Goal: Task Accomplishment & Management: Complete application form

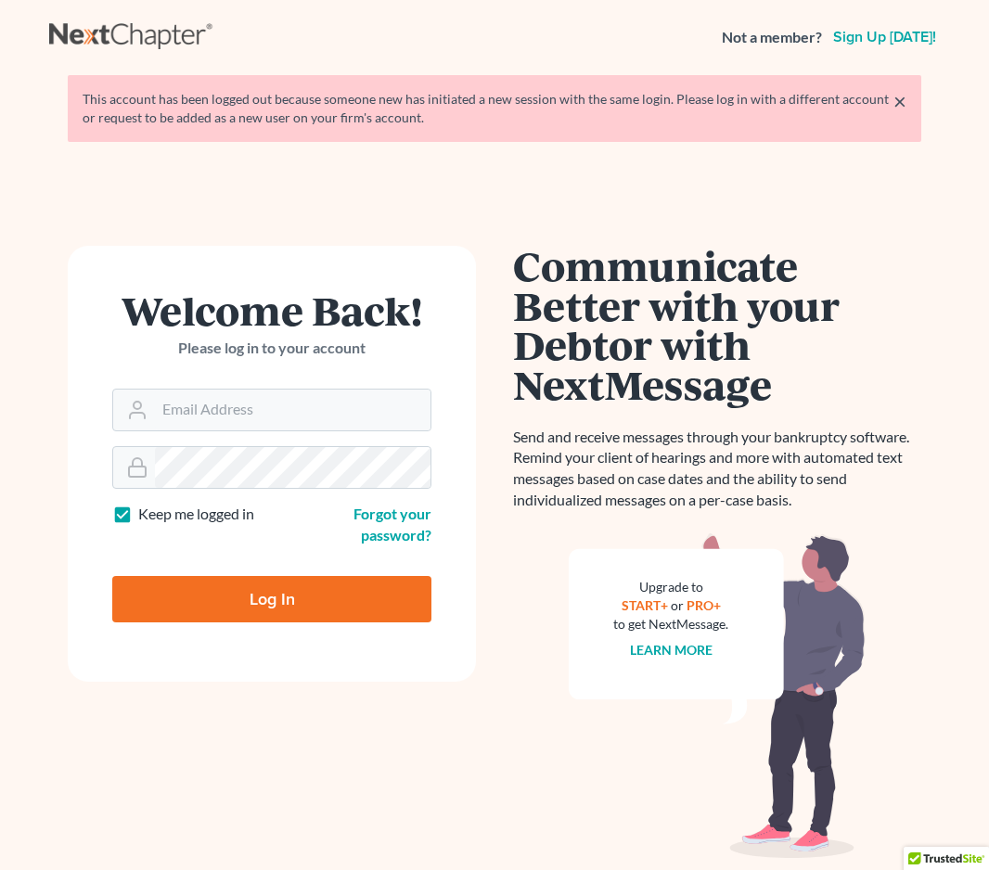
click at [275, 396] on input "Email Address" at bounding box center [293, 410] width 276 height 41
type input "[PERSON_NAME][EMAIL_ADDRESS][DOMAIN_NAME]"
click at [325, 594] on input "Log In" at bounding box center [271, 599] width 319 height 46
type input "Thinking..."
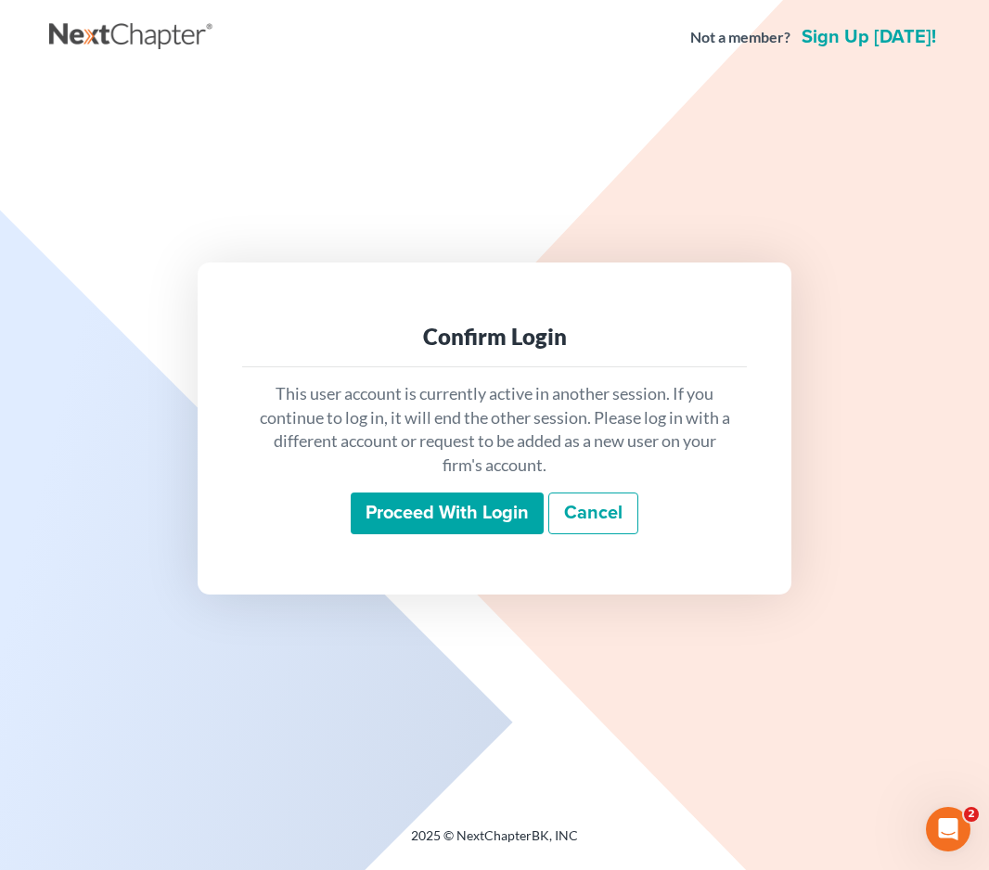
click at [442, 520] on input "Proceed with login" at bounding box center [447, 514] width 193 height 43
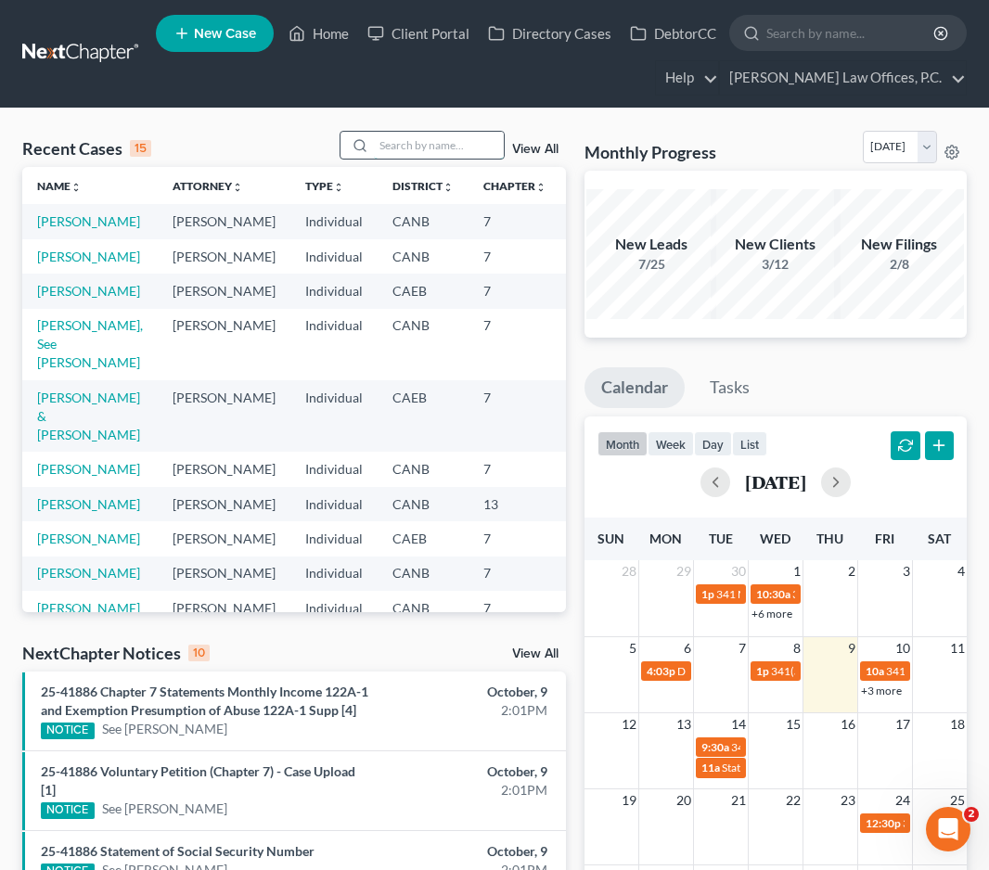
click at [409, 154] on input "search" at bounding box center [439, 145] width 130 height 27
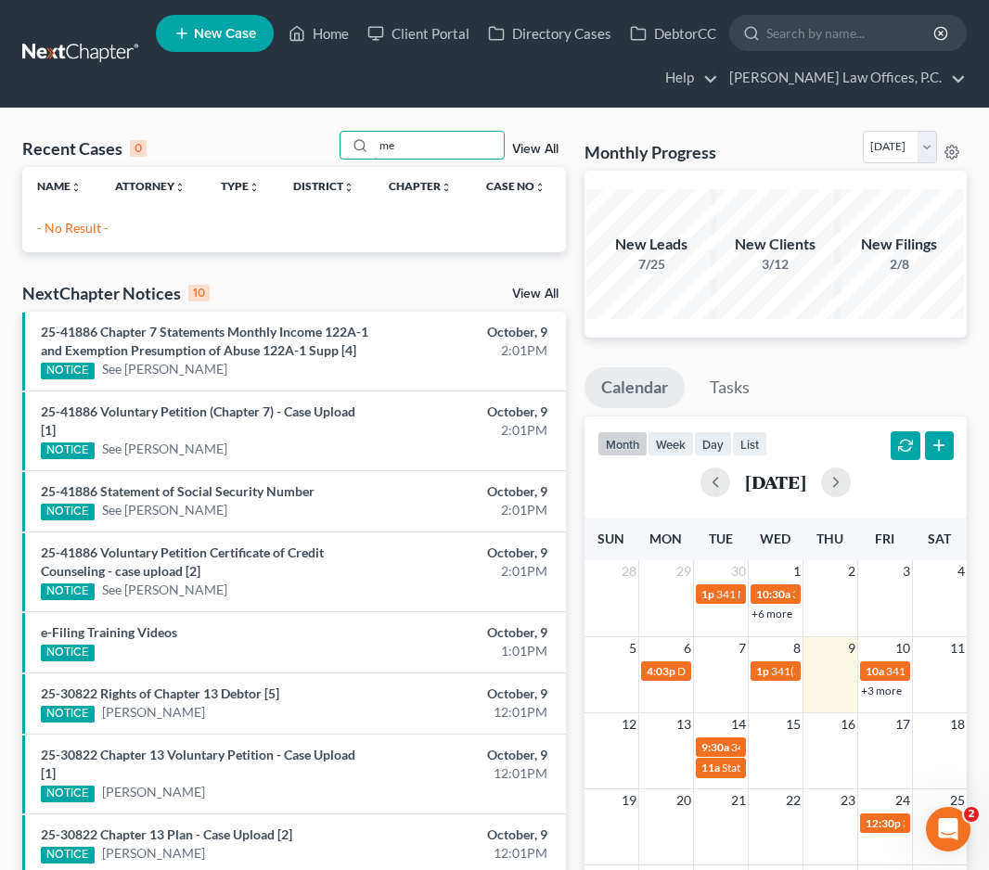
type input "m"
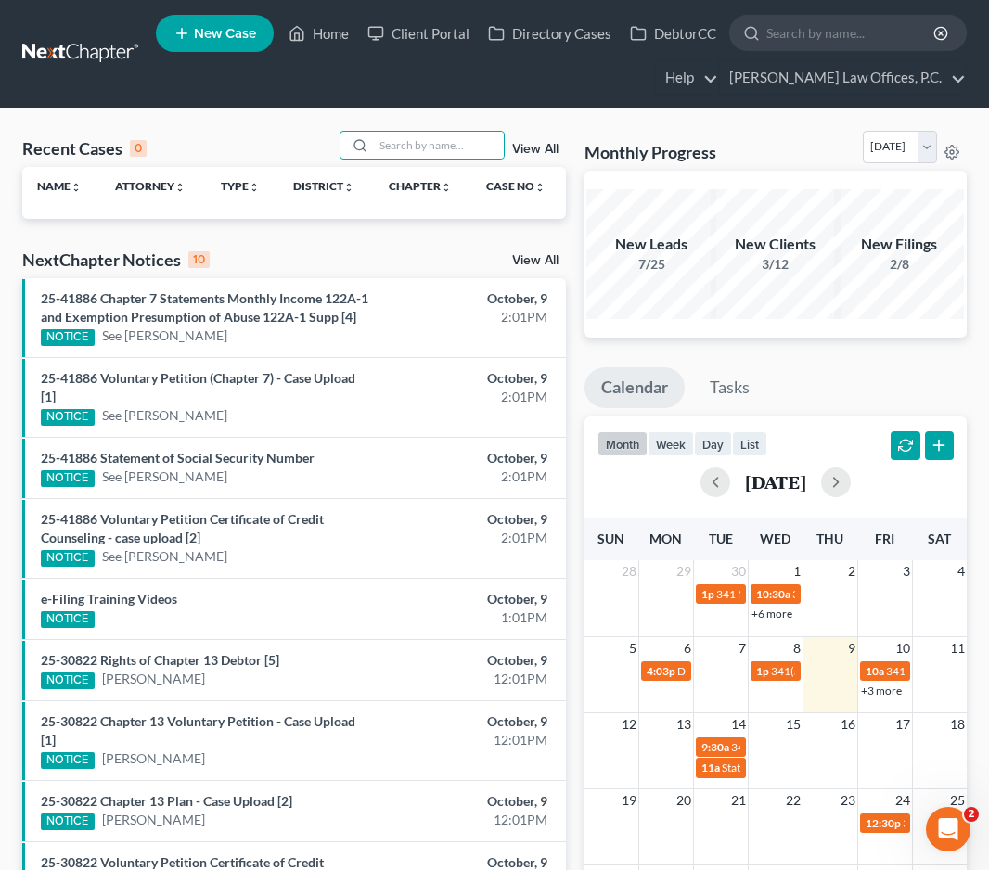
click at [198, 19] on link "New Case" at bounding box center [215, 33] width 118 height 37
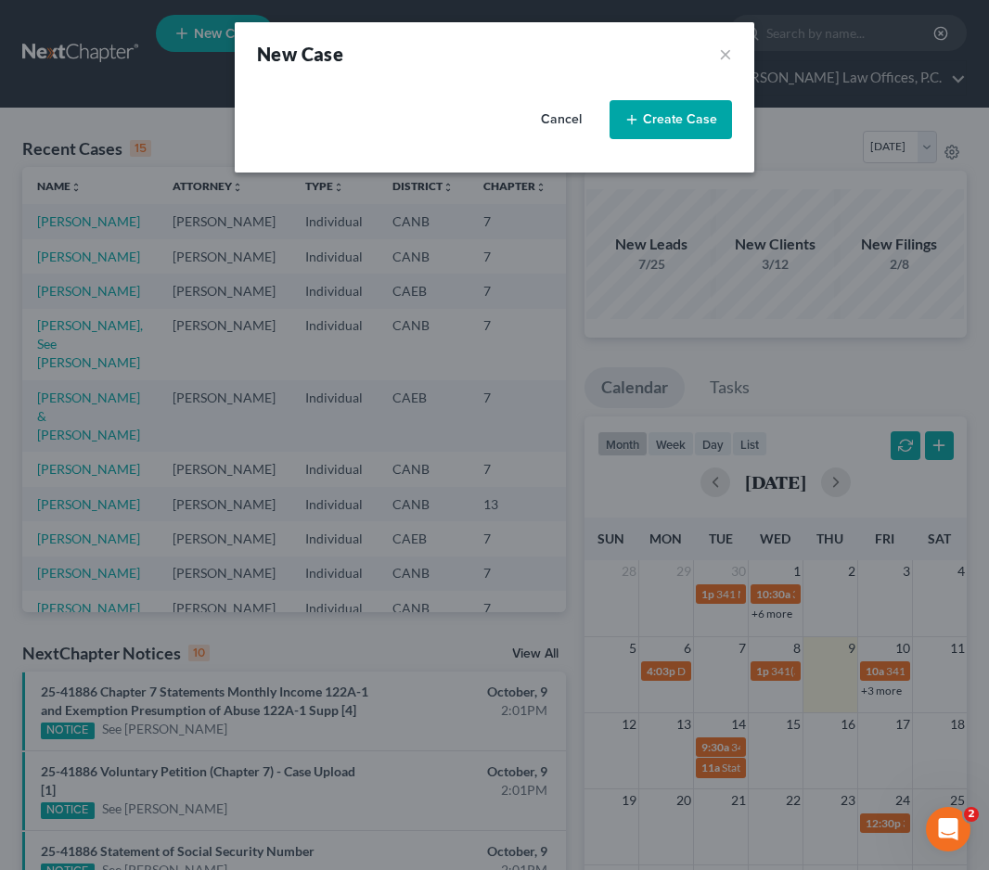
select select "9"
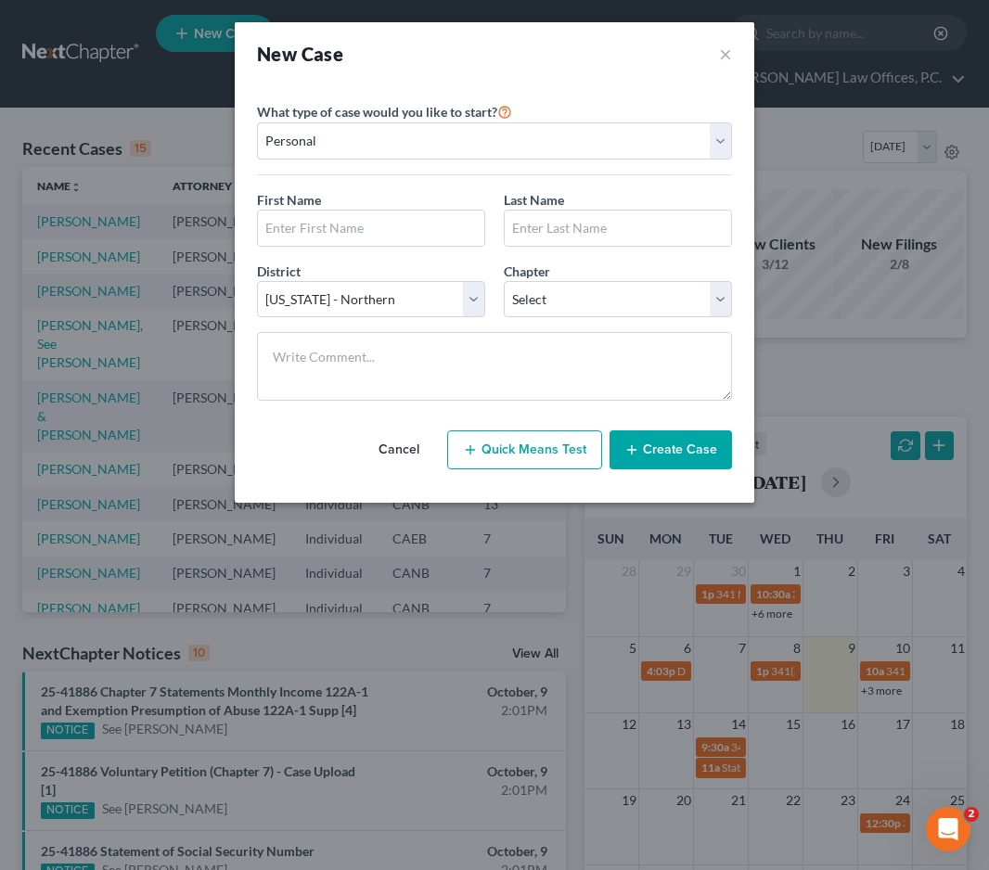
click at [362, 247] on div "First Name * Last Name *" at bounding box center [495, 225] width 494 height 71
click at [371, 232] on input "text" at bounding box center [371, 228] width 226 height 35
type input "Serena"
type input "m"
type input "Mellor"
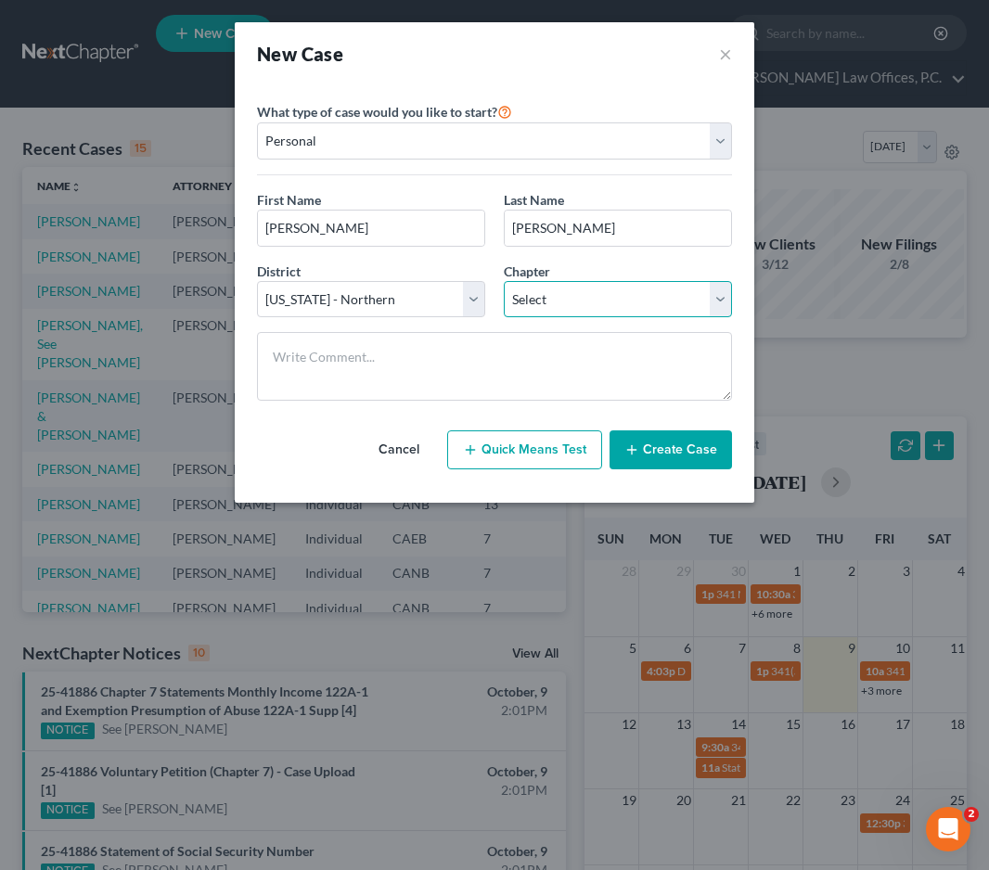
click at [555, 307] on select "Select 7 11 12 13" at bounding box center [618, 299] width 228 height 37
select select "0"
click at [504, 281] on select "Select 7 11 12 13" at bounding box center [618, 299] width 228 height 37
click at [677, 454] on button "Create Case" at bounding box center [671, 450] width 122 height 39
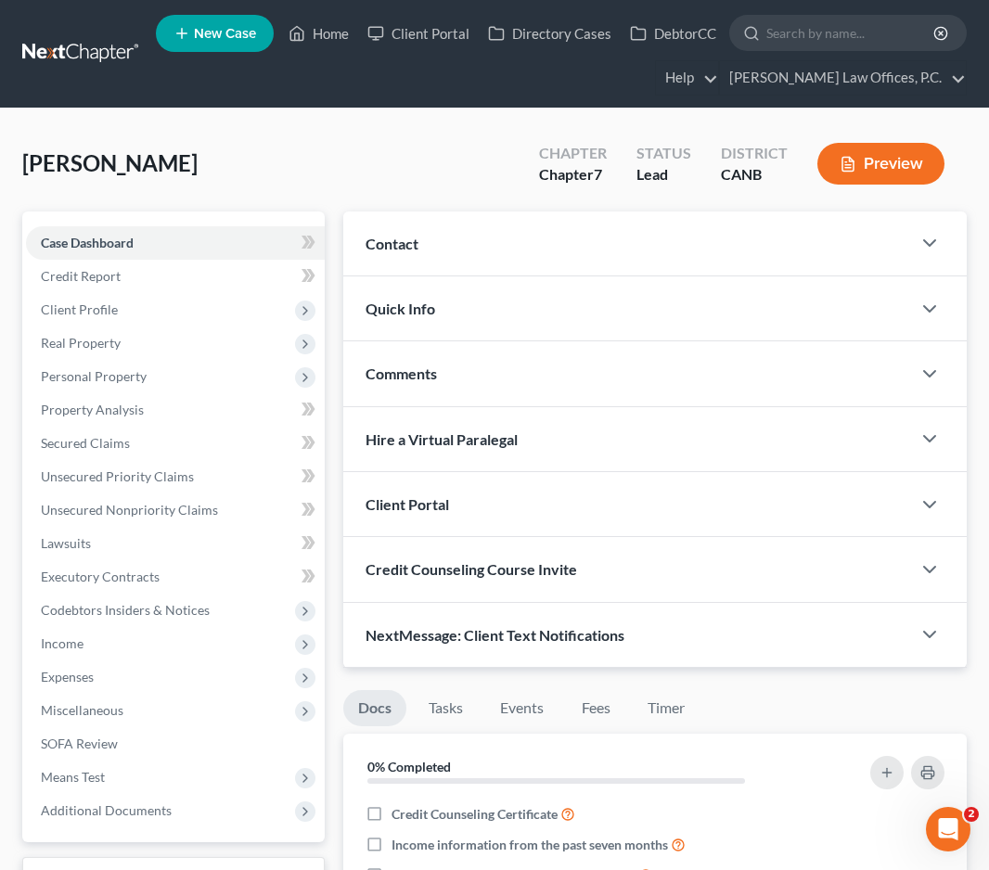
click at [608, 302] on div "Quick Info" at bounding box center [627, 309] width 568 height 64
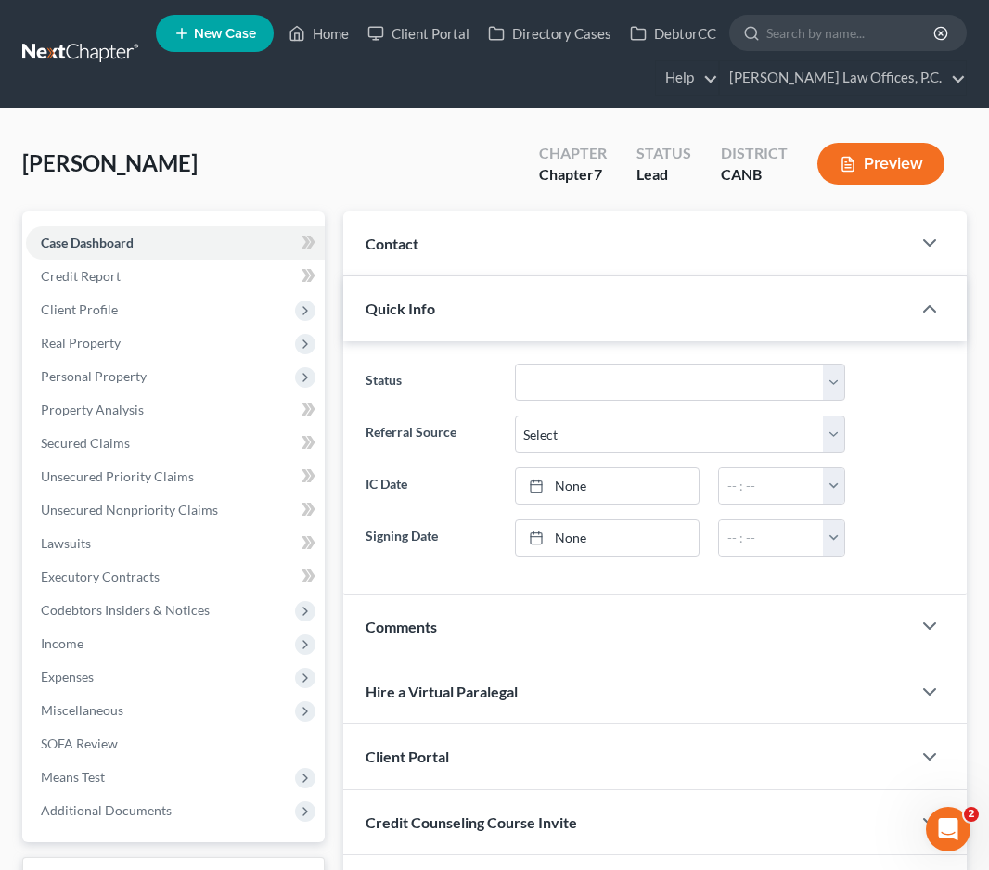
click at [608, 302] on div "Quick Info" at bounding box center [627, 309] width 568 height 64
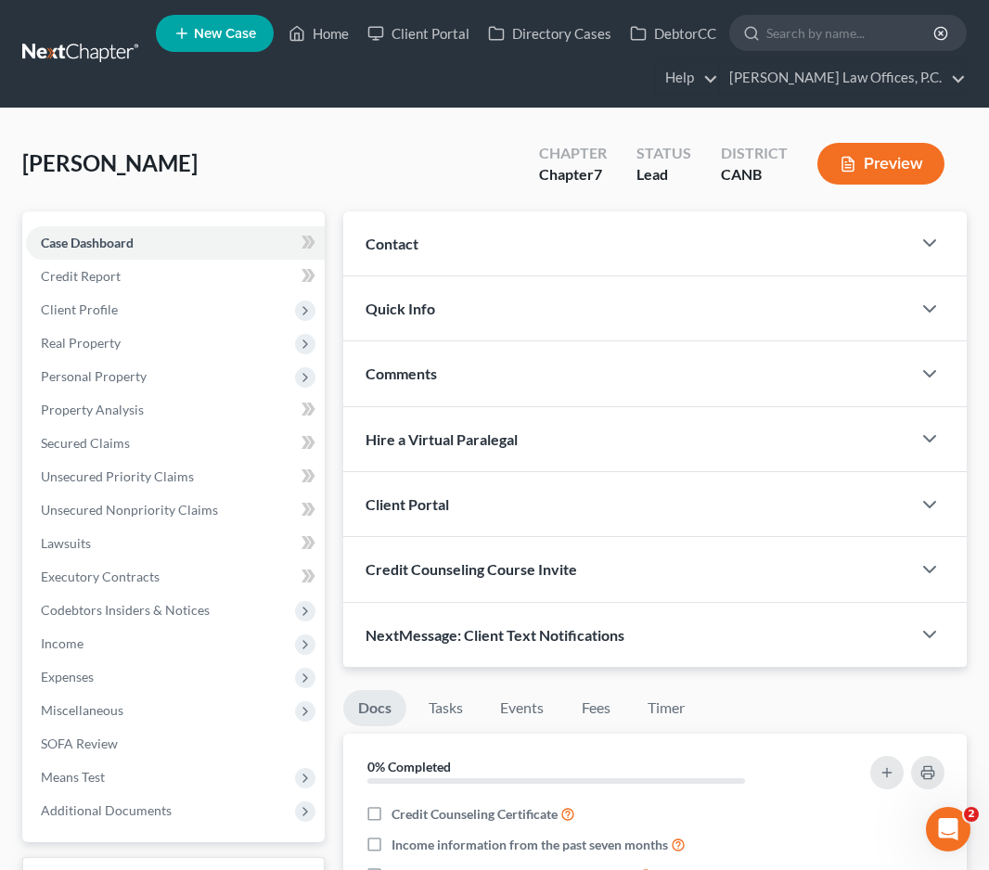
click at [580, 496] on div "Client Portal" at bounding box center [627, 504] width 568 height 64
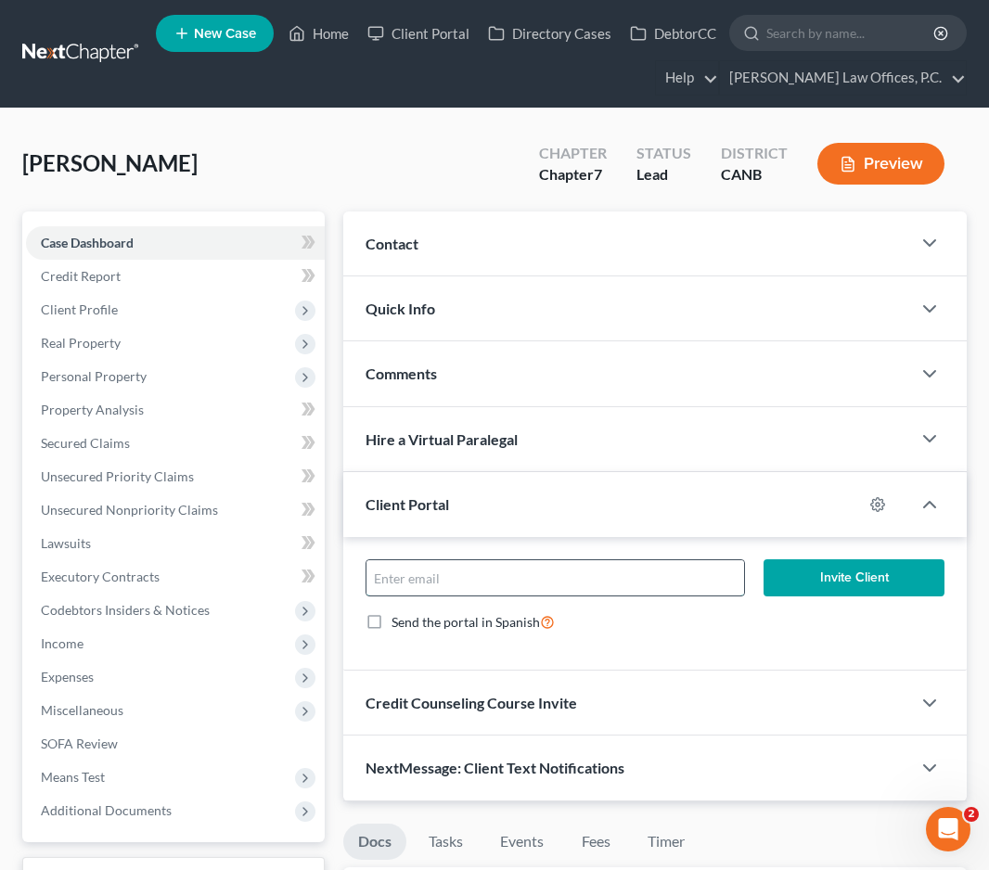
click at [547, 580] on input "email" at bounding box center [556, 577] width 378 height 35
paste input "serenamellor@yahoo.com"
type input "serenamellor@yahoo.com"
click at [585, 315] on div "Quick Info" at bounding box center [627, 309] width 568 height 64
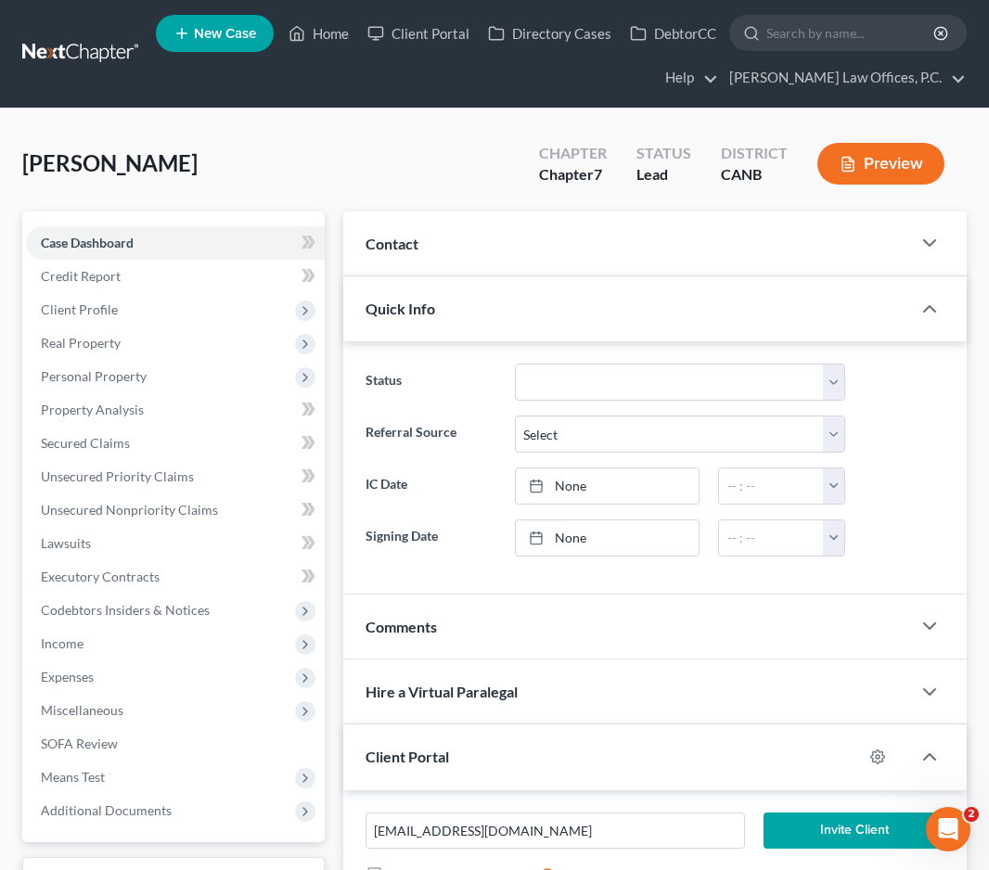
click at [472, 228] on div "Contact" at bounding box center [627, 244] width 568 height 64
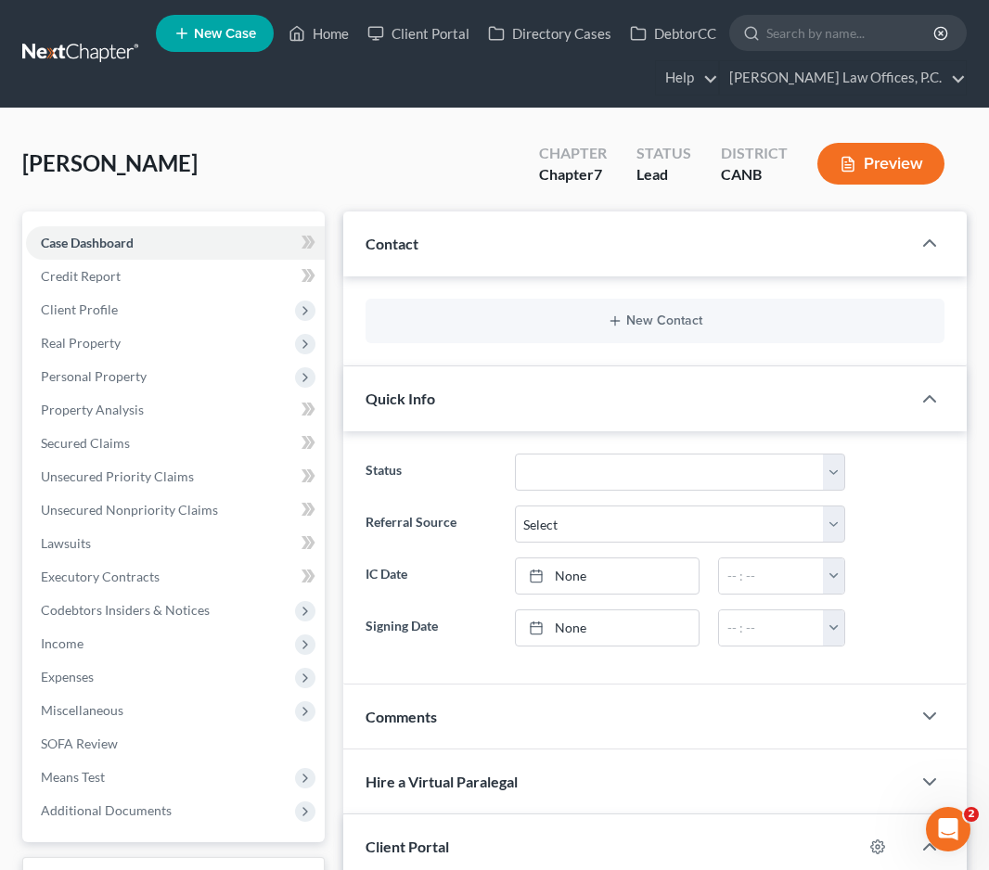
click at [582, 340] on div "New Contact" at bounding box center [655, 321] width 579 height 45
click at [604, 324] on button "New Contact" at bounding box center [654, 321] width 549 height 15
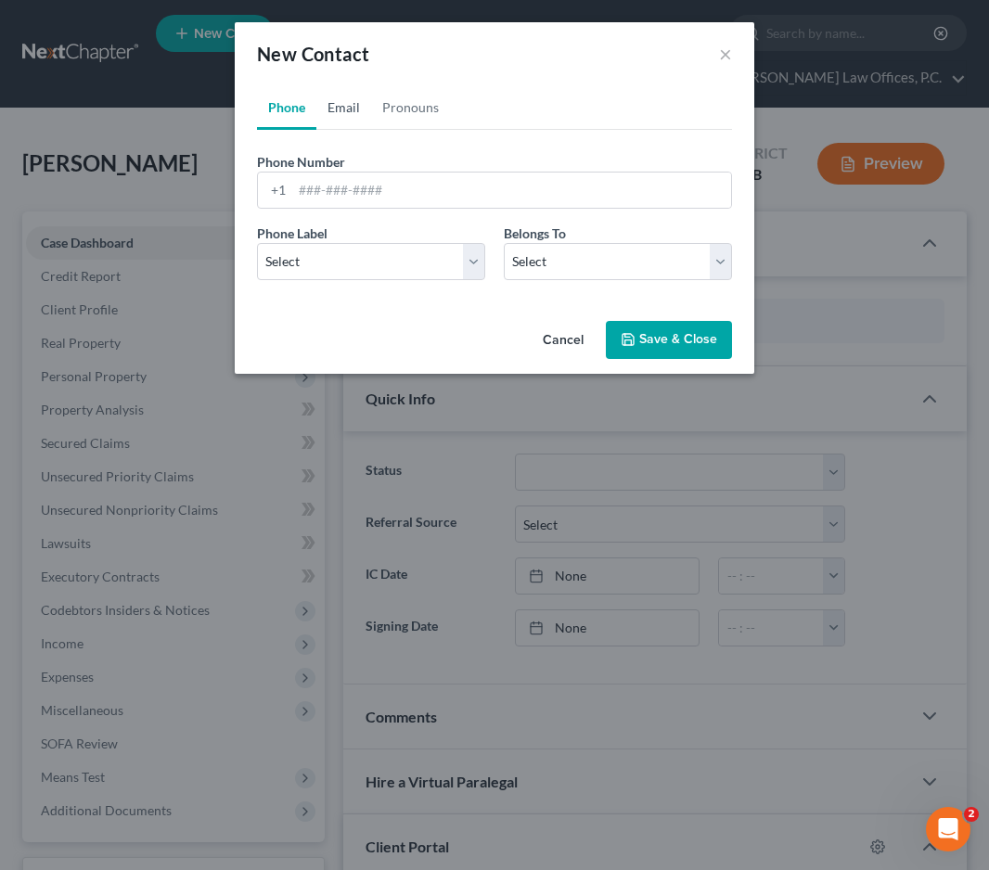
click at [333, 122] on link "Email" at bounding box center [343, 107] width 55 height 45
click at [350, 176] on input "email" at bounding box center [511, 190] width 439 height 35
paste input "serenamellor@yahoo.com"
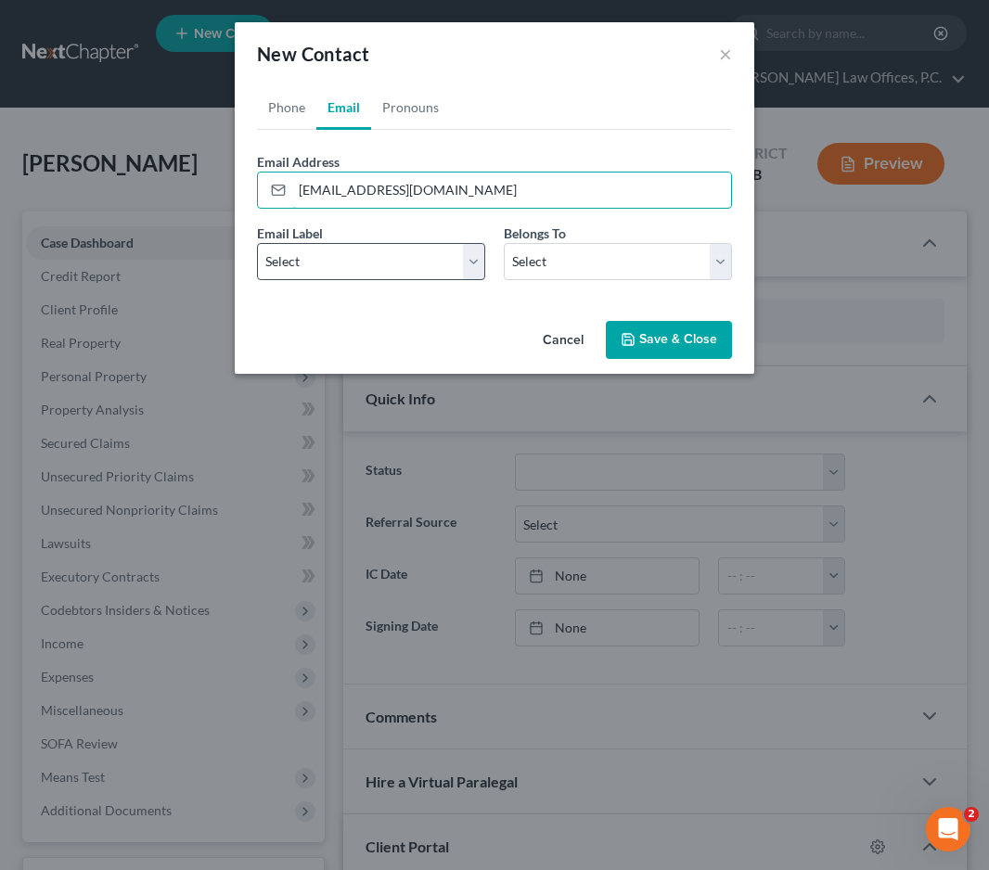
type input "serenamellor@yahoo.com"
click at [361, 246] on select "Select Home Work Other" at bounding box center [371, 261] width 228 height 37
select select "0"
click at [257, 243] on select "Select Home Work Other" at bounding box center [371, 261] width 228 height 37
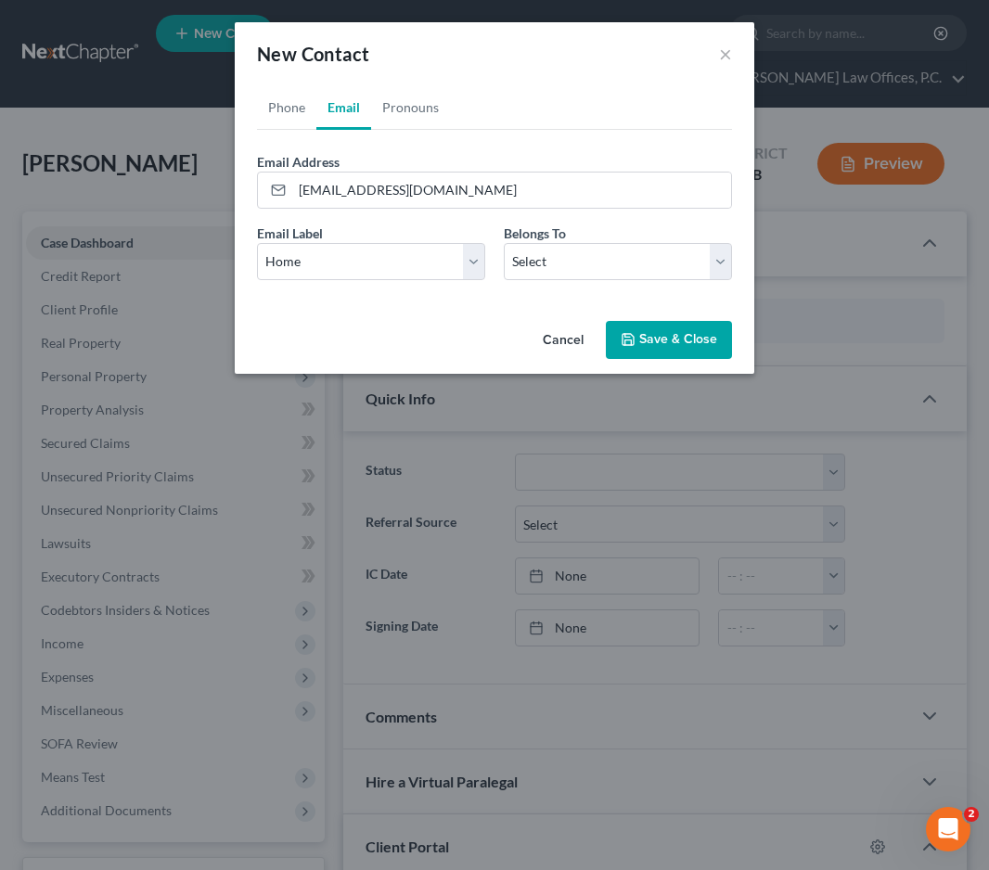
click at [563, 238] on span "Belongs To" at bounding box center [535, 233] width 62 height 16
click at [548, 255] on select "Select Client Other" at bounding box center [618, 261] width 228 height 37
select select "0"
click at [504, 243] on select "Select Client Other" at bounding box center [618, 261] width 228 height 37
click at [651, 330] on button "Save & Close" at bounding box center [669, 340] width 126 height 39
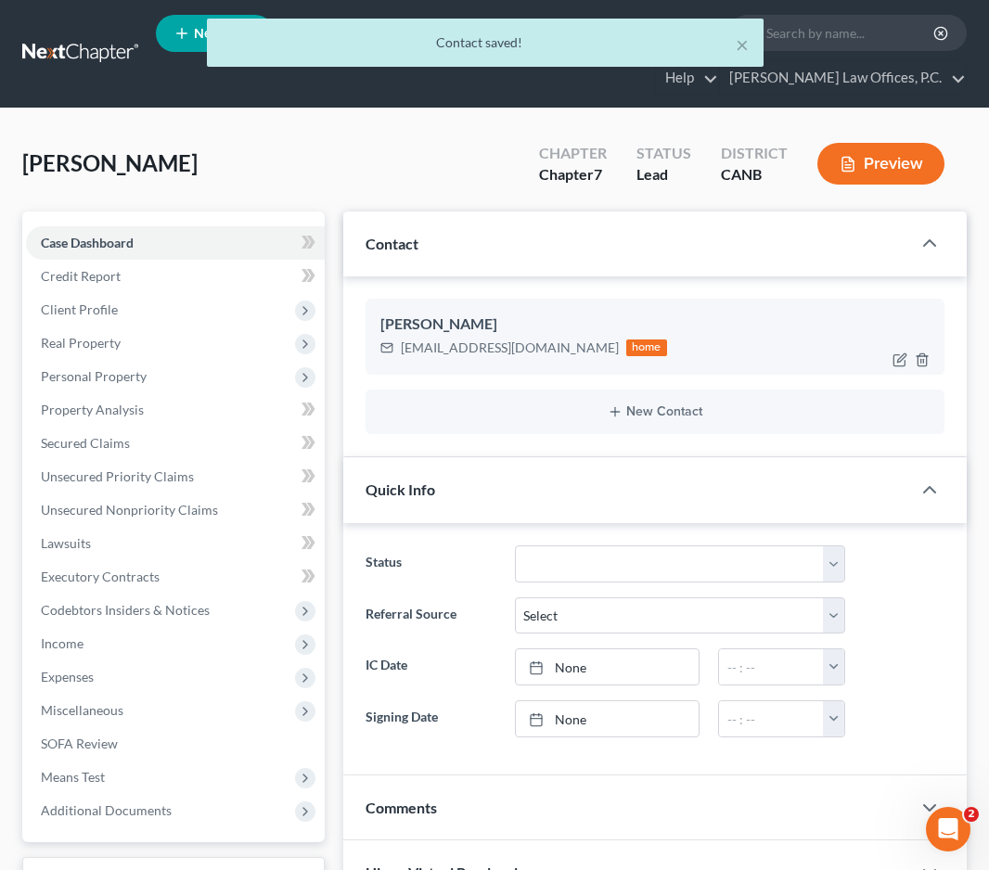
click at [463, 347] on div "serenamellor@yahoo.com" at bounding box center [510, 348] width 218 height 19
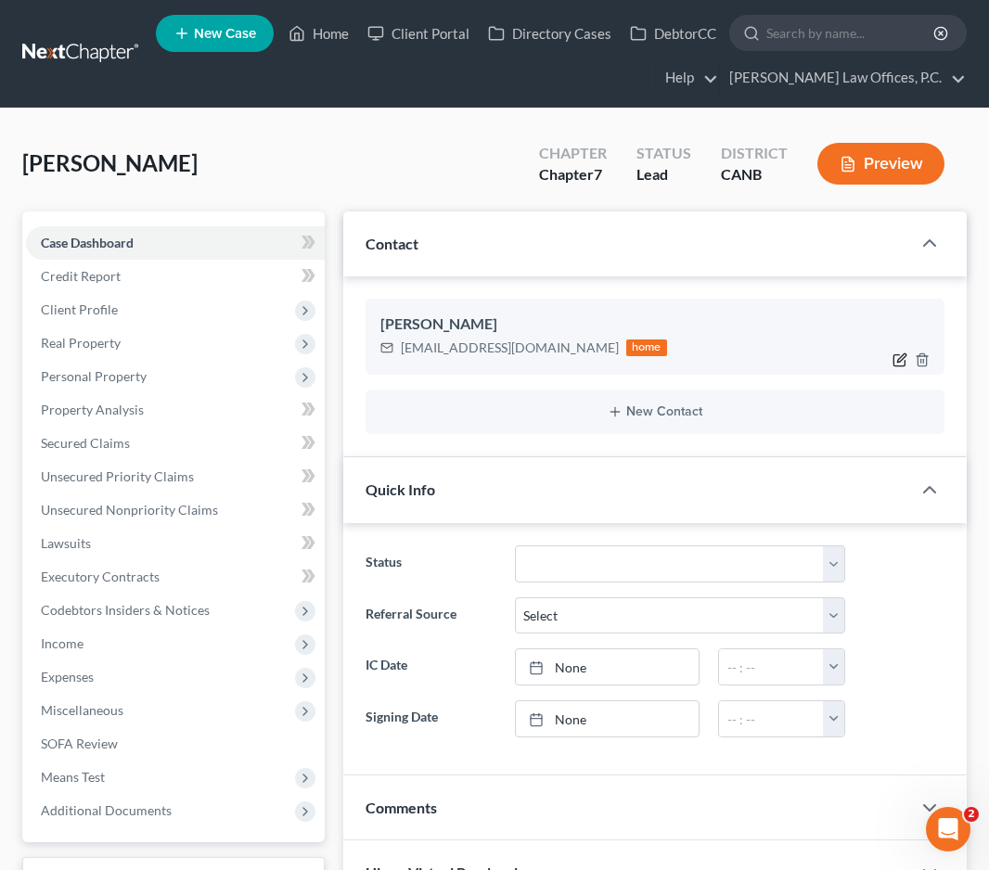
click at [900, 361] on icon "button" at bounding box center [900, 360] width 15 height 15
select select "0"
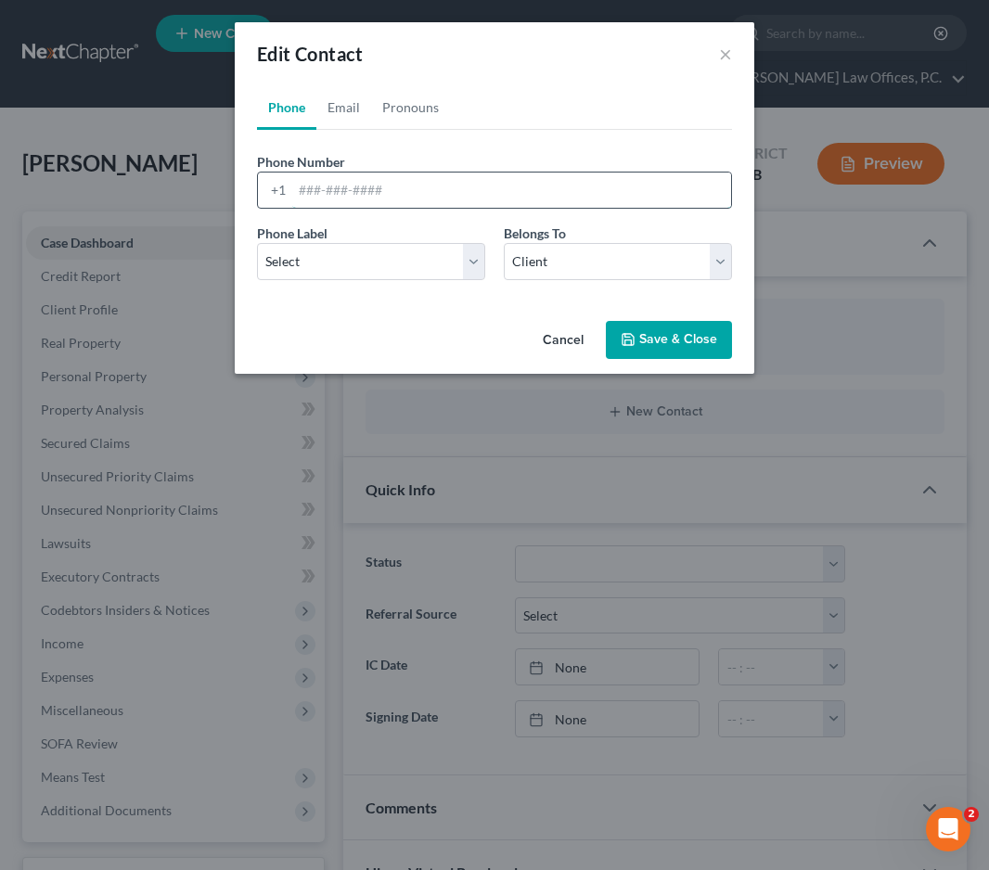
click at [354, 190] on input "tel" at bounding box center [511, 190] width 439 height 35
paste input "4152999818"
type input "4152999818"
click at [331, 260] on select "Select Mobile Home Work Other" at bounding box center [371, 261] width 228 height 37
select select "0"
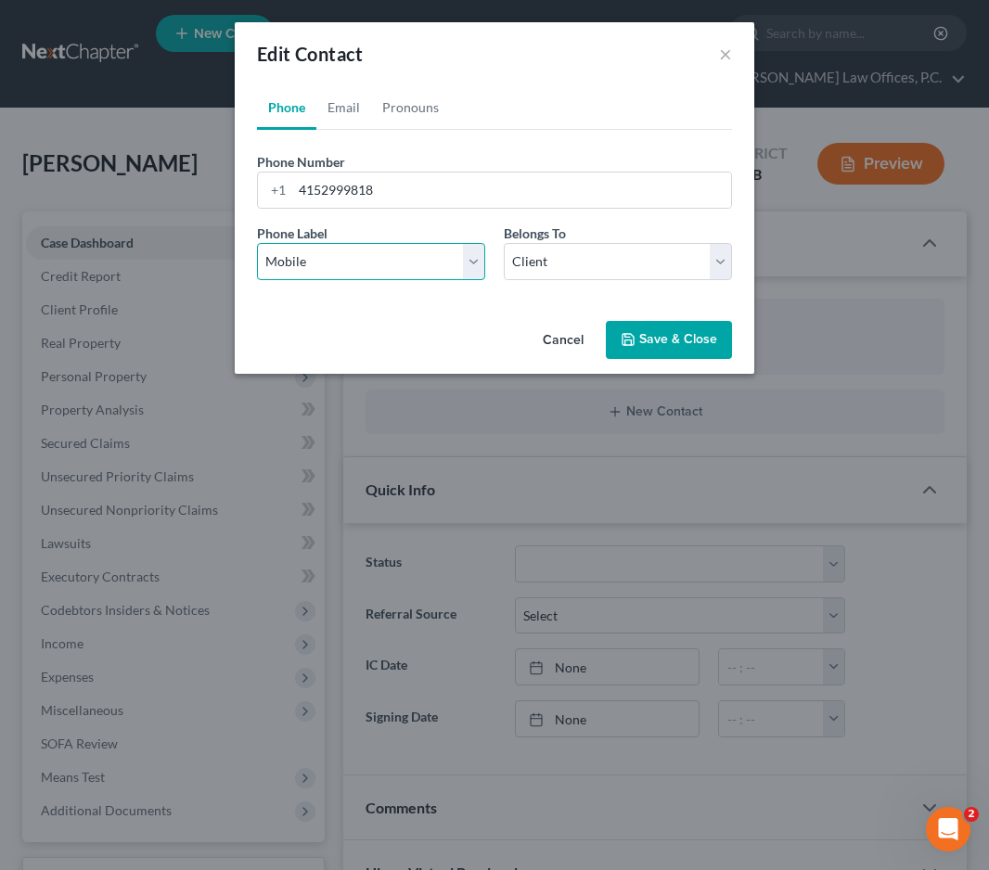
click at [257, 243] on select "Select Mobile Home Work Other" at bounding box center [371, 261] width 228 height 37
click at [672, 342] on button "Save & Close" at bounding box center [669, 340] width 126 height 39
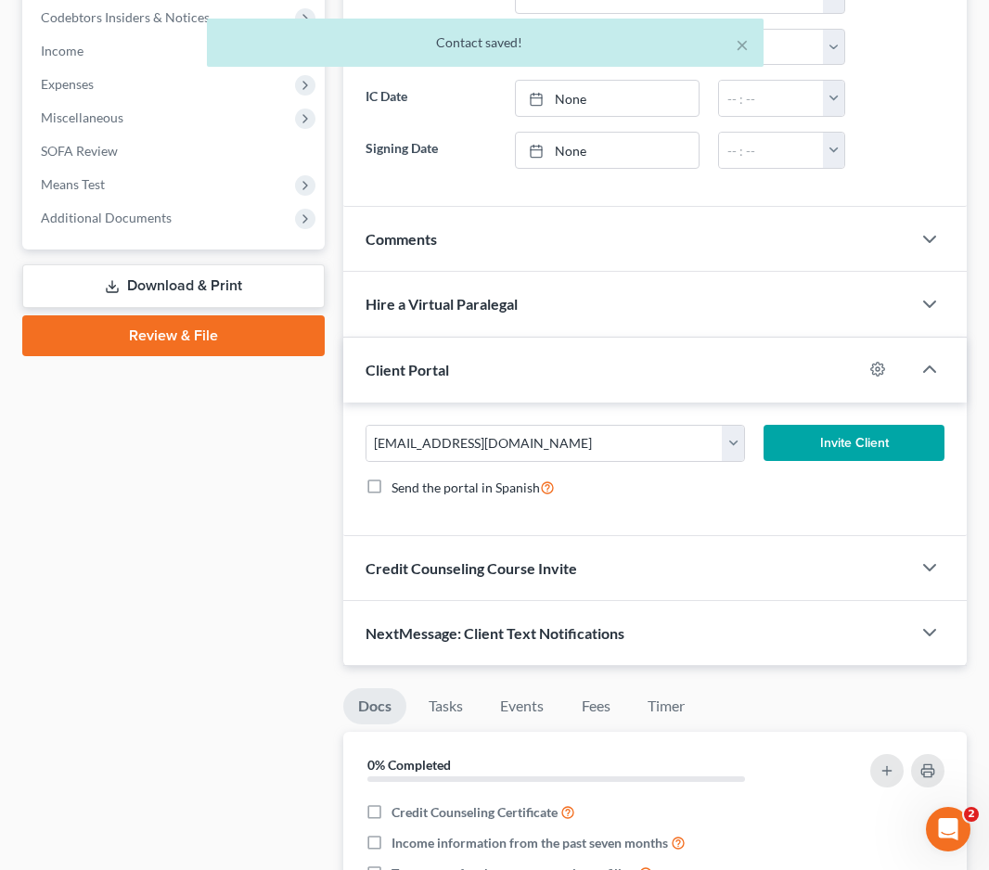
scroll to position [518, 0]
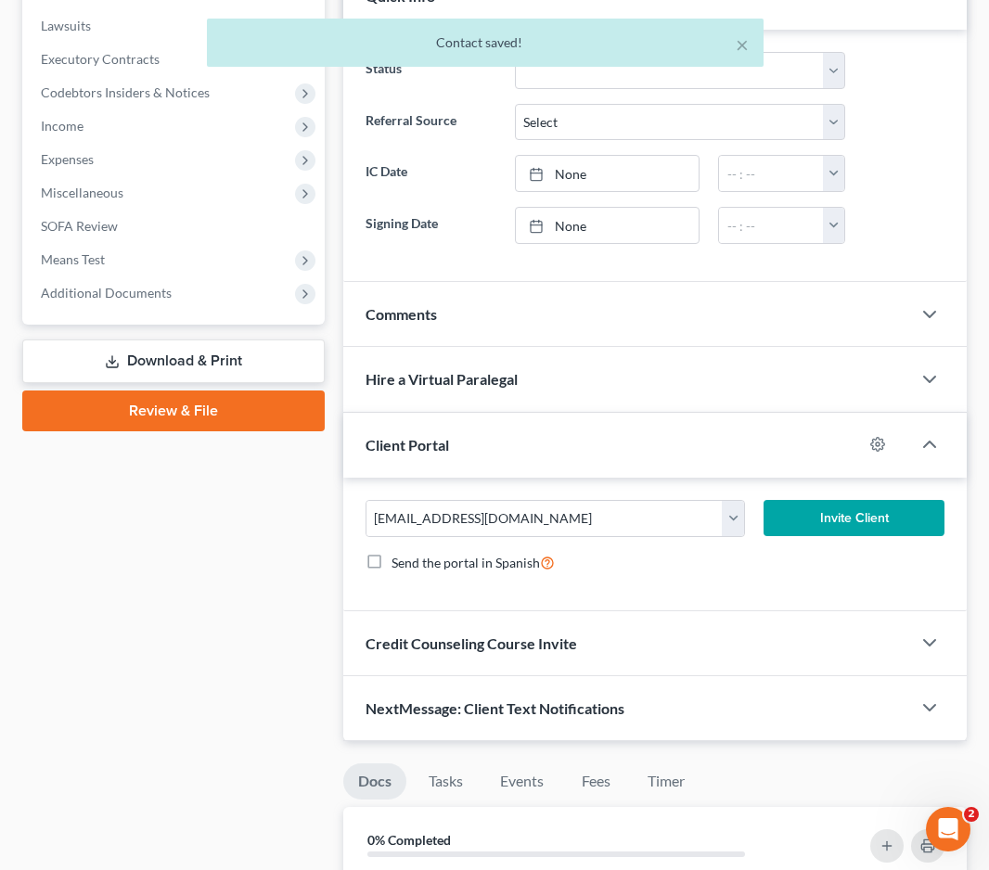
click at [787, 514] on button "Invite Client" at bounding box center [854, 518] width 181 height 37
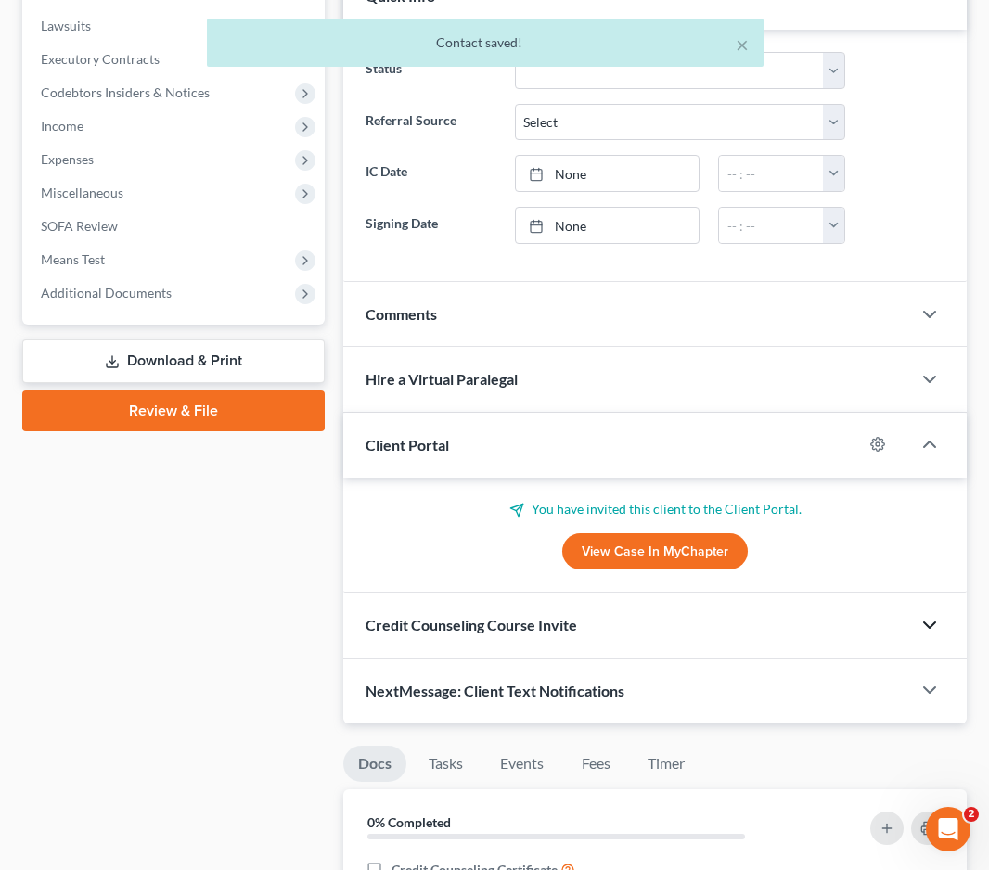
click at [936, 626] on icon "button" at bounding box center [930, 625] width 22 height 22
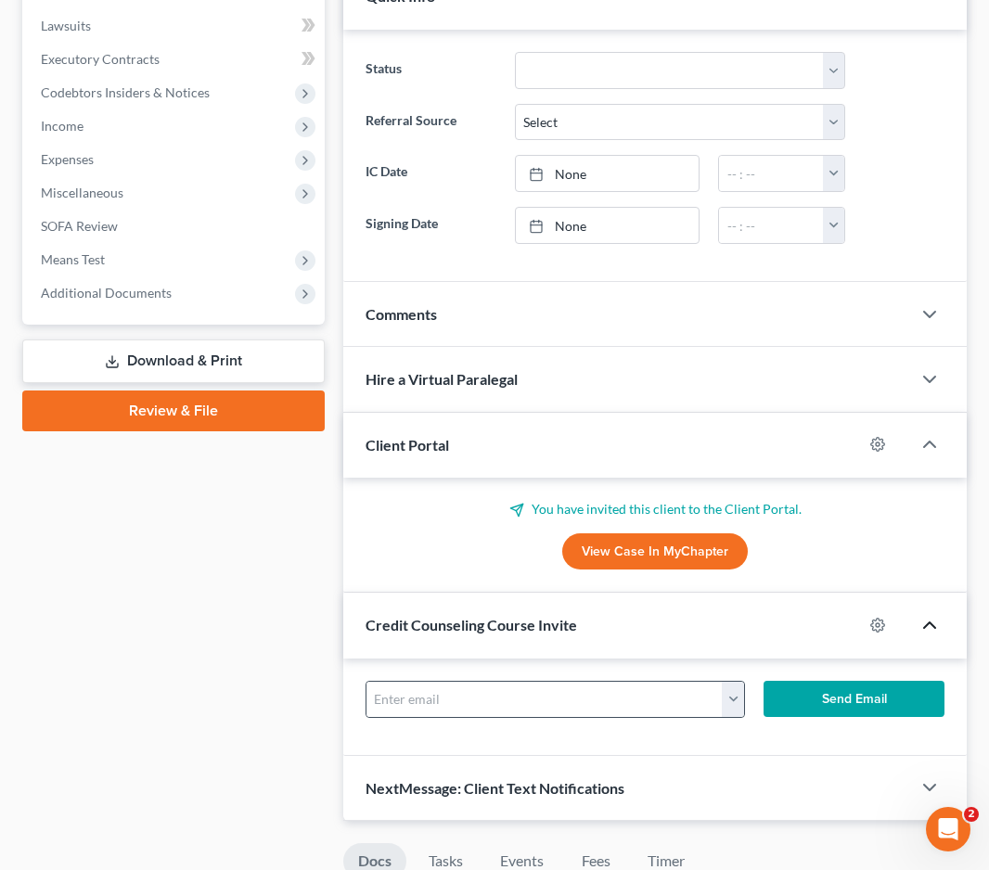
click at [743, 706] on button "button" at bounding box center [733, 699] width 22 height 35
click at [823, 756] on div "serenamellor@yahoo.com" at bounding box center [848, 740] width 253 height 46
click at [738, 711] on button "button" at bounding box center [733, 699] width 22 height 35
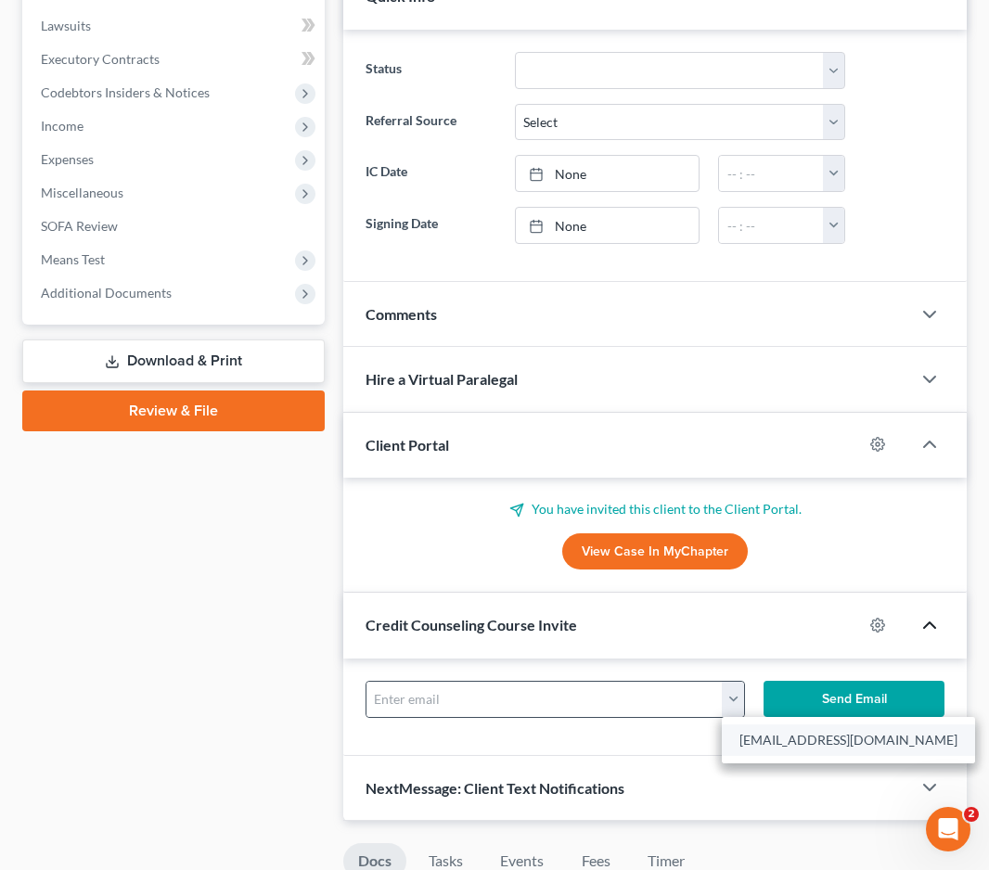
click at [769, 751] on link "serenamellor@yahoo.com" at bounding box center [848, 741] width 253 height 32
type input "serenamellor@yahoo.com"
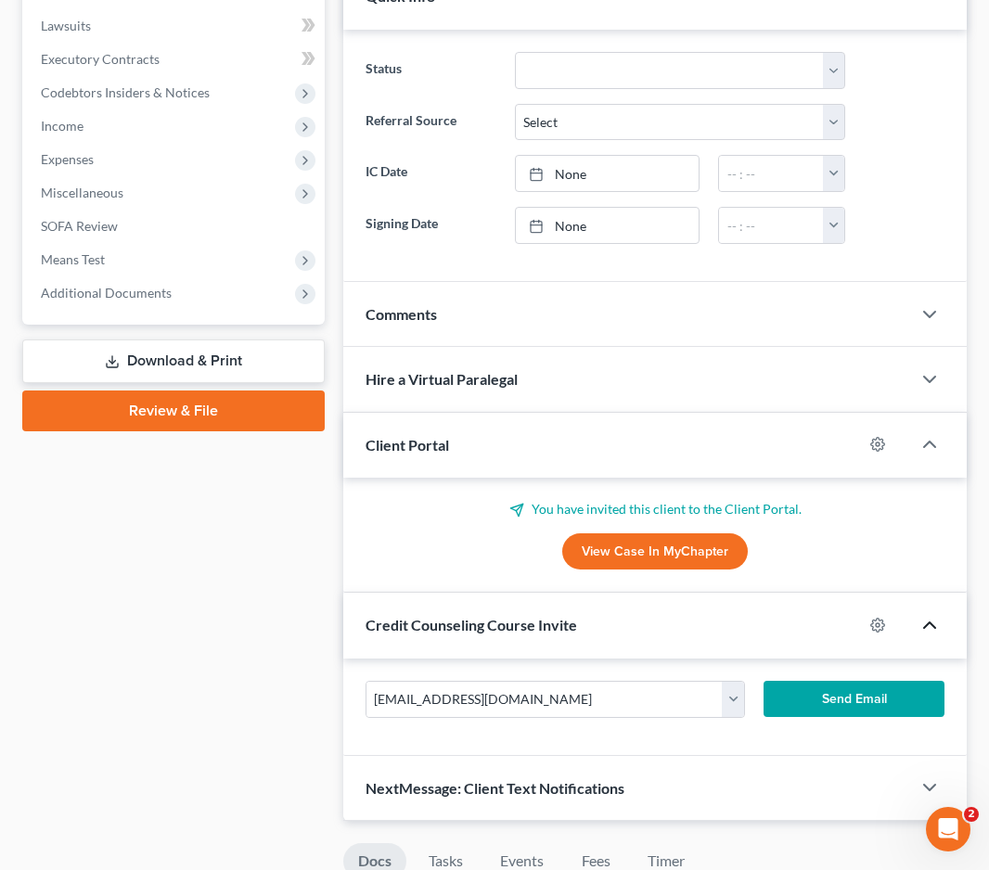
click at [819, 706] on button "Send Email" at bounding box center [854, 699] width 181 height 37
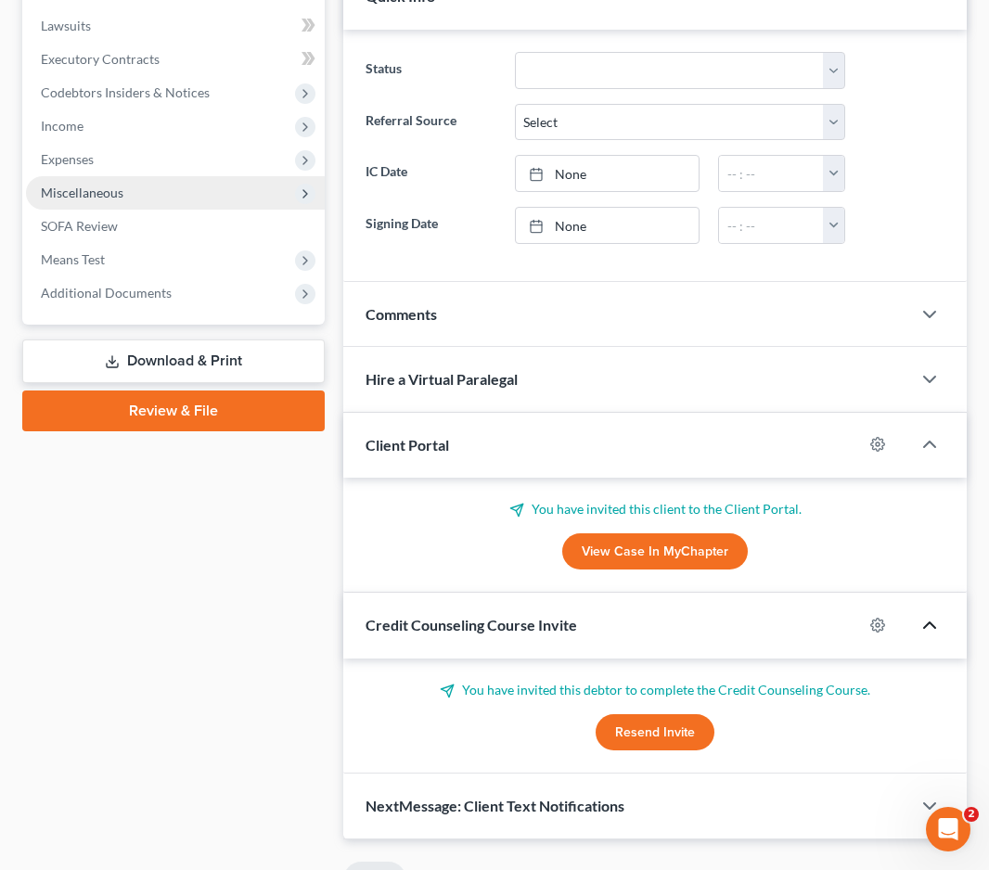
scroll to position [0, 0]
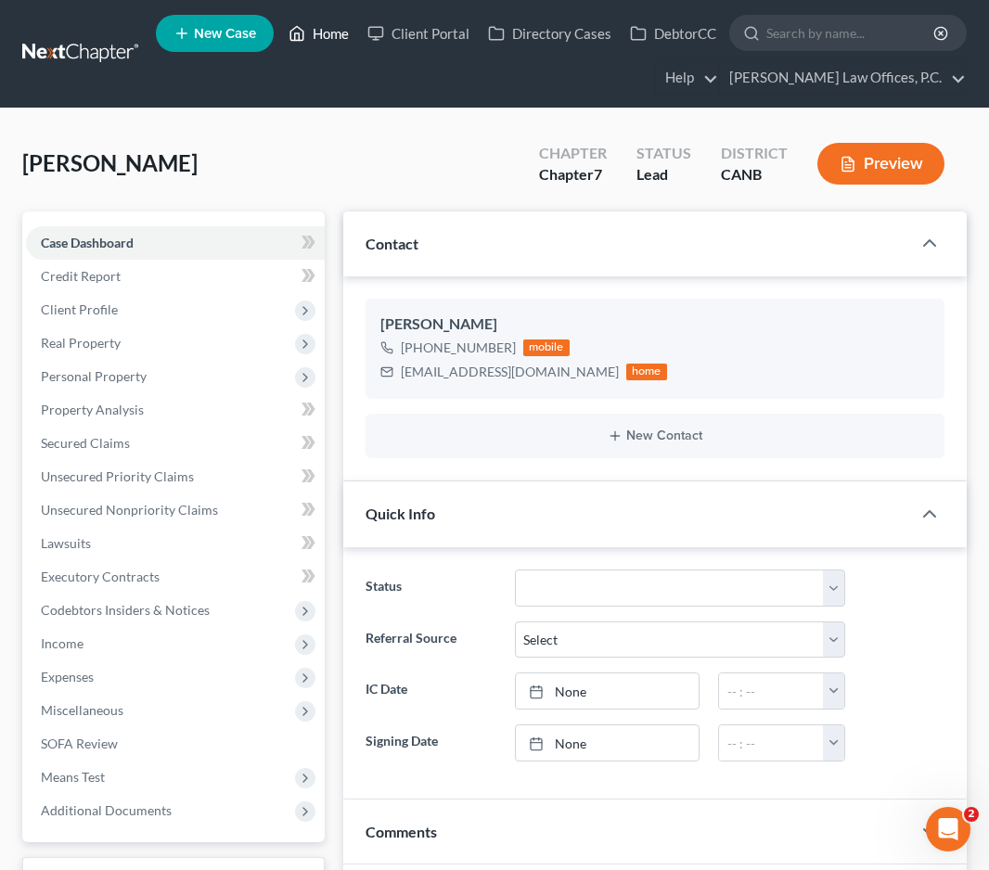
click at [334, 33] on link "Home" at bounding box center [318, 33] width 79 height 33
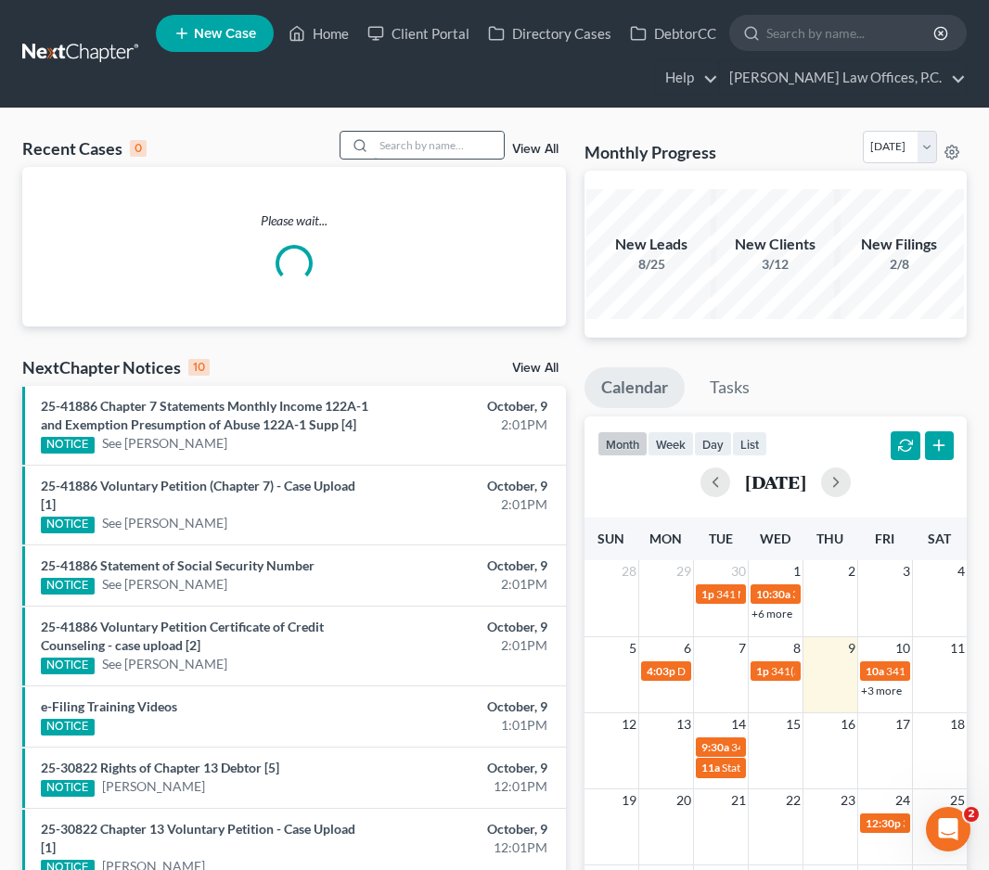
click at [406, 148] on input "search" at bounding box center [439, 145] width 130 height 27
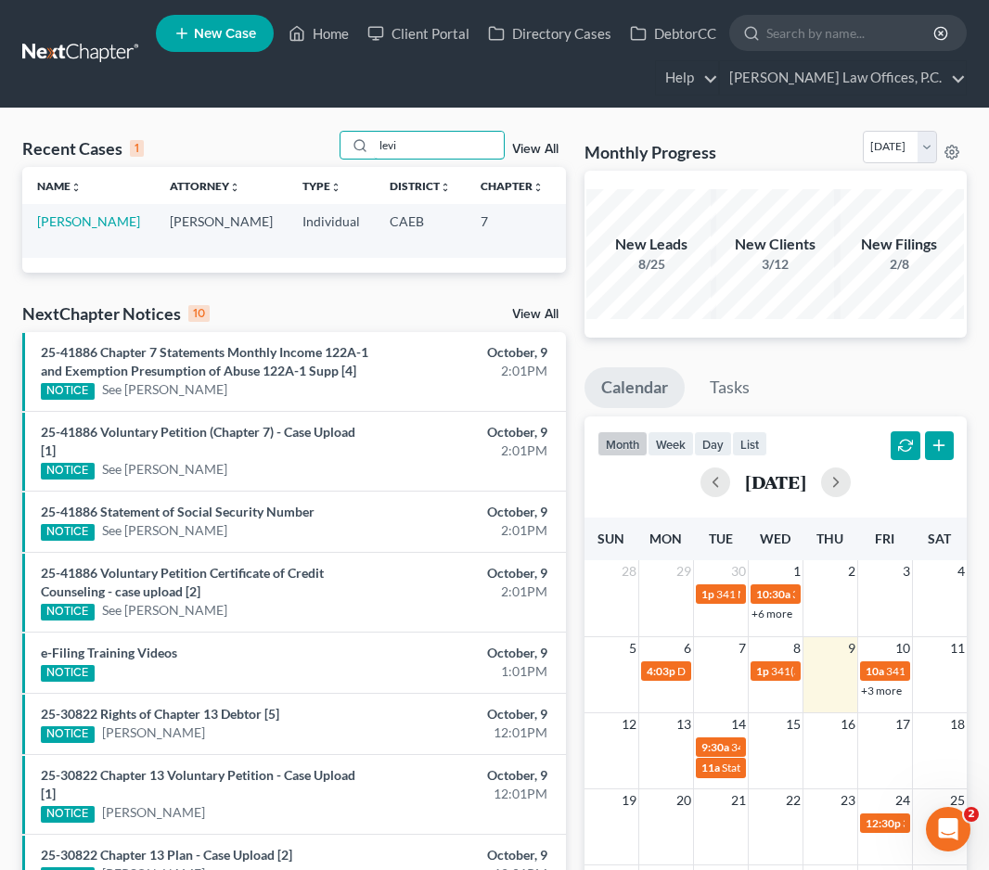
type input "levi"
click at [58, 231] on td "Combs, Levi" at bounding box center [88, 230] width 133 height 53
click at [50, 228] on link "Combs, Levi" at bounding box center [88, 221] width 103 height 16
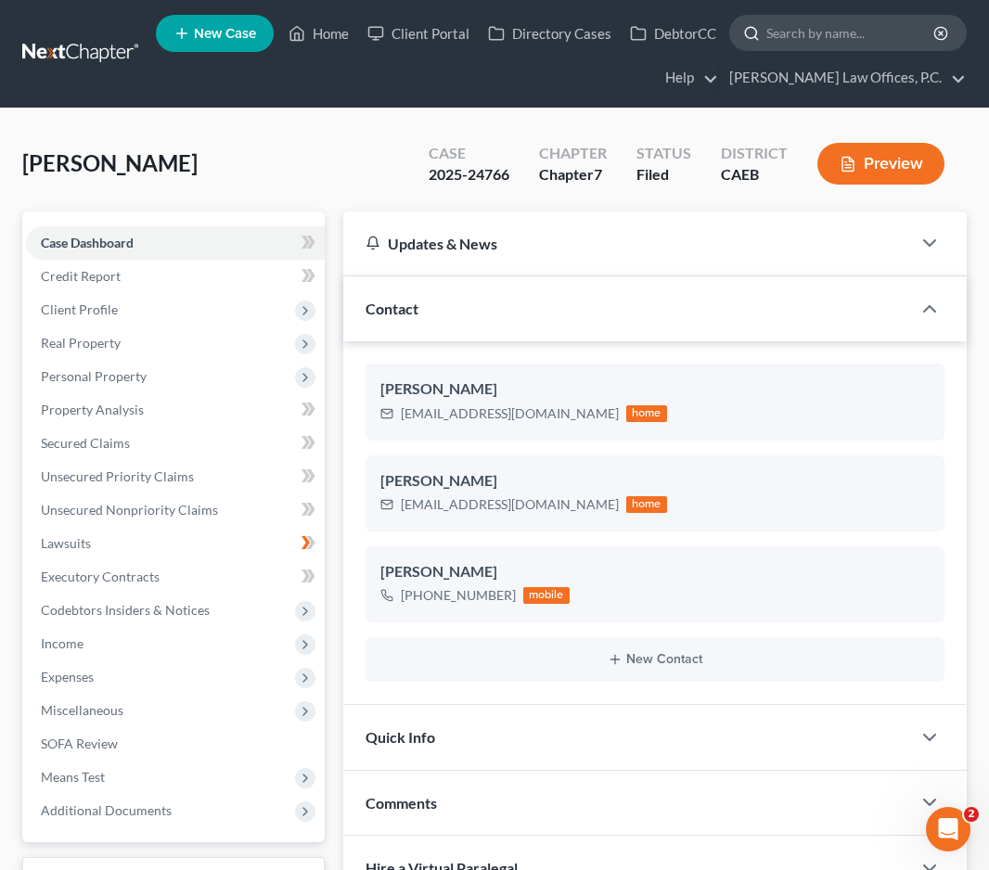
click at [781, 32] on input "search" at bounding box center [851, 33] width 170 height 34
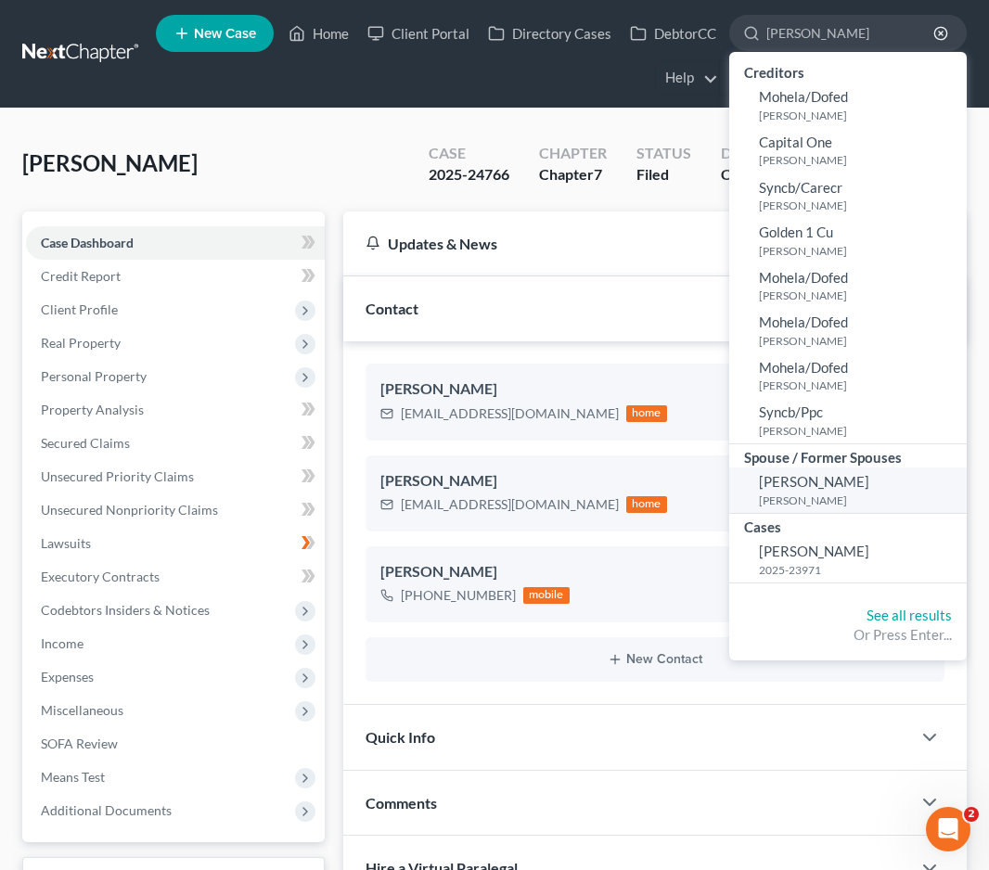
type input "pettis"
click at [816, 483] on span "Deaundra Pettis-Jimerson" at bounding box center [814, 481] width 110 height 17
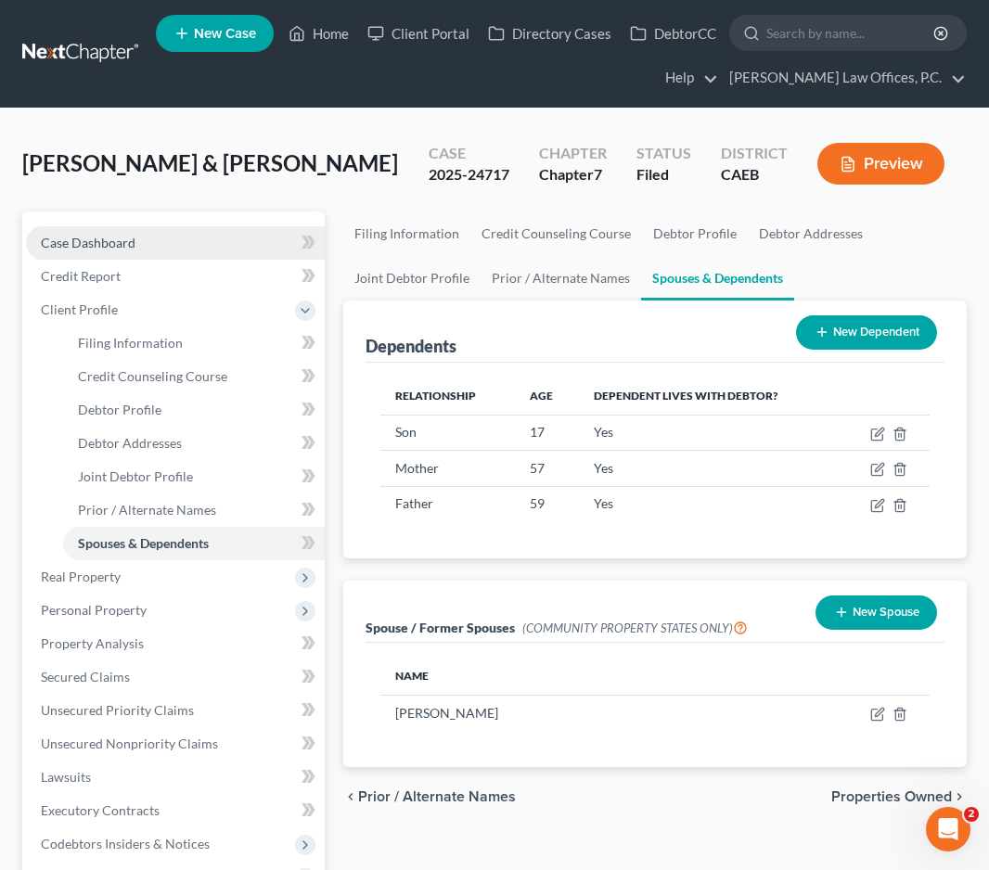
click at [130, 260] on link "Case Dashboard" at bounding box center [175, 242] width 299 height 33
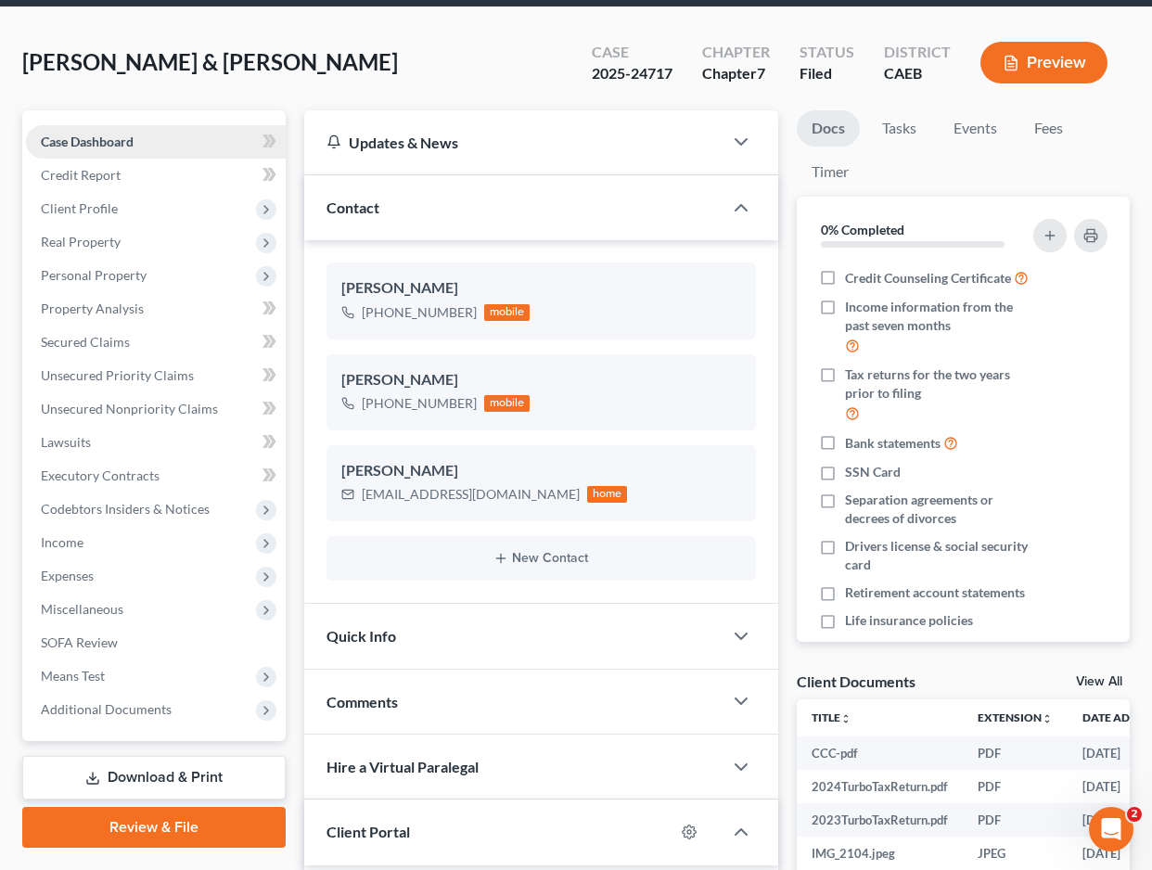
scroll to position [99, 0]
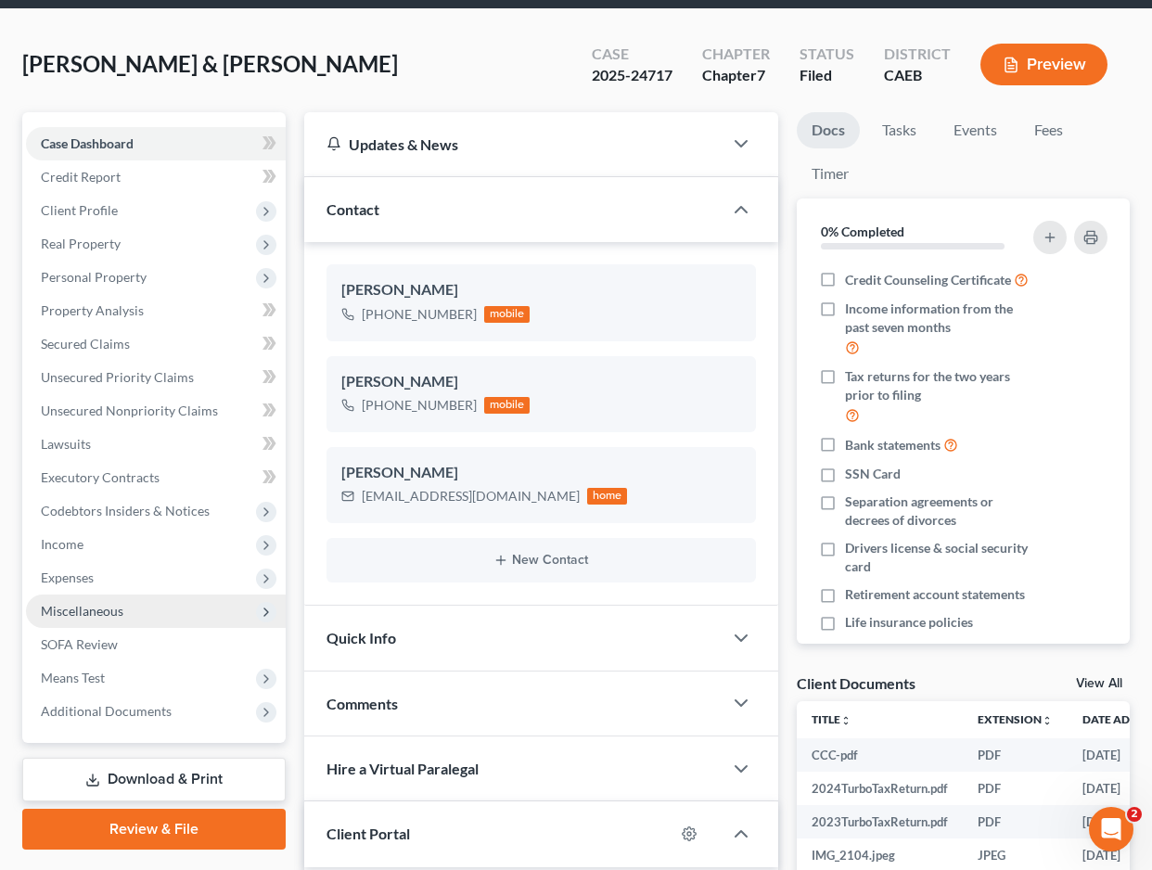
click at [131, 611] on span "Miscellaneous" at bounding box center [156, 611] width 260 height 33
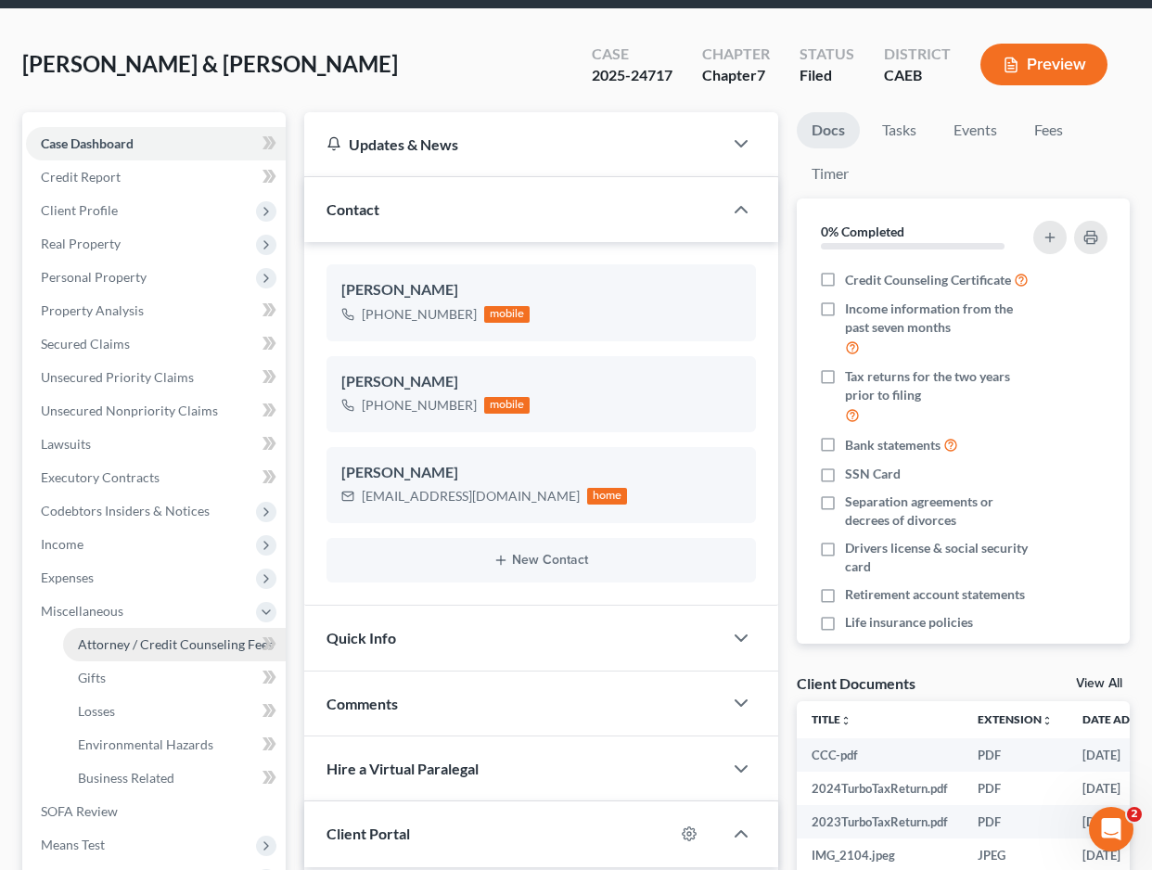
click at [120, 645] on span "Attorney / Credit Counseling Fees" at bounding box center [176, 645] width 196 height 16
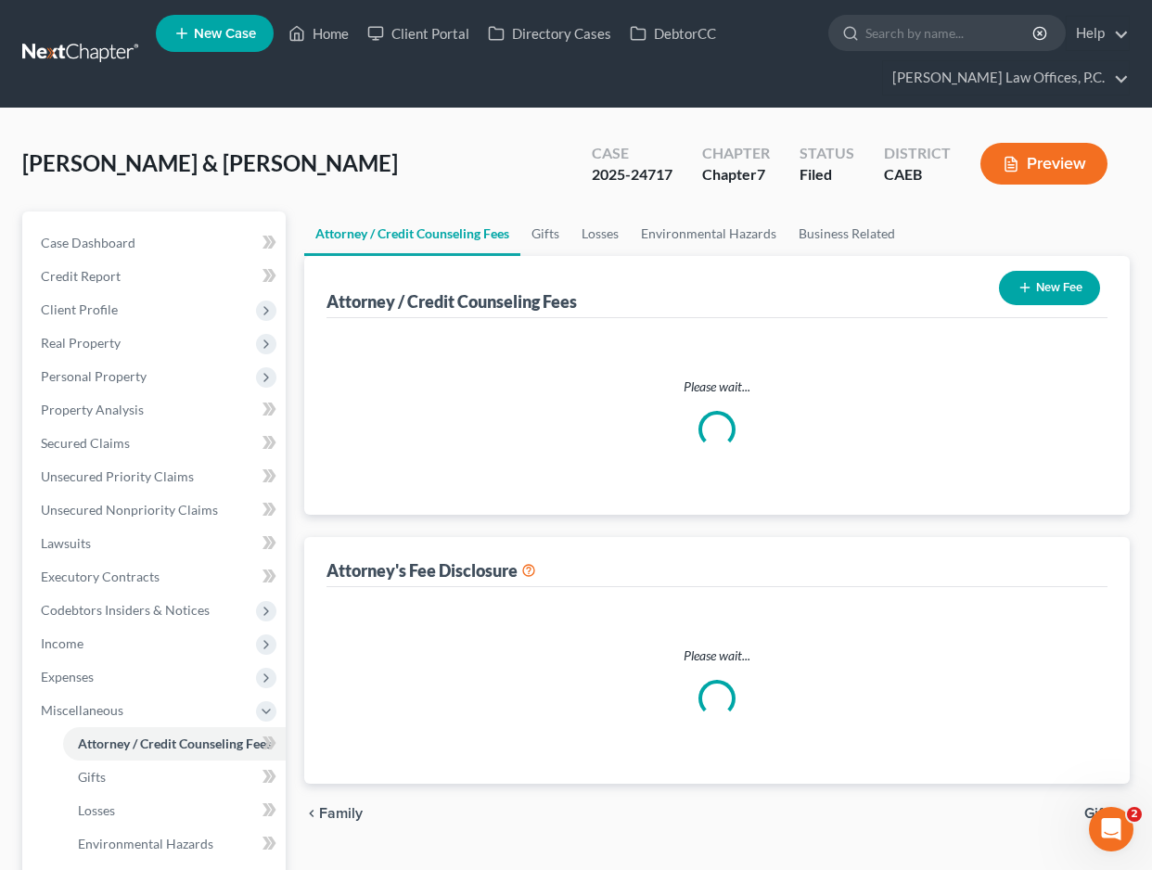
select select "0"
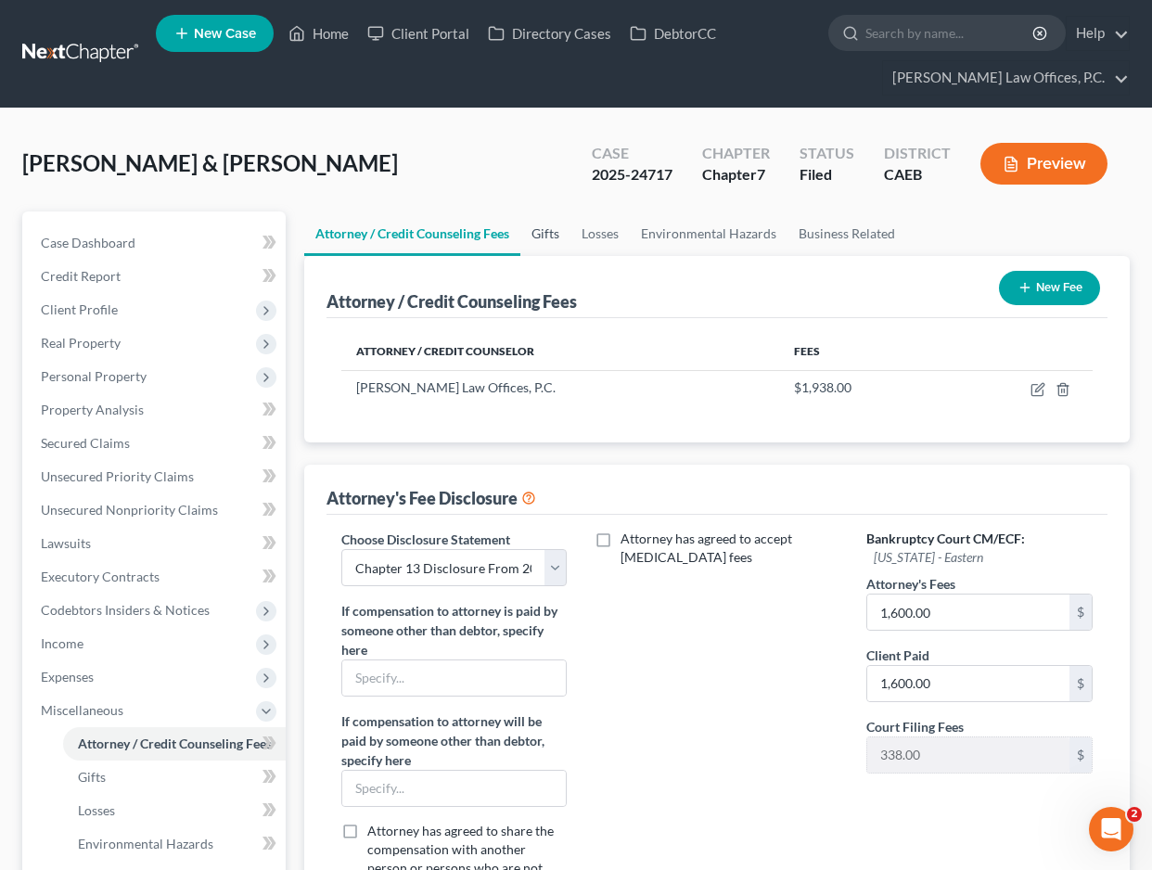
click at [545, 241] on link "Gifts" at bounding box center [546, 234] width 50 height 45
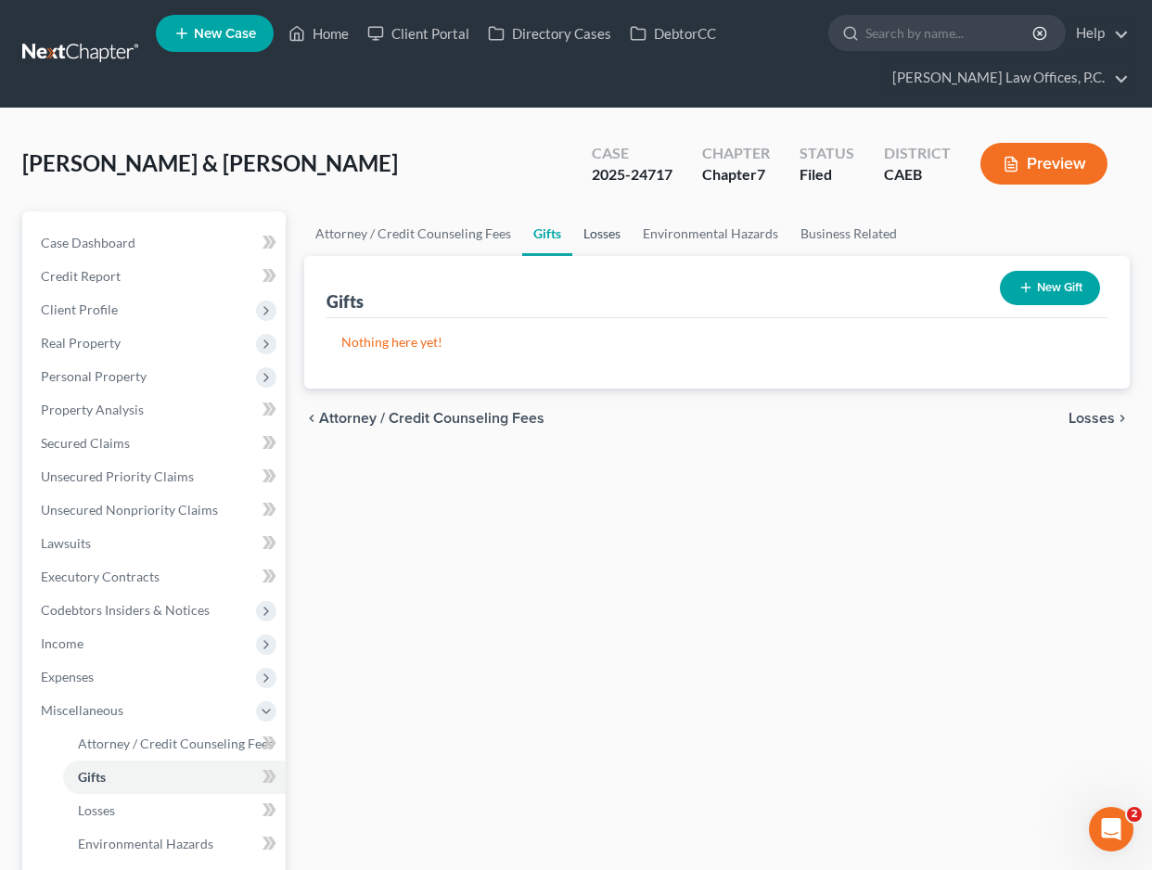
click at [604, 239] on link "Losses" at bounding box center [602, 234] width 59 height 45
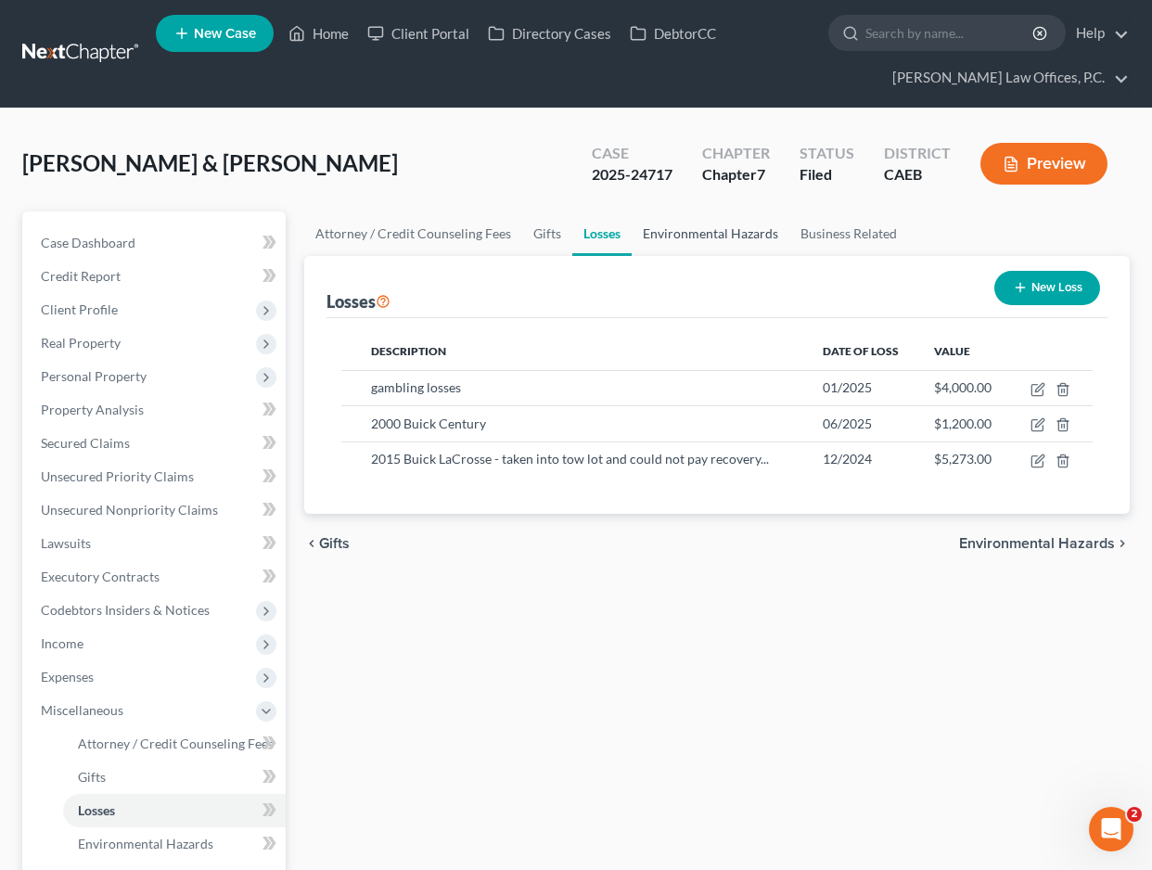
click at [680, 233] on link "Environmental Hazards" at bounding box center [711, 234] width 158 height 45
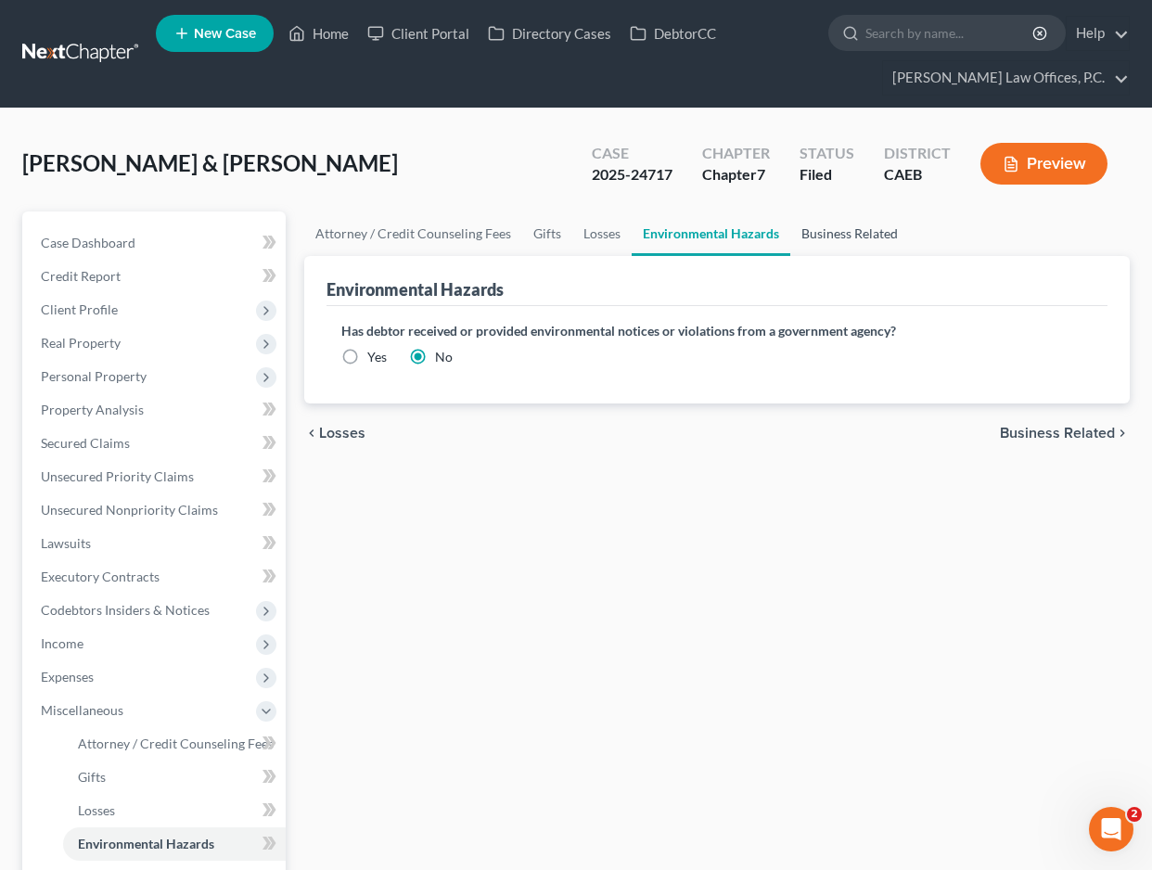
click at [840, 234] on link "Business Related" at bounding box center [850, 234] width 119 height 45
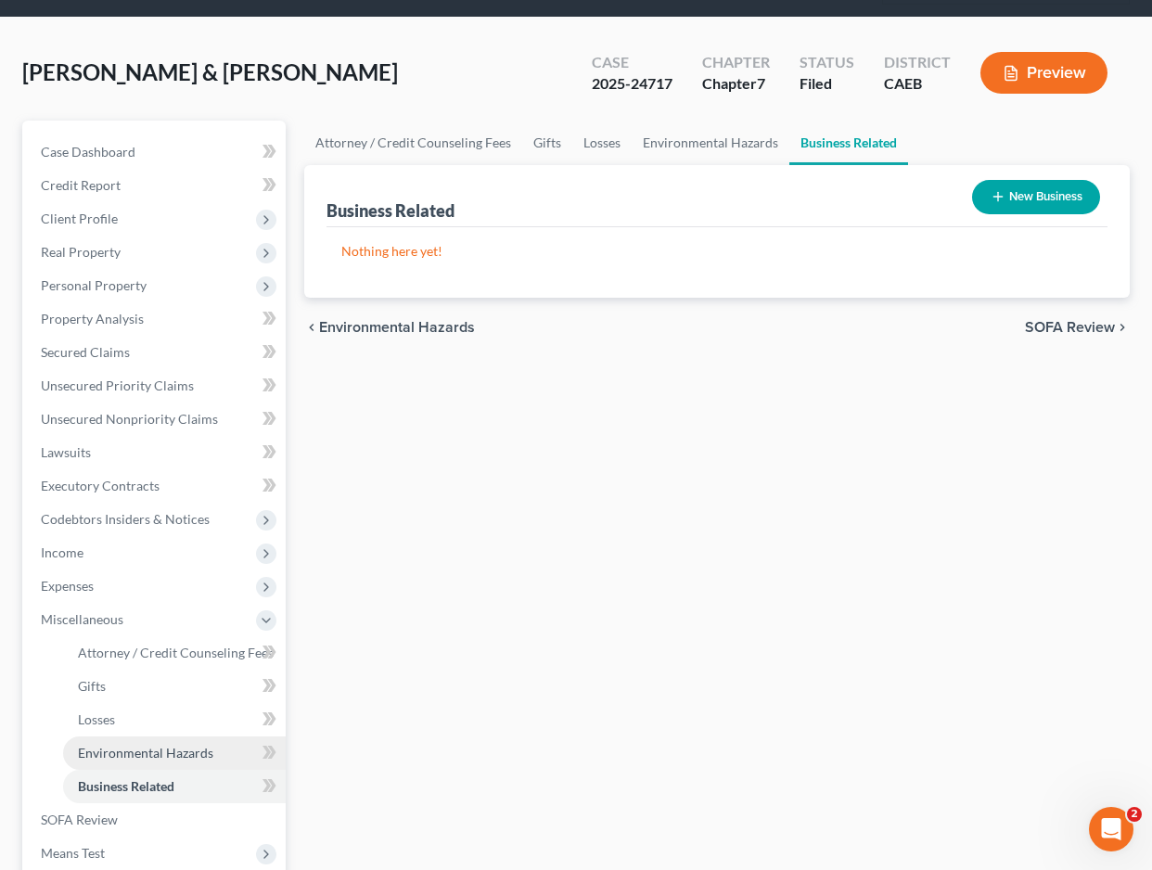
scroll to position [86, 0]
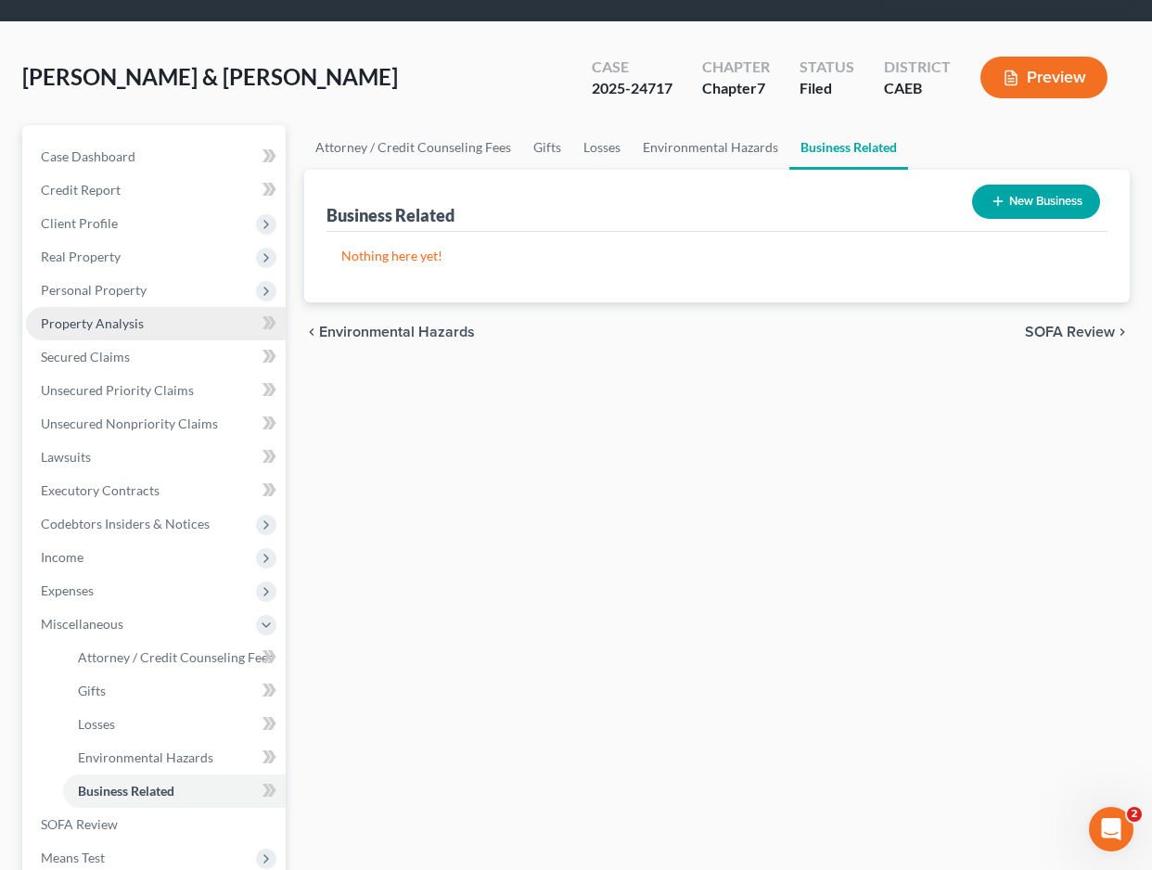
click at [173, 325] on link "Property Analysis" at bounding box center [156, 323] width 260 height 33
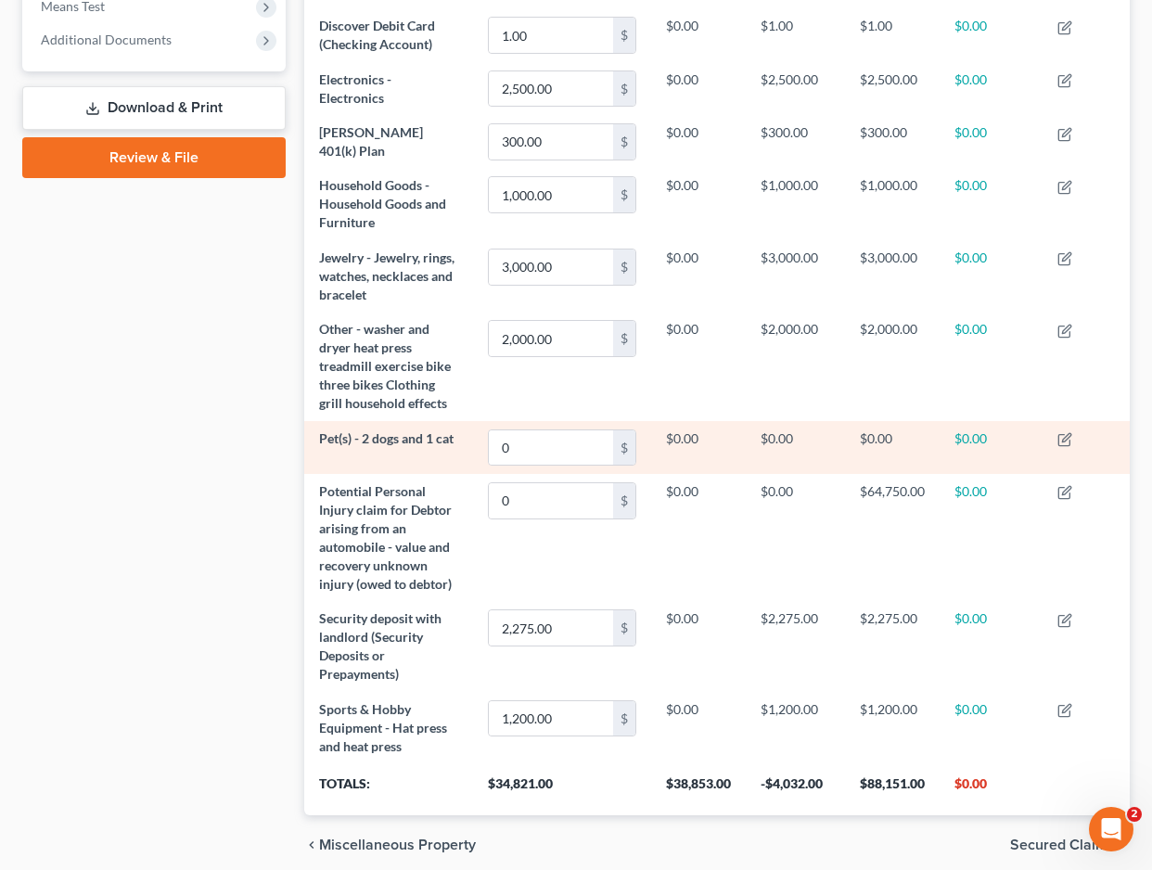
scroll to position [752, 0]
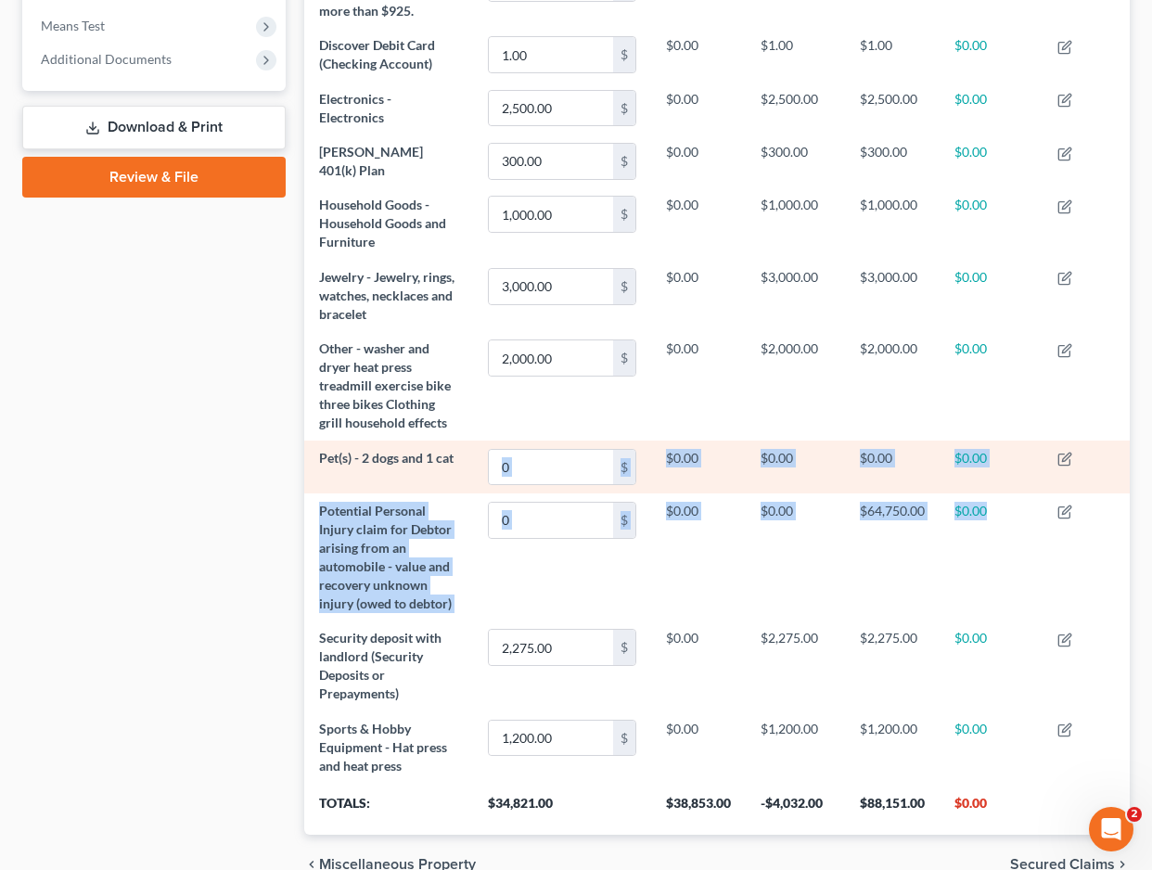
drag, startPoint x: 985, startPoint y: 506, endPoint x: 385, endPoint y: 470, distance: 601.4
click at [385, 470] on tbody "2016 Jeep Renegade 7,474.00 $ $19,720.00 -$12,246.00 $4,240.00 $0.00 2019 Mazda…" at bounding box center [717, 290] width 827 height 986
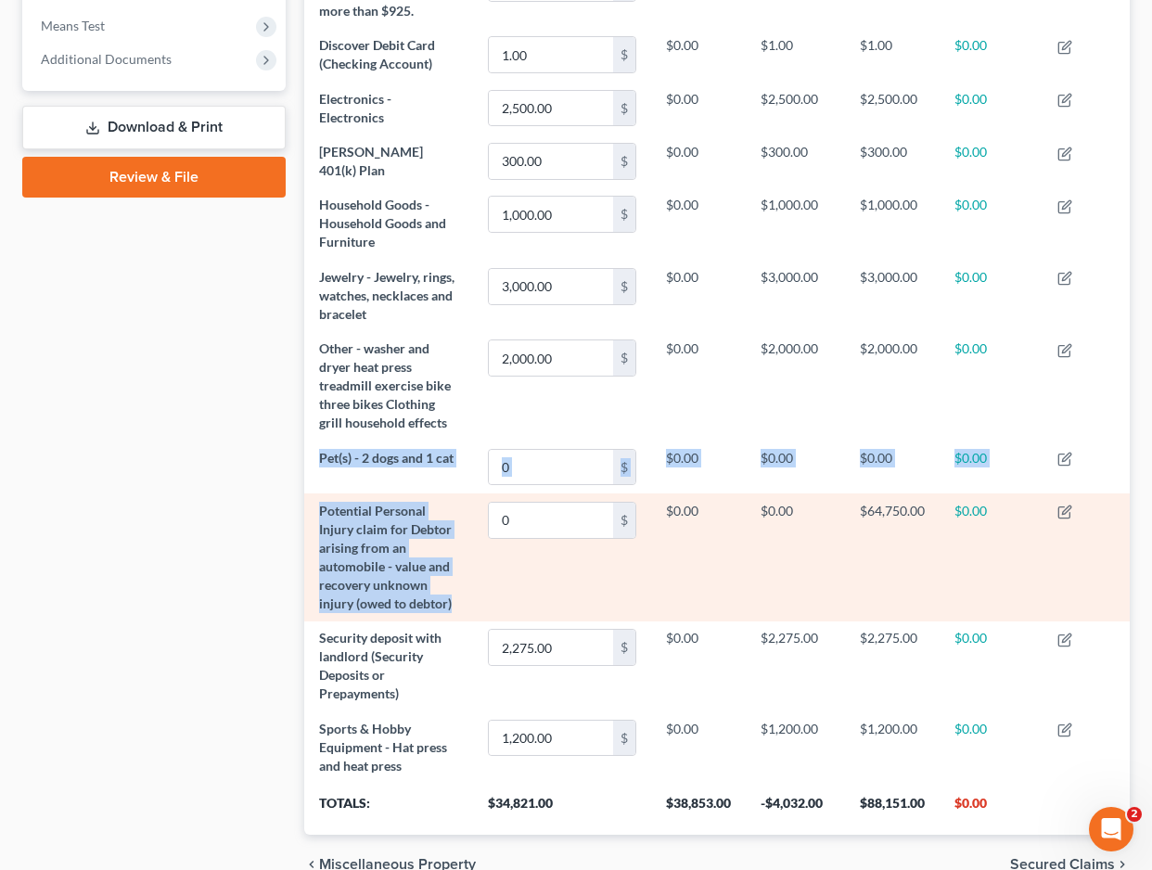
drag, startPoint x: 315, startPoint y: 451, endPoint x: 492, endPoint y: 586, distance: 223.1
click at [492, 587] on tbody "2016 Jeep Renegade 7,474.00 $ $19,720.00 -$12,246.00 $4,240.00 $0.00 2019 Mazda…" at bounding box center [717, 290] width 827 height 986
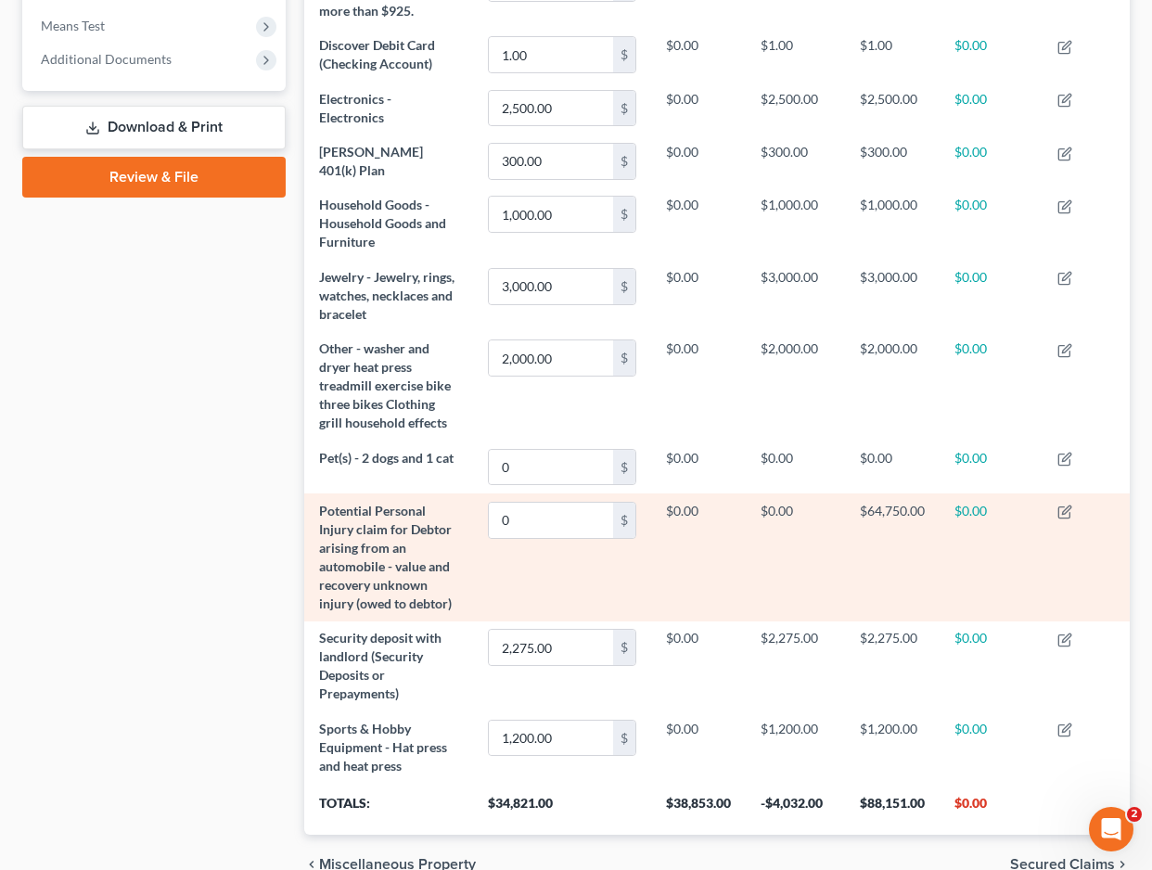
click at [492, 586] on td "0 $" at bounding box center [562, 557] width 178 height 127
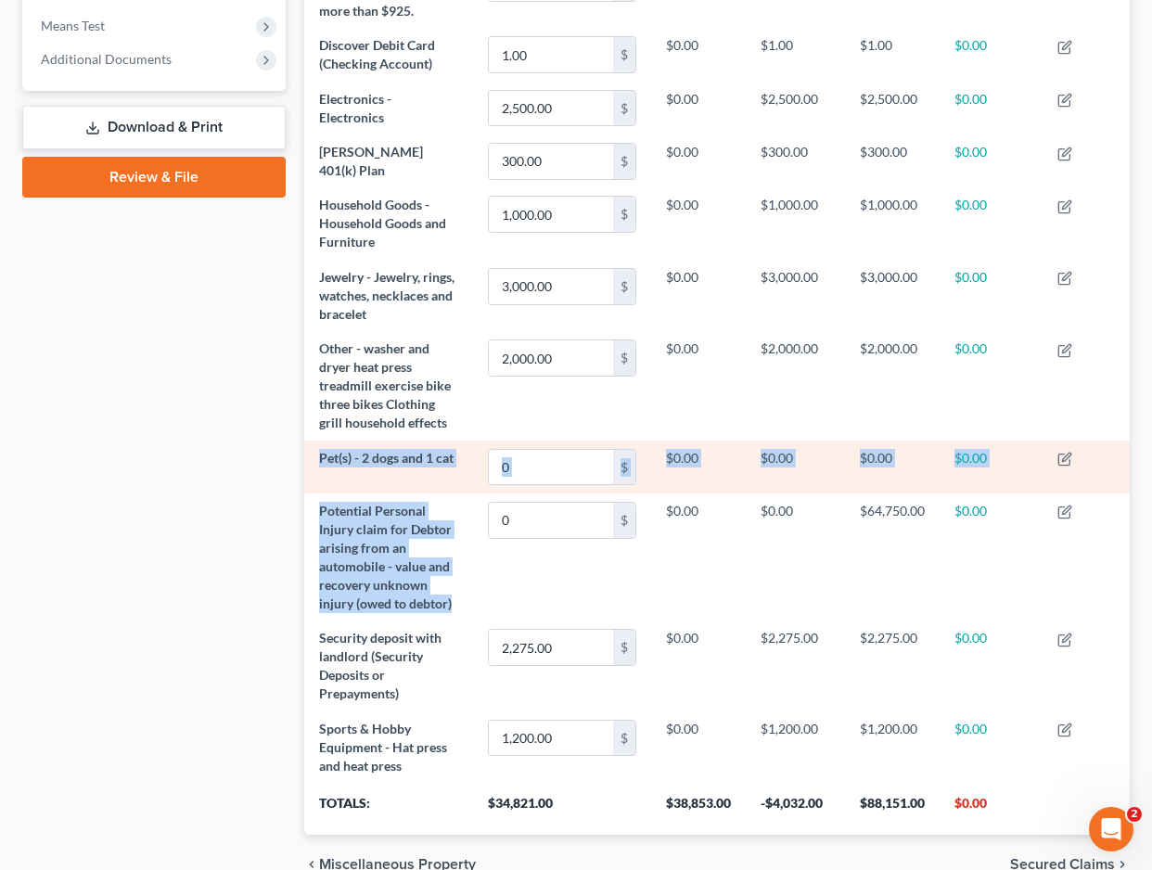
drag, startPoint x: 463, startPoint y: 600, endPoint x: 320, endPoint y: 457, distance: 202.7
click at [320, 457] on tbody "2016 Jeep Renegade 7,474.00 $ $19,720.00 -$12,246.00 $4,240.00 $0.00 2019 Mazda…" at bounding box center [717, 290] width 827 height 986
click at [320, 457] on span "Pet(s) - 2 dogs and 1 cat" at bounding box center [386, 458] width 135 height 16
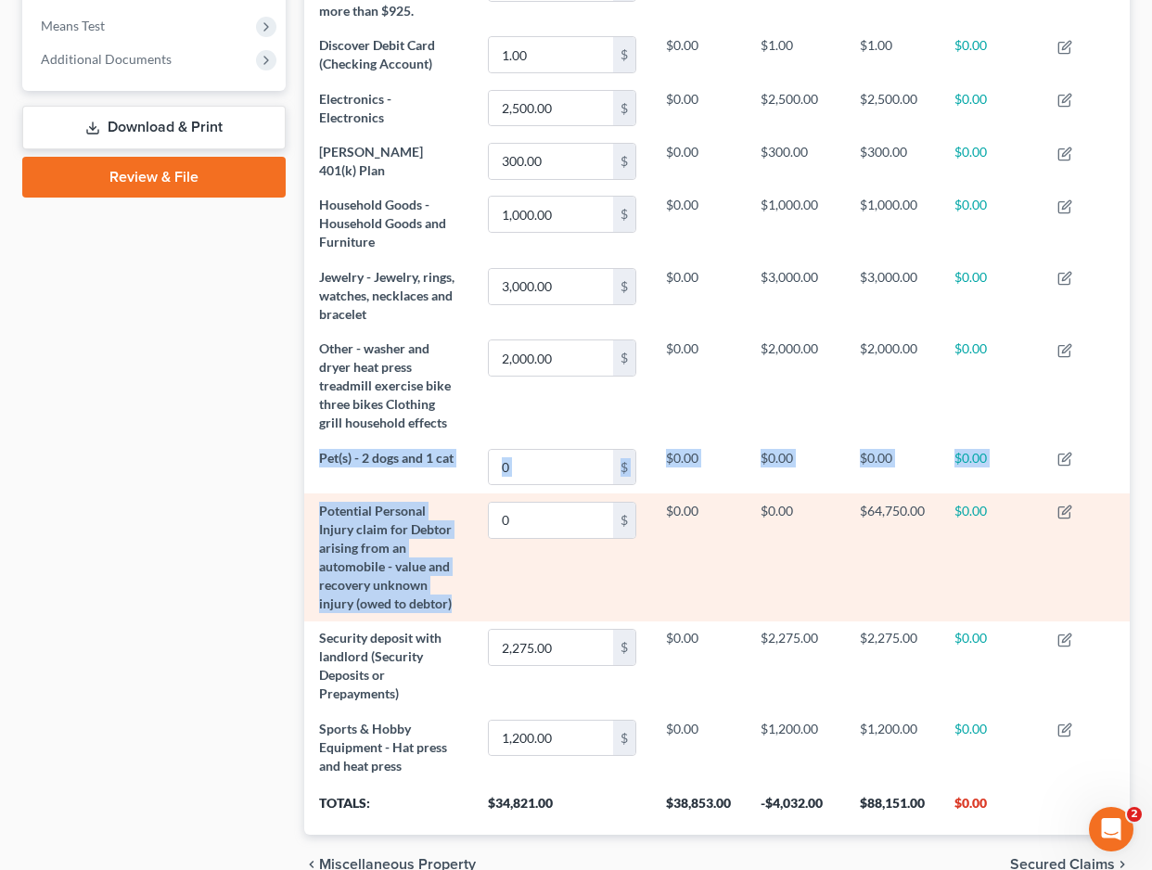
drag, startPoint x: 320, startPoint y: 457, endPoint x: 454, endPoint y: 600, distance: 196.3
click at [455, 602] on tbody "2016 Jeep Renegade 7,474.00 $ $19,720.00 -$12,246.00 $4,240.00 $0.00 2019 Mazda…" at bounding box center [717, 290] width 827 height 986
click at [454, 600] on td "Potential Personal Injury claim for Debtor arising from an automobile - value a…" at bounding box center [389, 557] width 170 height 127
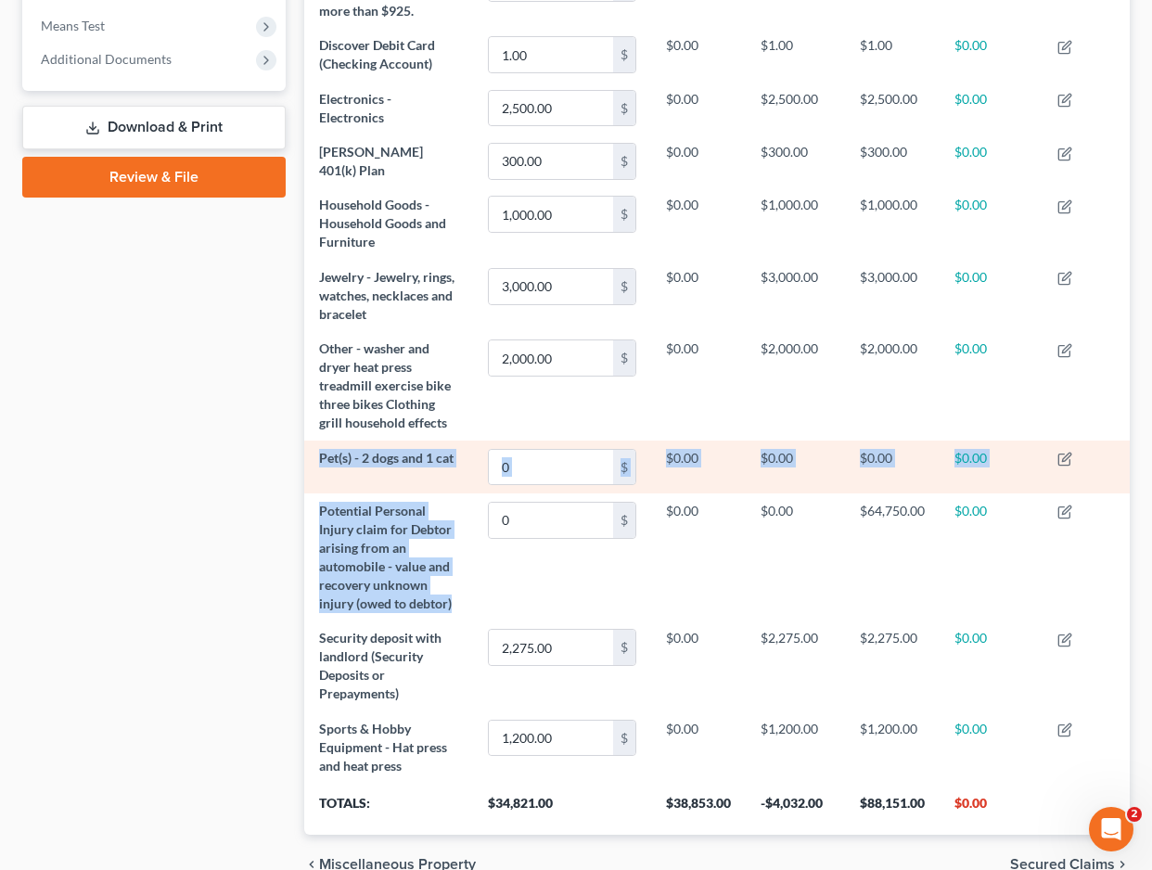
drag, startPoint x: 454, startPoint y: 600, endPoint x: 320, endPoint y: 453, distance: 199.1
click at [320, 452] on tbody "2016 Jeep Renegade 7,474.00 $ $19,720.00 -$12,246.00 $4,240.00 $0.00 2019 Mazda…" at bounding box center [717, 290] width 827 height 986
click at [320, 453] on span "Pet(s) - 2 dogs and 1 cat" at bounding box center [386, 458] width 135 height 16
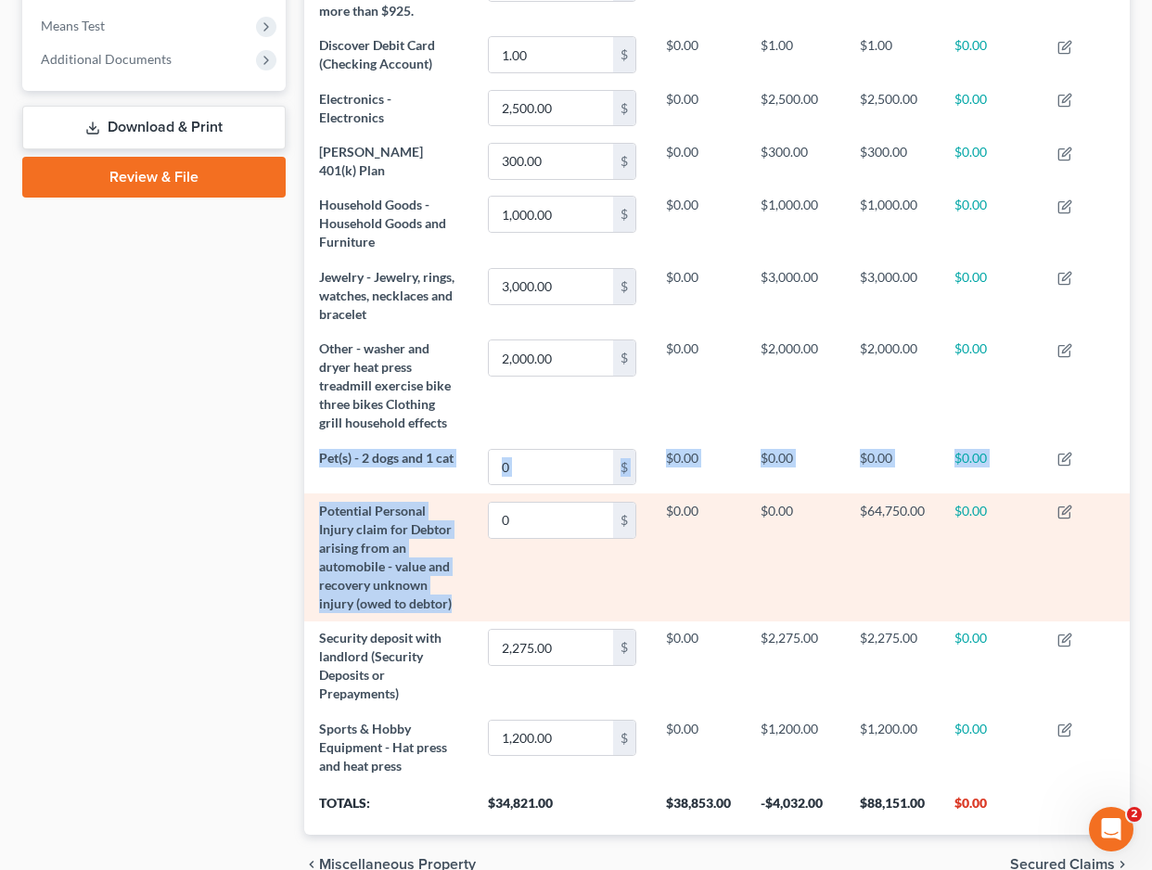
drag, startPoint x: 320, startPoint y: 453, endPoint x: 456, endPoint y: 599, distance: 199.6
click at [457, 601] on tbody "2016 Jeep Renegade 7,474.00 $ $19,720.00 -$12,246.00 $4,240.00 $0.00 2019 Mazda…" at bounding box center [717, 290] width 827 height 986
click at [456, 599] on td "Potential Personal Injury claim for Debtor arising from an automobile - value a…" at bounding box center [389, 557] width 170 height 127
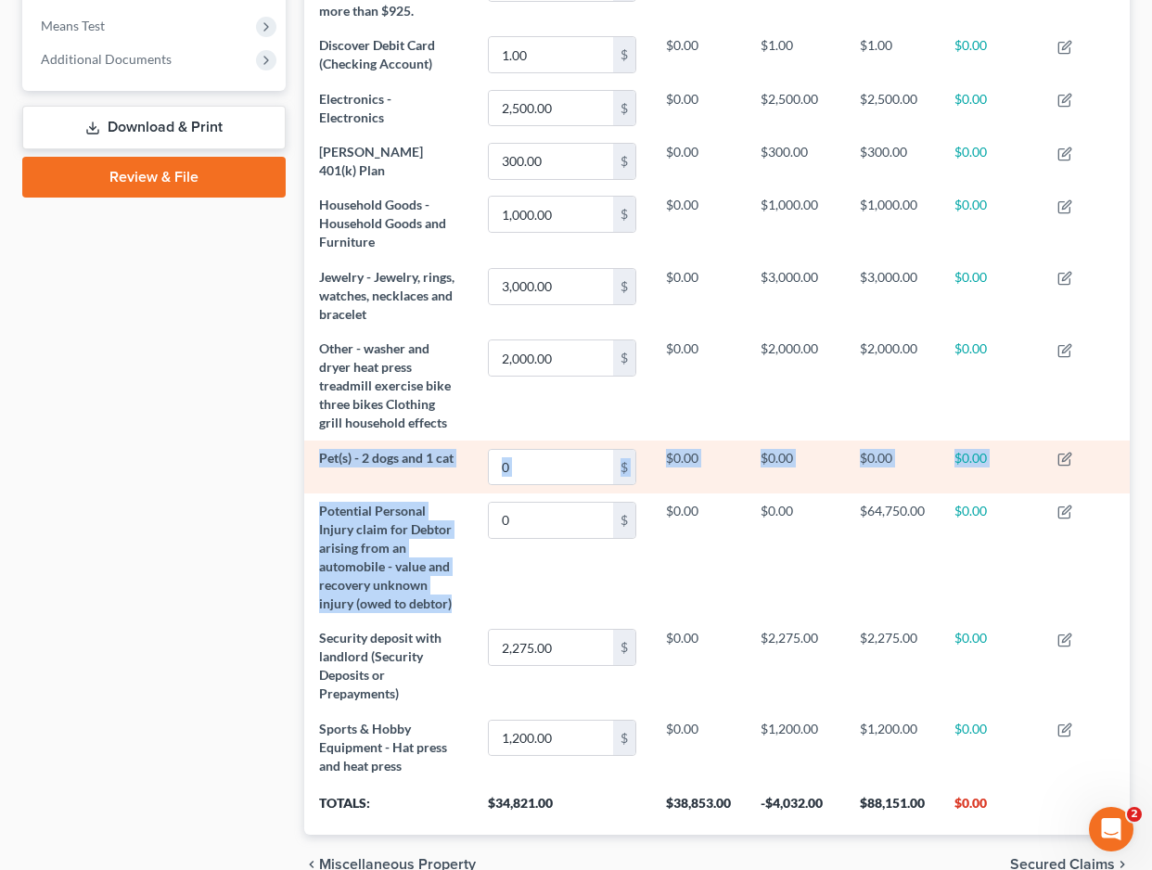
drag, startPoint x: 456, startPoint y: 599, endPoint x: 325, endPoint y: 451, distance: 197.9
click at [325, 451] on tbody "2016 Jeep Renegade 7,474.00 $ $19,720.00 -$12,246.00 $4,240.00 $0.00 2019 Mazda…" at bounding box center [717, 290] width 827 height 986
click at [325, 451] on span "Pet(s) - 2 dogs and 1 cat" at bounding box center [386, 458] width 135 height 16
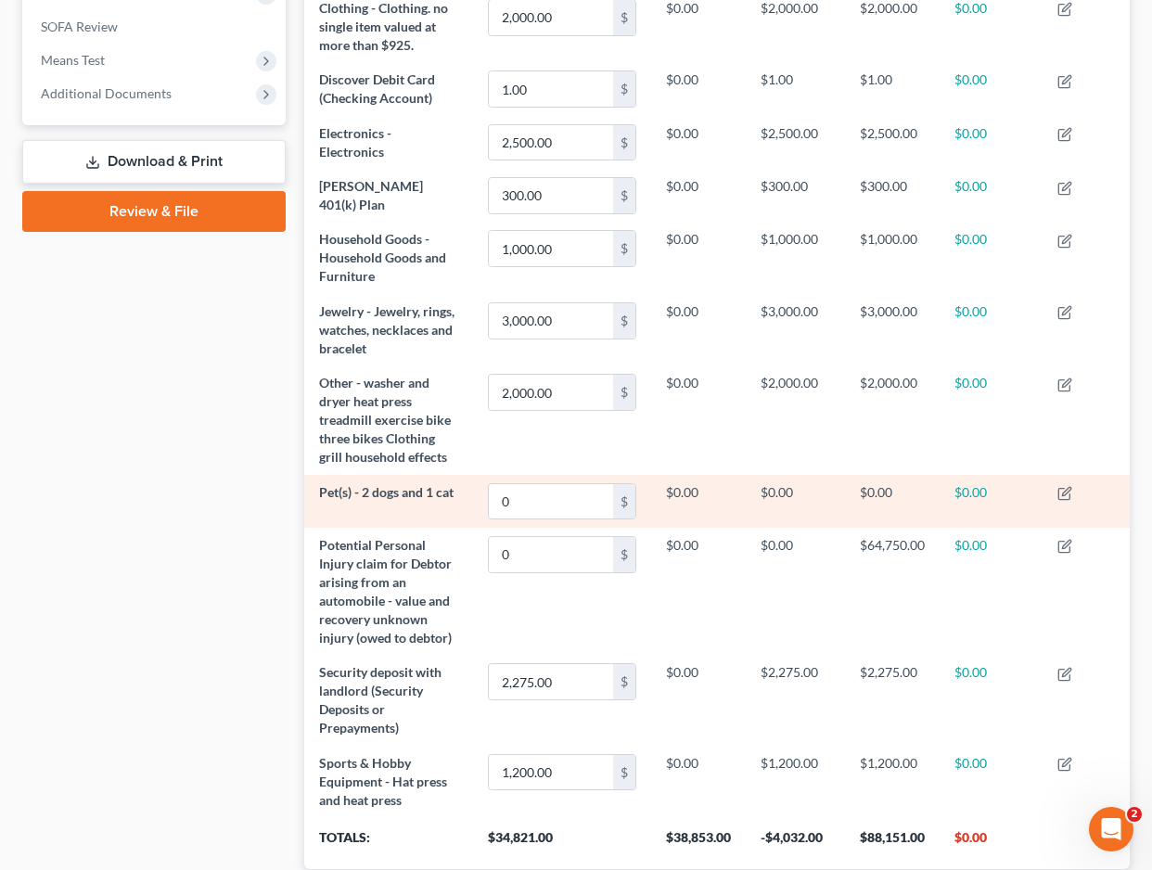
scroll to position [710, 0]
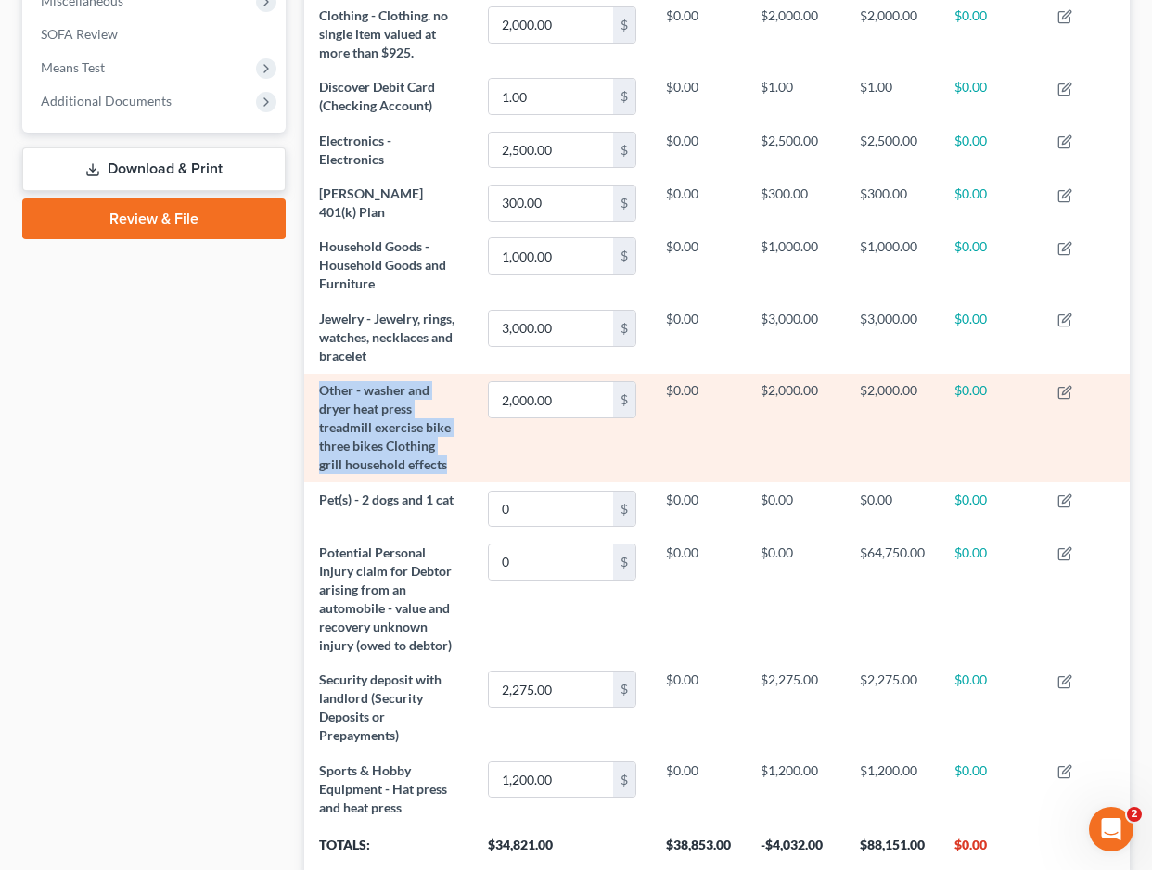
drag, startPoint x: 449, startPoint y: 465, endPoint x: 315, endPoint y: 391, distance: 153.7
click at [315, 390] on td "Other - washer and dryer heat press treadmill exercise bike three bikes Clothin…" at bounding box center [389, 428] width 170 height 109
click at [315, 391] on td "Other - washer and dryer heat press treadmill exercise bike three bikes Clothin…" at bounding box center [389, 428] width 170 height 109
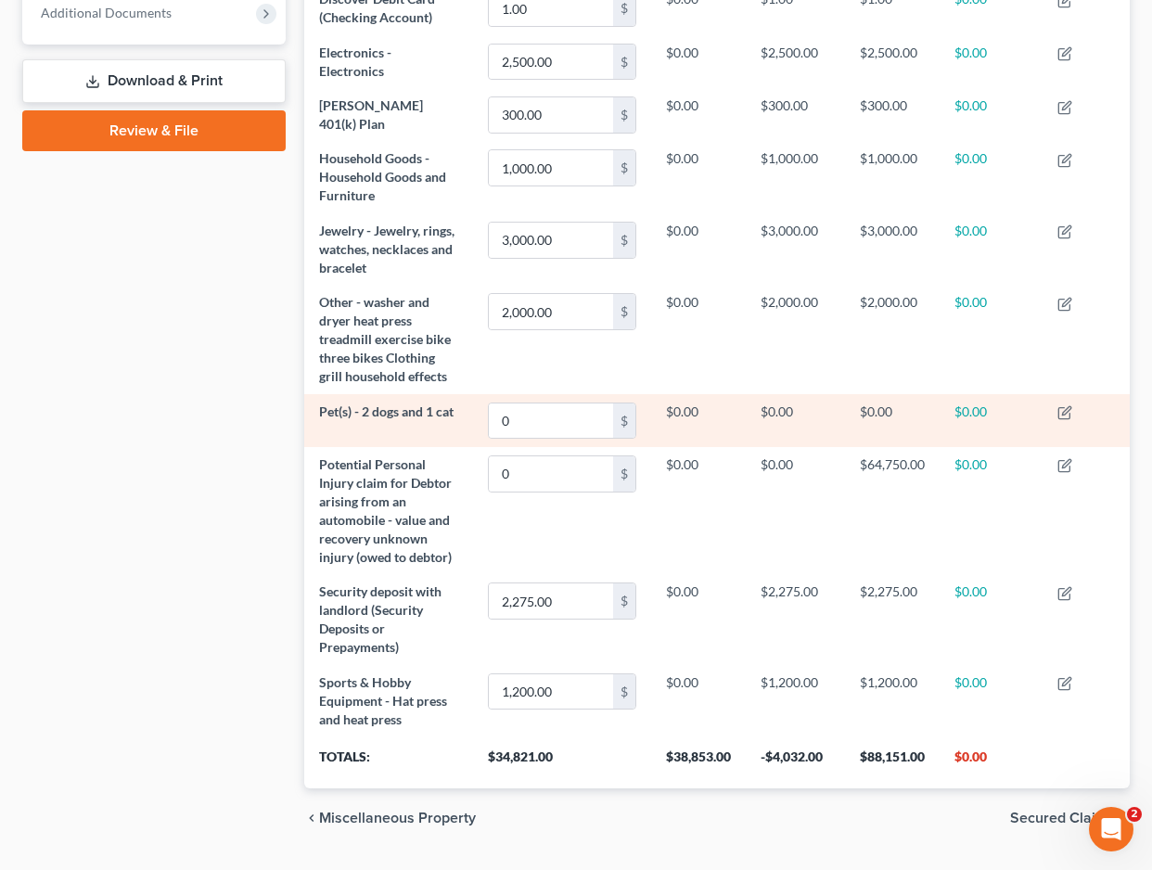
scroll to position [801, 0]
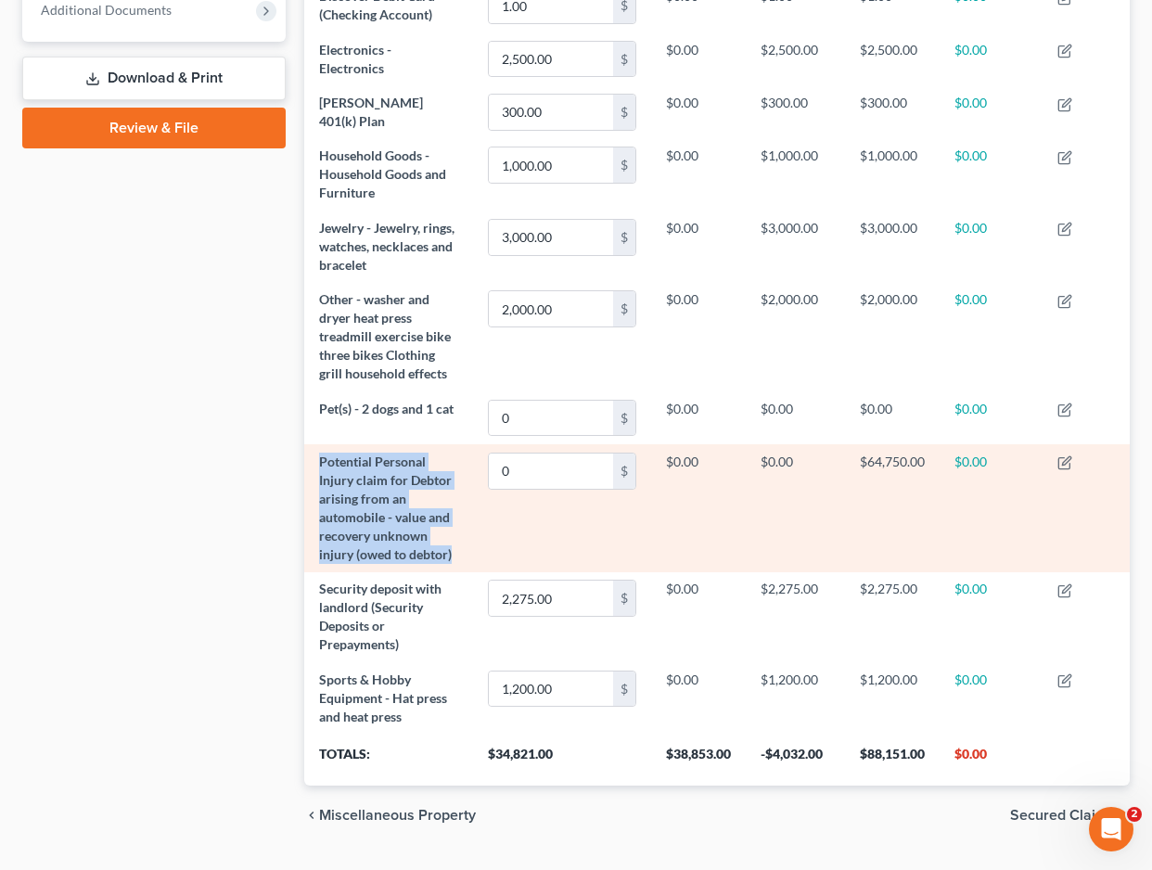
drag, startPoint x: 450, startPoint y: 555, endPoint x: 320, endPoint y: 463, distance: 159.1
click at [320, 463] on span "Potential Personal Injury claim for Debtor arising from an automobile - value a…" at bounding box center [385, 508] width 133 height 109
drag, startPoint x: 321, startPoint y: 457, endPoint x: 454, endPoint y: 549, distance: 161.4
click at [455, 550] on td "Potential Personal Injury claim for Debtor arising from an automobile - value a…" at bounding box center [389, 507] width 170 height 127
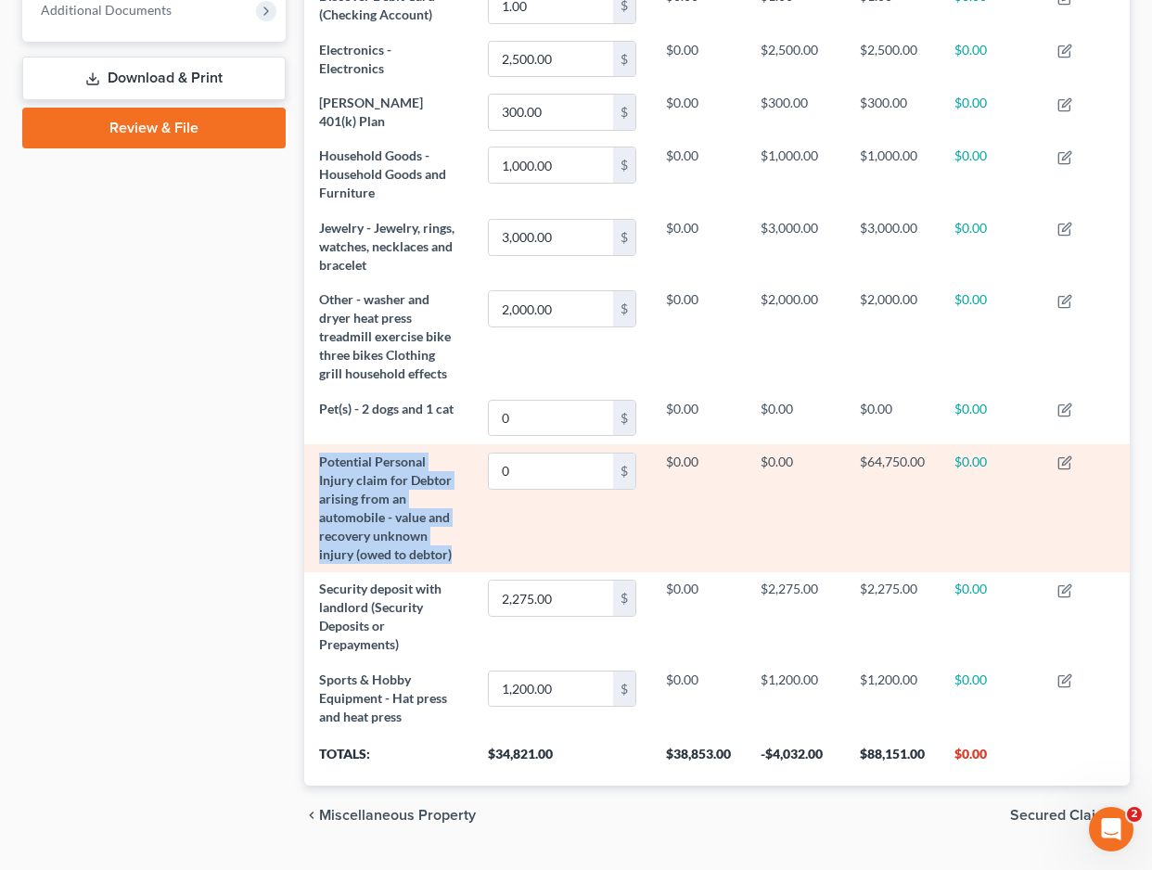
click at [454, 549] on td "Potential Personal Injury claim for Debtor arising from an automobile - value a…" at bounding box center [389, 507] width 170 height 127
drag, startPoint x: 454, startPoint y: 549, endPoint x: 328, endPoint y: 463, distance: 152.1
click at [328, 463] on td "Potential Personal Injury claim for Debtor arising from an automobile - value a…" at bounding box center [389, 507] width 170 height 127
click at [328, 463] on span "Potential Personal Injury claim for Debtor arising from an automobile - value a…" at bounding box center [385, 508] width 133 height 109
drag, startPoint x: 321, startPoint y: 459, endPoint x: 456, endPoint y: 549, distance: 161.9
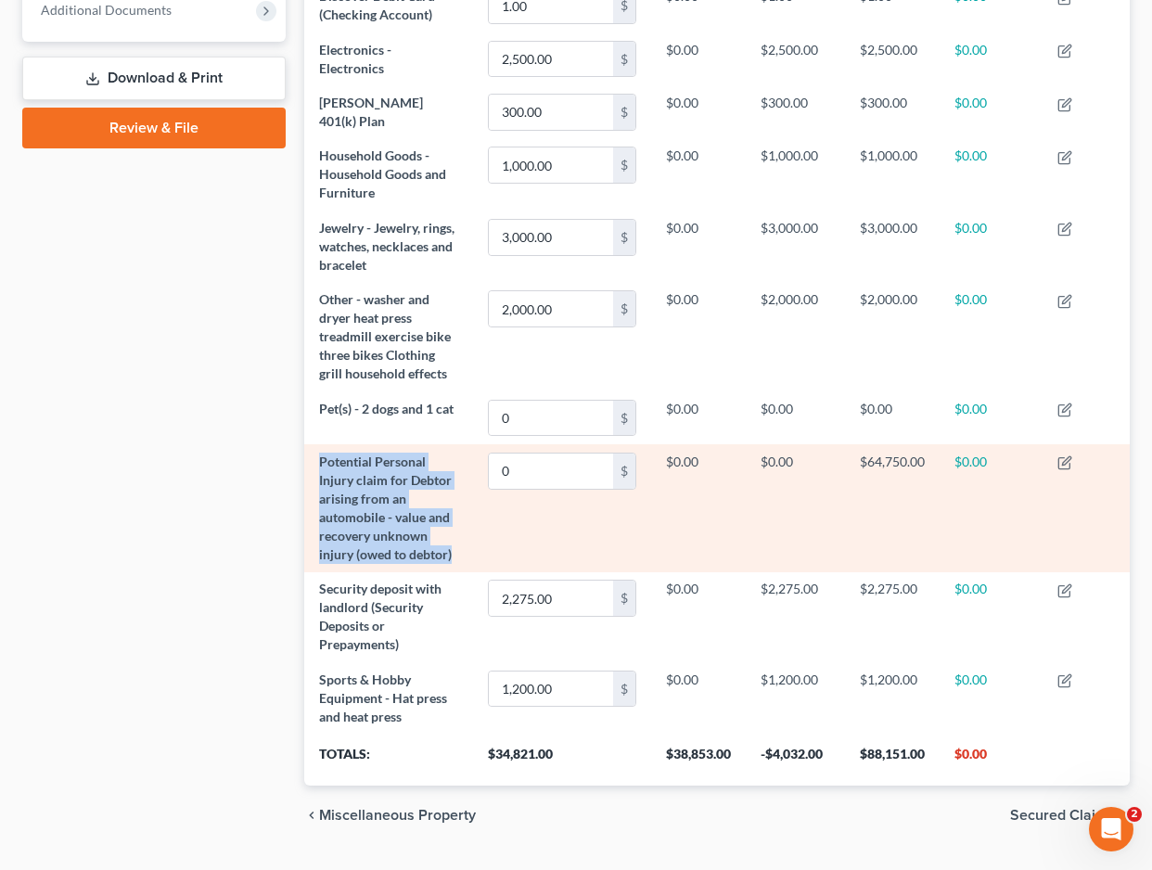
click at [456, 550] on td "Potential Personal Injury claim for Debtor arising from an automobile - value a…" at bounding box center [389, 507] width 170 height 127
click at [456, 549] on td "Potential Personal Injury claim for Debtor arising from an automobile - value a…" at bounding box center [389, 507] width 170 height 127
drag, startPoint x: 456, startPoint y: 549, endPoint x: 326, endPoint y: 463, distance: 156.0
click at [326, 463] on td "Potential Personal Injury claim for Debtor arising from an automobile - value a…" at bounding box center [389, 507] width 170 height 127
click at [326, 463] on span "Potential Personal Injury claim for Debtor arising from an automobile - value a…" at bounding box center [385, 508] width 133 height 109
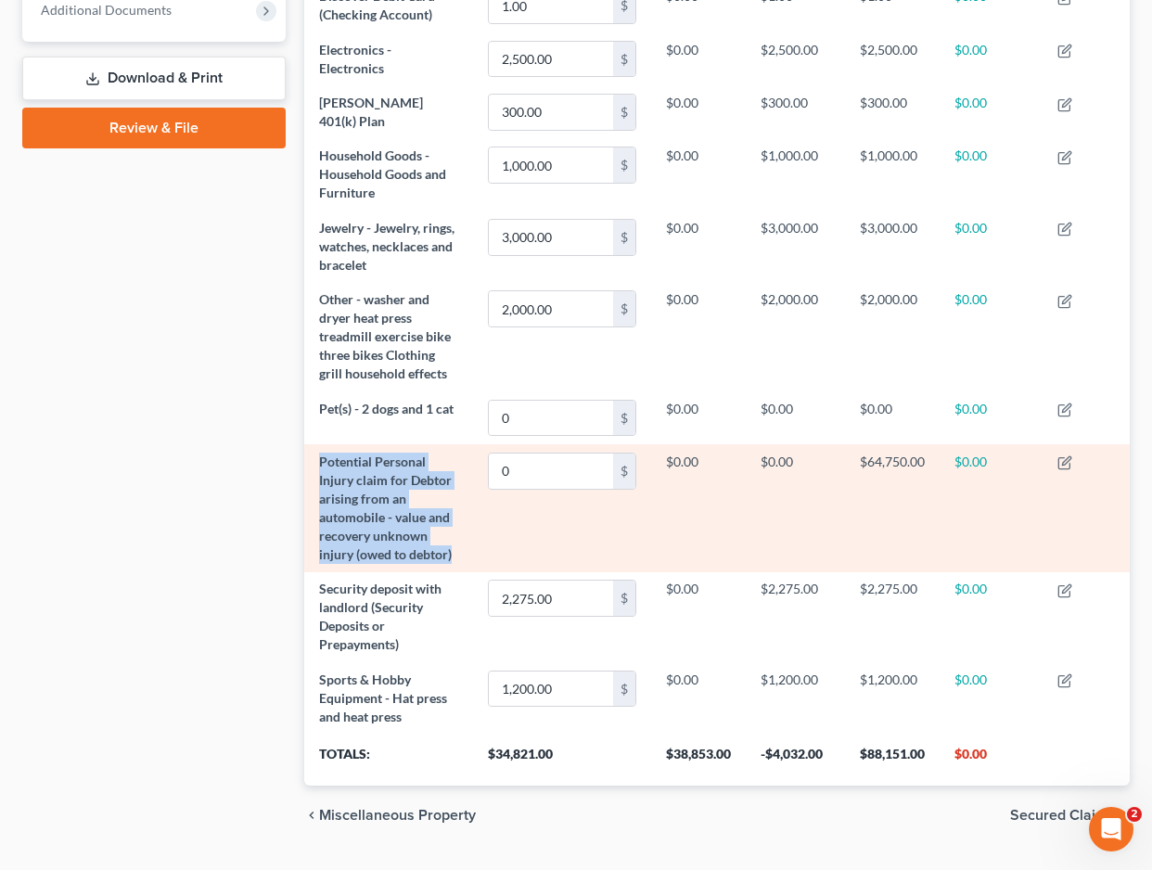
drag, startPoint x: 320, startPoint y: 460, endPoint x: 459, endPoint y: 551, distance: 166.3
click at [459, 552] on td "Potential Personal Injury claim for Debtor arising from an automobile - value a…" at bounding box center [389, 507] width 170 height 127
click at [459, 551] on td "Potential Personal Injury claim for Debtor arising from an automobile - value a…" at bounding box center [389, 507] width 170 height 127
drag, startPoint x: 459, startPoint y: 551, endPoint x: 323, endPoint y: 461, distance: 163.4
click at [323, 461] on td "Potential Personal Injury claim for Debtor arising from an automobile - value a…" at bounding box center [389, 507] width 170 height 127
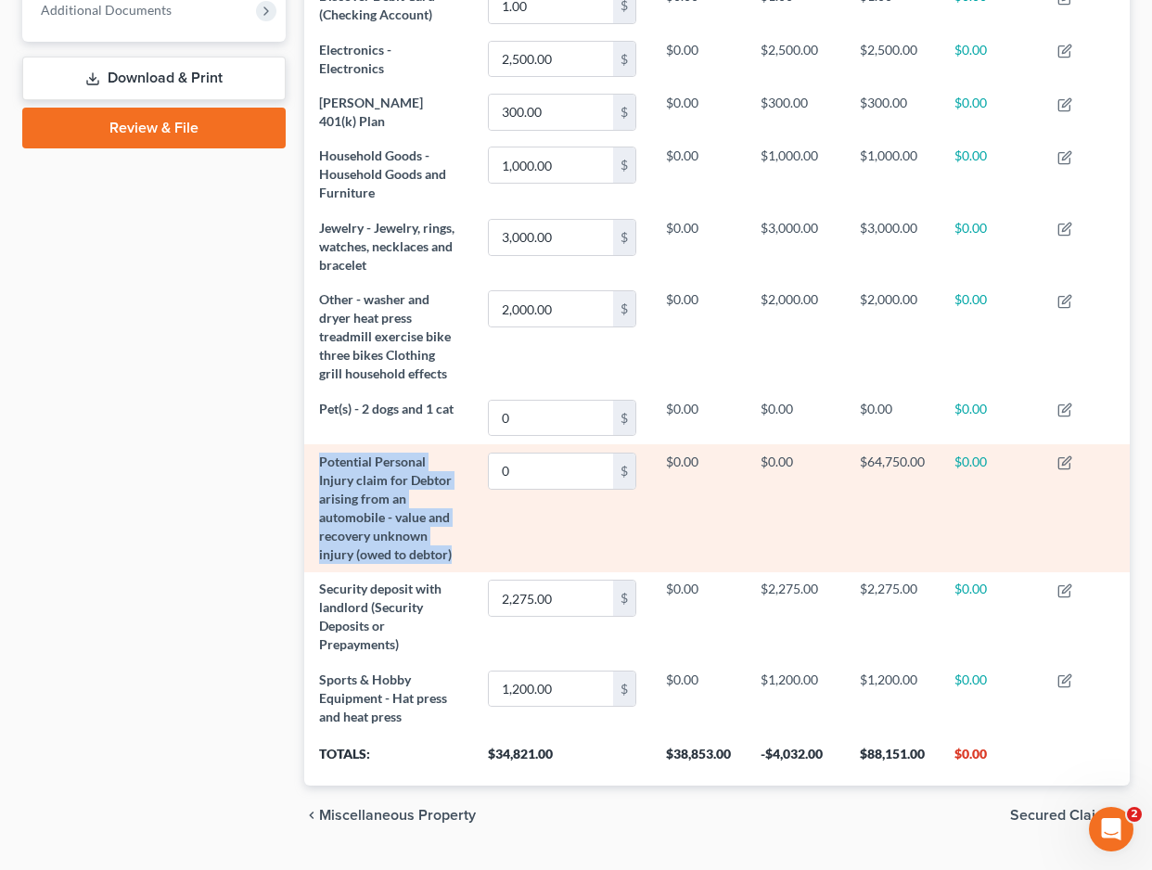
click at [400, 520] on span "Potential Personal Injury claim for Debtor arising from an automobile - value a…" at bounding box center [385, 508] width 133 height 109
drag, startPoint x: 460, startPoint y: 560, endPoint x: 313, endPoint y: 451, distance: 183.2
click at [313, 451] on td "Potential Personal Injury claim for Debtor arising from an automobile - value a…" at bounding box center [389, 507] width 170 height 127
click at [313, 452] on td "Potential Personal Injury claim for Debtor arising from an automobile - value a…" at bounding box center [389, 507] width 170 height 127
drag, startPoint x: 319, startPoint y: 455, endPoint x: 457, endPoint y: 554, distance: 170.2
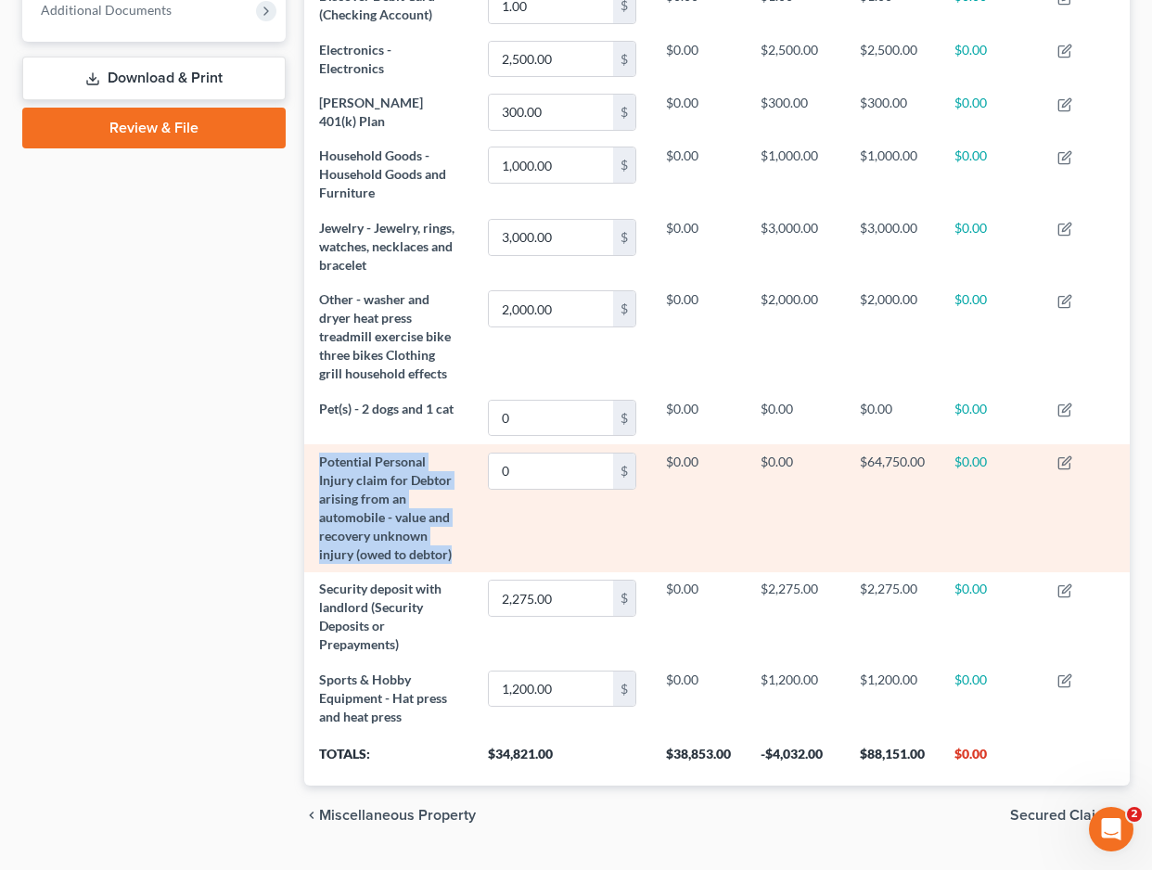
click at [457, 555] on td "Potential Personal Injury claim for Debtor arising from an automobile - value a…" at bounding box center [389, 507] width 170 height 127
click at [457, 554] on td "Potential Personal Injury claim for Debtor arising from an automobile - value a…" at bounding box center [389, 507] width 170 height 127
drag, startPoint x: 457, startPoint y: 554, endPoint x: 330, endPoint y: 465, distance: 155.2
click at [330, 463] on td "Potential Personal Injury claim for Debtor arising from an automobile - value a…" at bounding box center [389, 507] width 170 height 127
click at [330, 465] on span "Potential Personal Injury claim for Debtor arising from an automobile - value a…" at bounding box center [385, 508] width 133 height 109
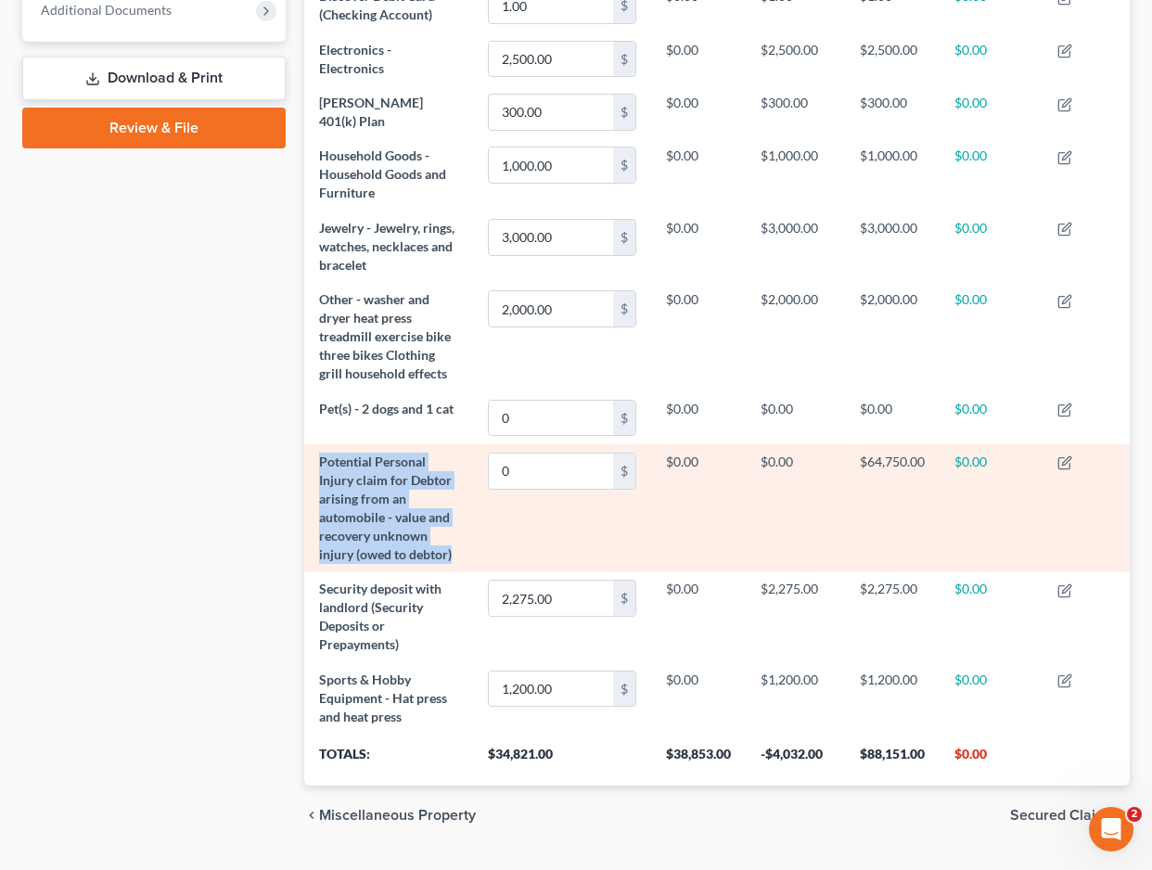
drag, startPoint x: 320, startPoint y: 457, endPoint x: 455, endPoint y: 553, distance: 165.6
click at [456, 554] on td "Potential Personal Injury claim for Debtor arising from an automobile - value a…" at bounding box center [389, 507] width 170 height 127
click at [455, 553] on td "Potential Personal Injury claim for Debtor arising from an automobile - value a…" at bounding box center [389, 507] width 170 height 127
drag, startPoint x: 455, startPoint y: 553, endPoint x: 324, endPoint y: 465, distance: 157.8
click at [324, 465] on td "Potential Personal Injury claim for Debtor arising from an automobile - value a…" at bounding box center [389, 507] width 170 height 127
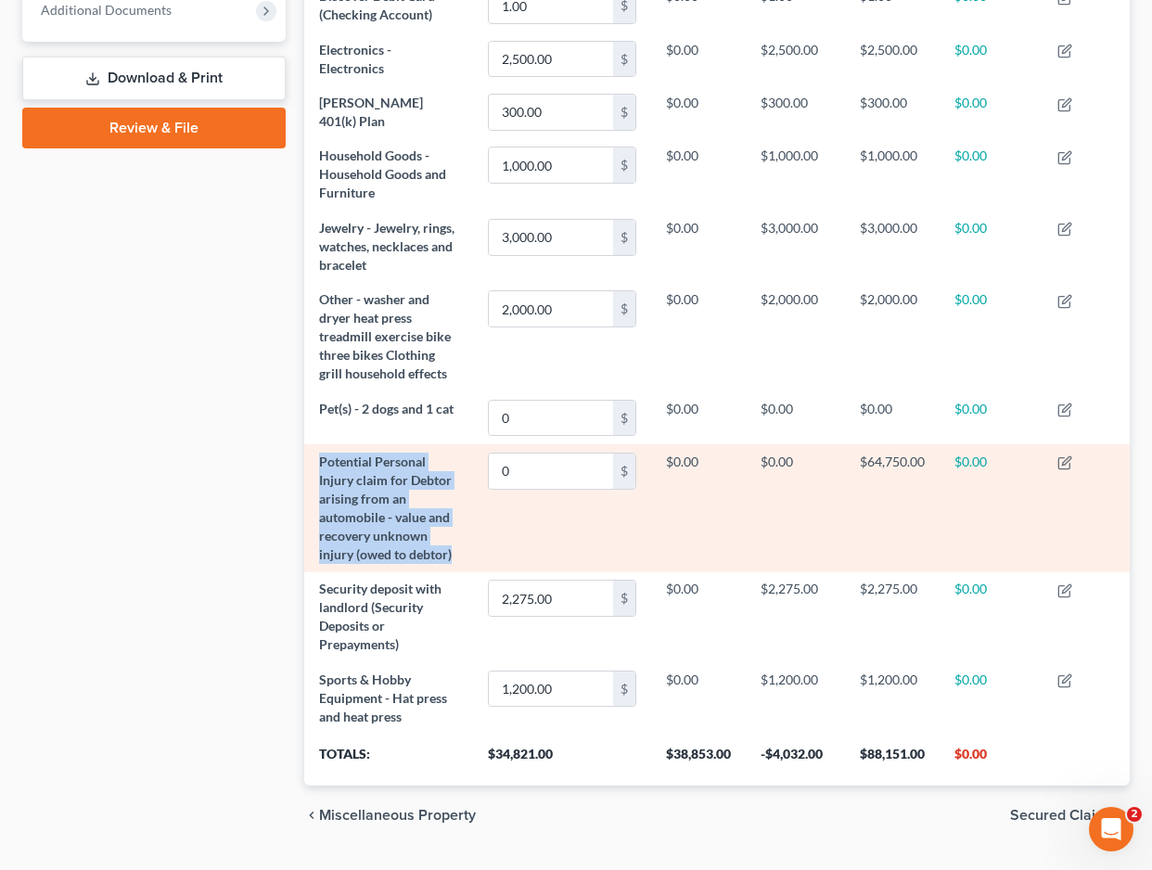
click at [324, 465] on span "Potential Personal Injury claim for Debtor arising from an automobile - value a…" at bounding box center [385, 508] width 133 height 109
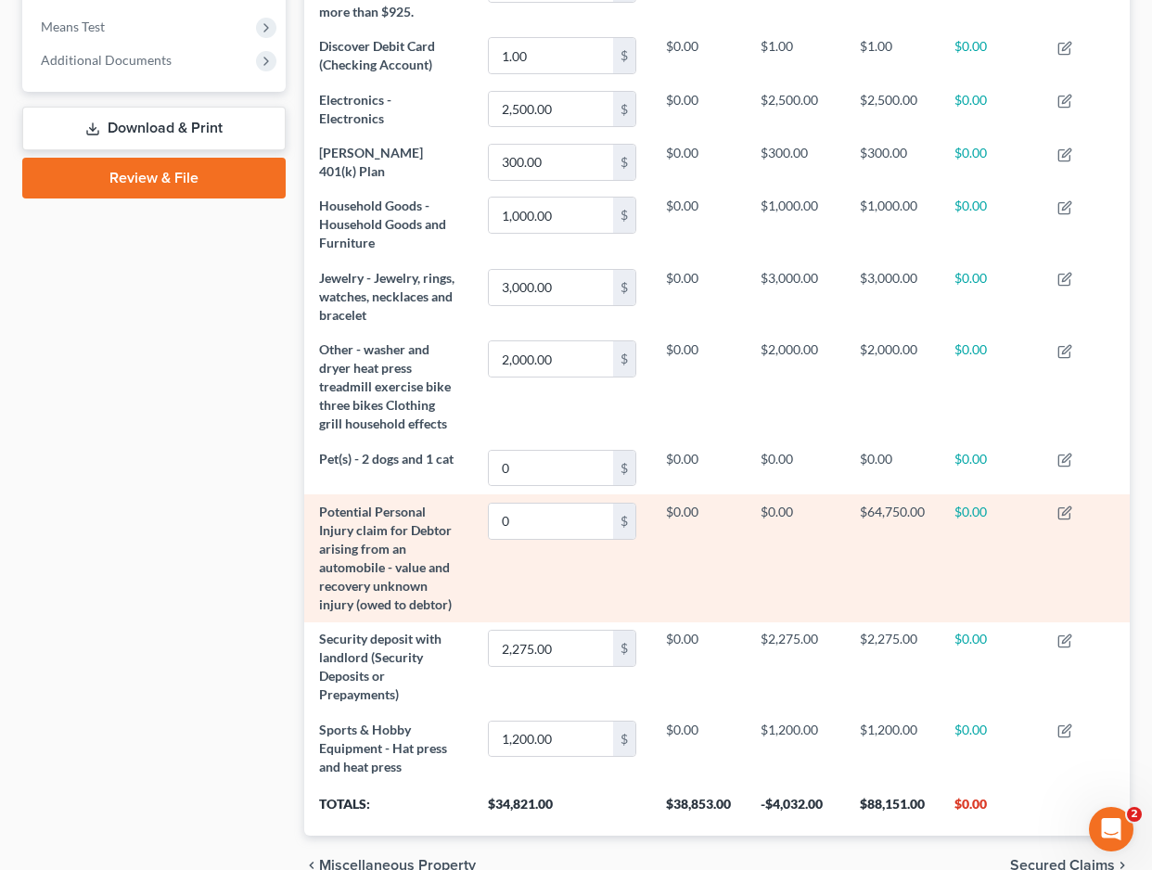
scroll to position [739, 0]
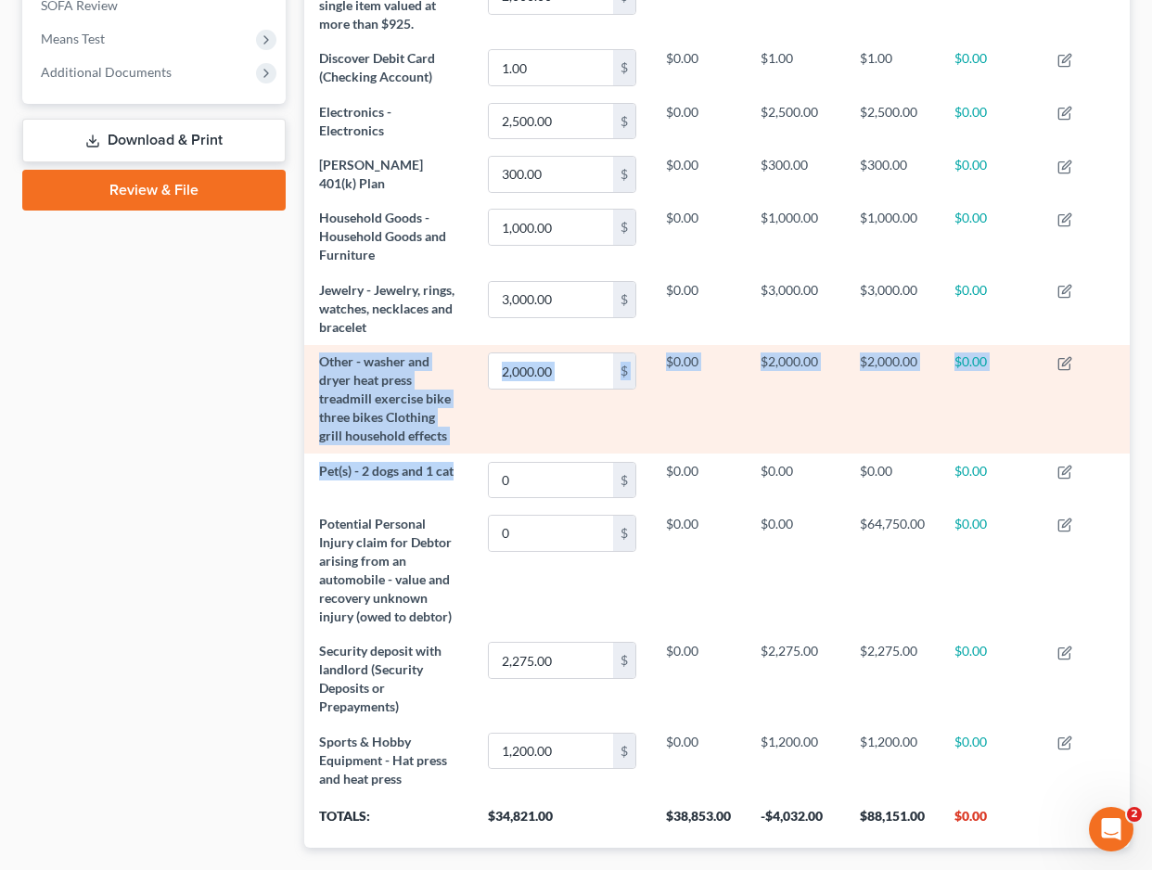
drag, startPoint x: 454, startPoint y: 466, endPoint x: 318, endPoint y: 356, distance: 174.2
click at [318, 355] on tbody "2016 Jeep Renegade 7,474.00 $ $19,720.00 -$12,246.00 $4,240.00 $0.00 2019 Mazda…" at bounding box center [717, 303] width 827 height 986
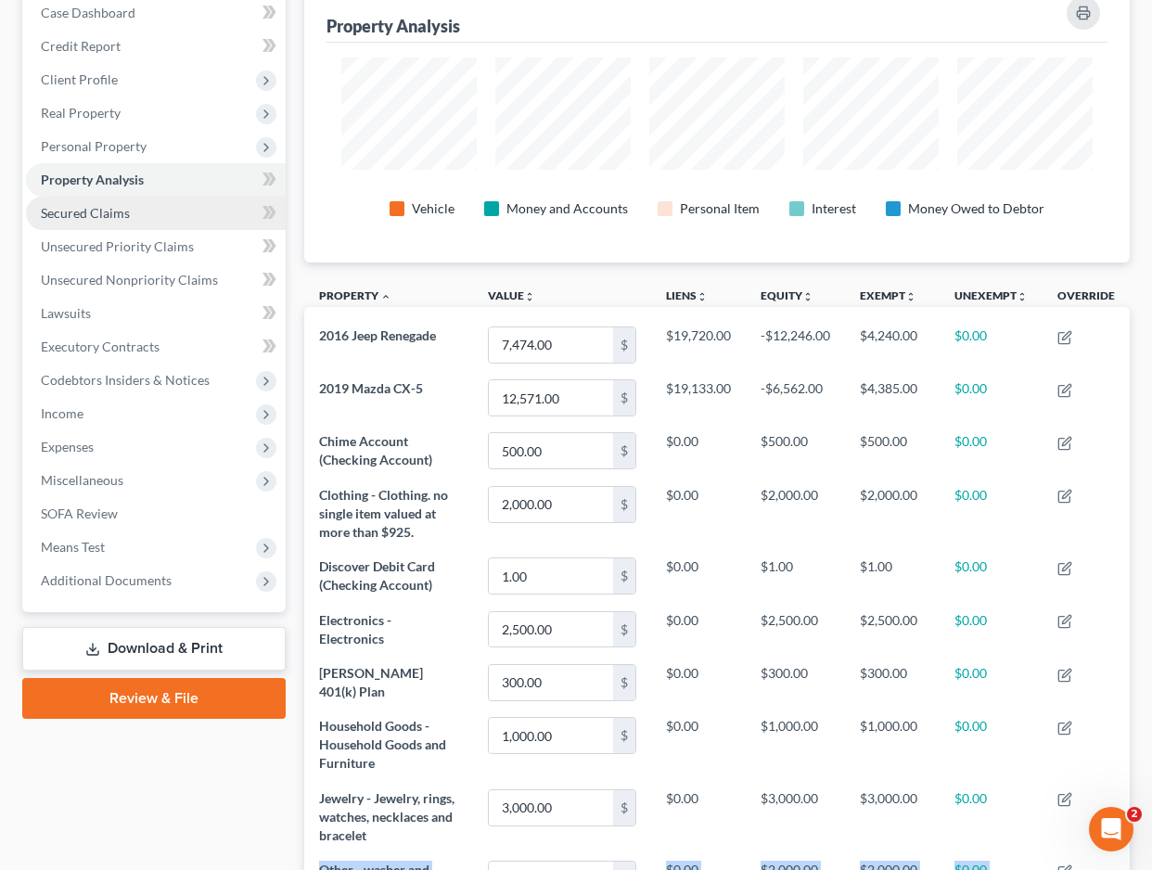
scroll to position [238, 0]
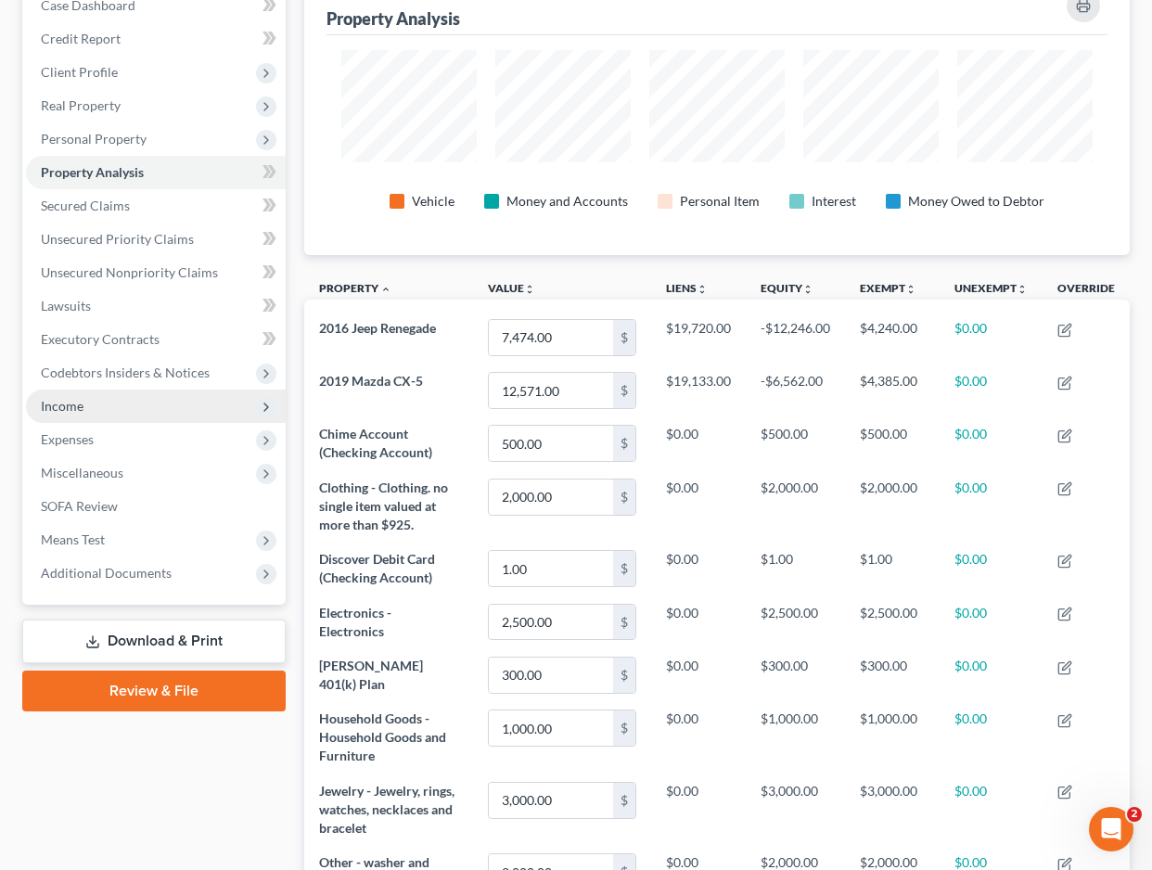
click at [149, 412] on span "Income" at bounding box center [156, 406] width 260 height 33
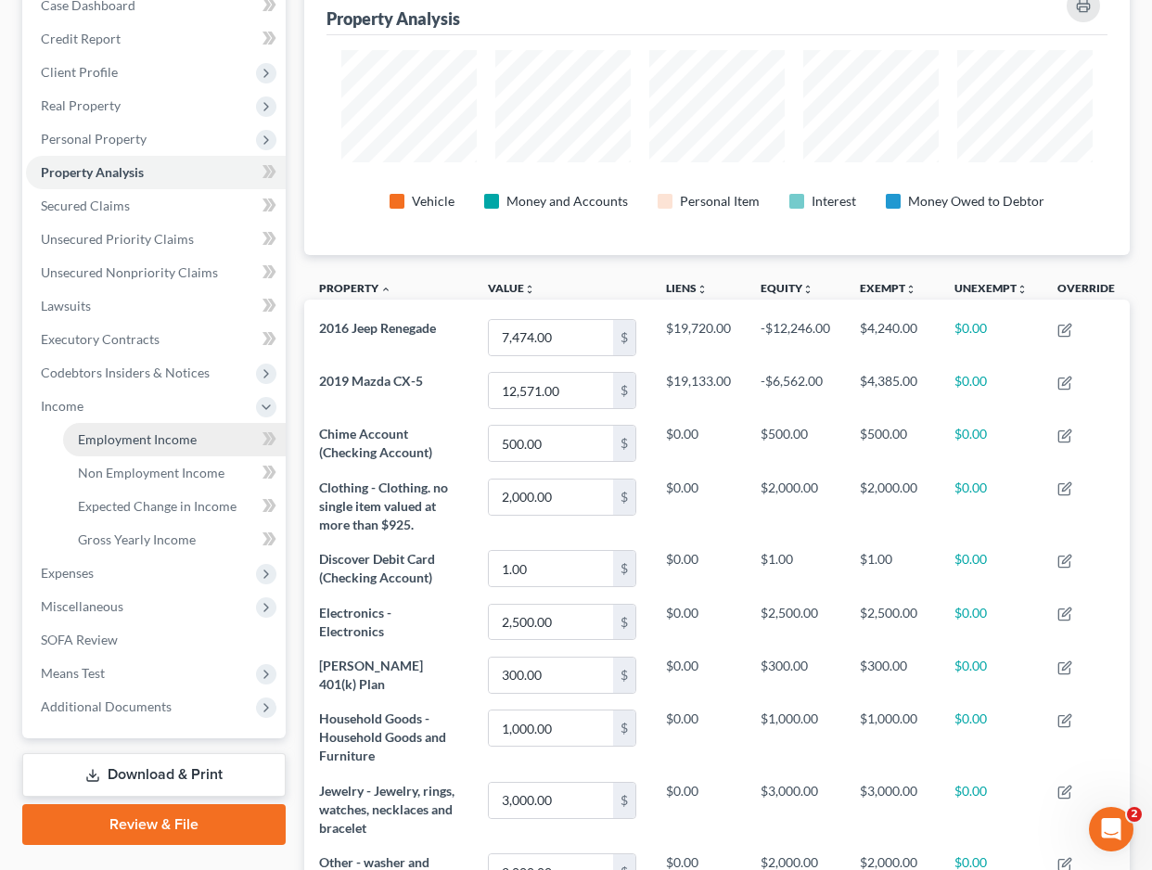
click at [139, 431] on span "Employment Income" at bounding box center [137, 439] width 119 height 16
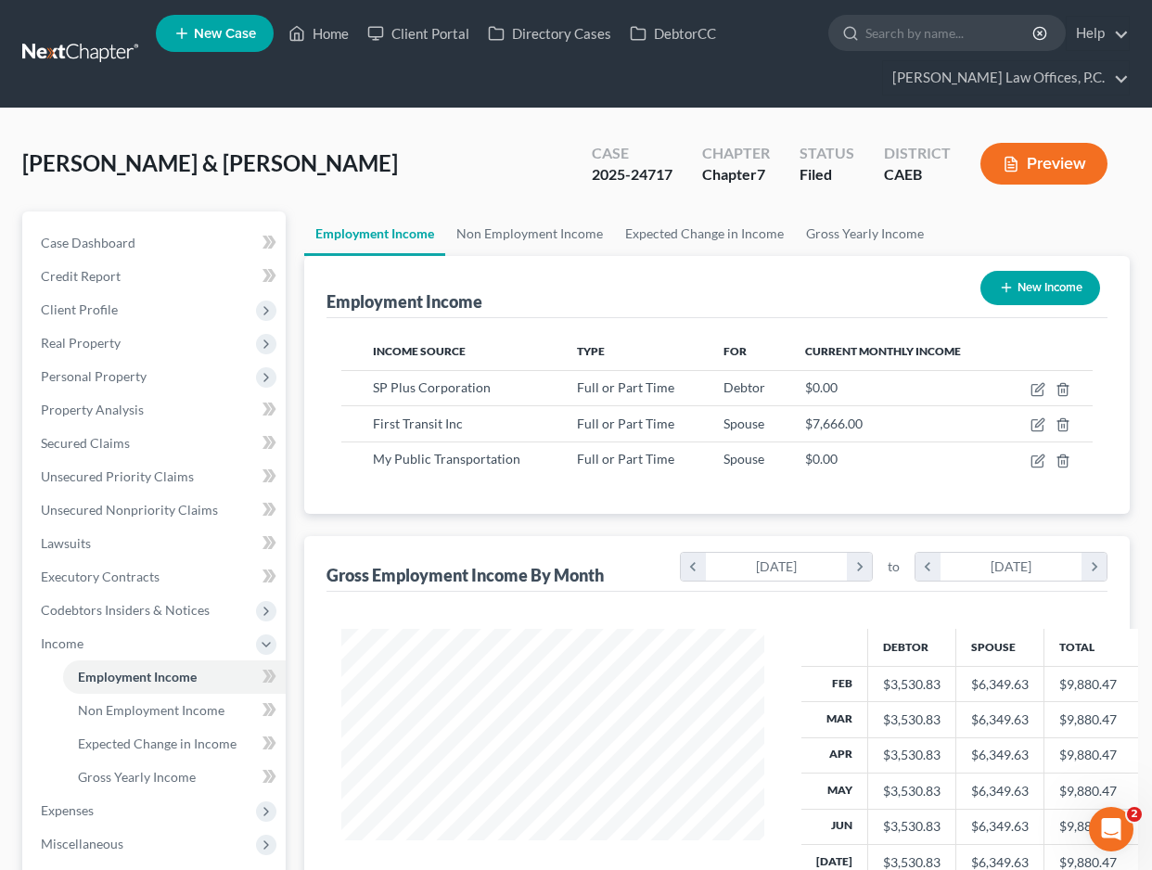
scroll to position [332, 460]
click at [508, 233] on link "Non Employment Income" at bounding box center [529, 234] width 169 height 45
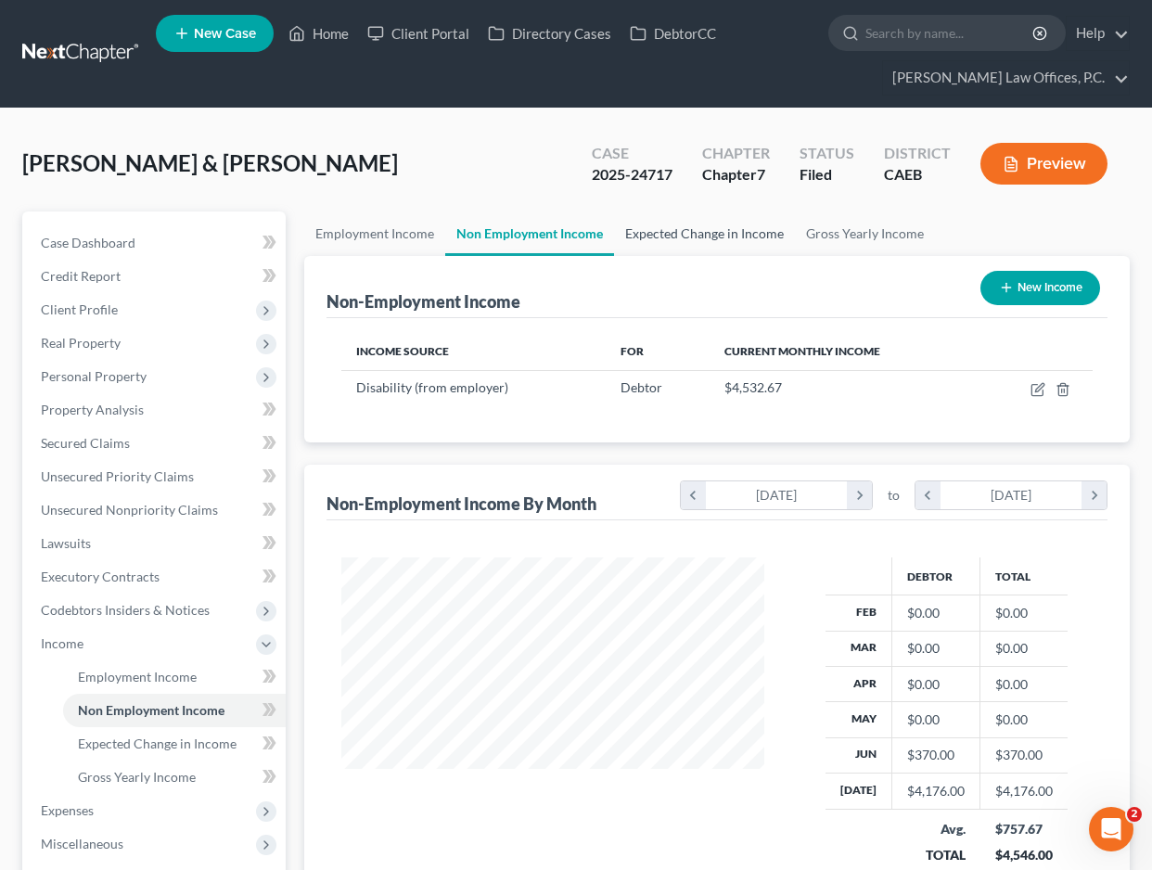
scroll to position [332, 460]
click at [647, 236] on link "Expected Change in Income" at bounding box center [704, 234] width 181 height 45
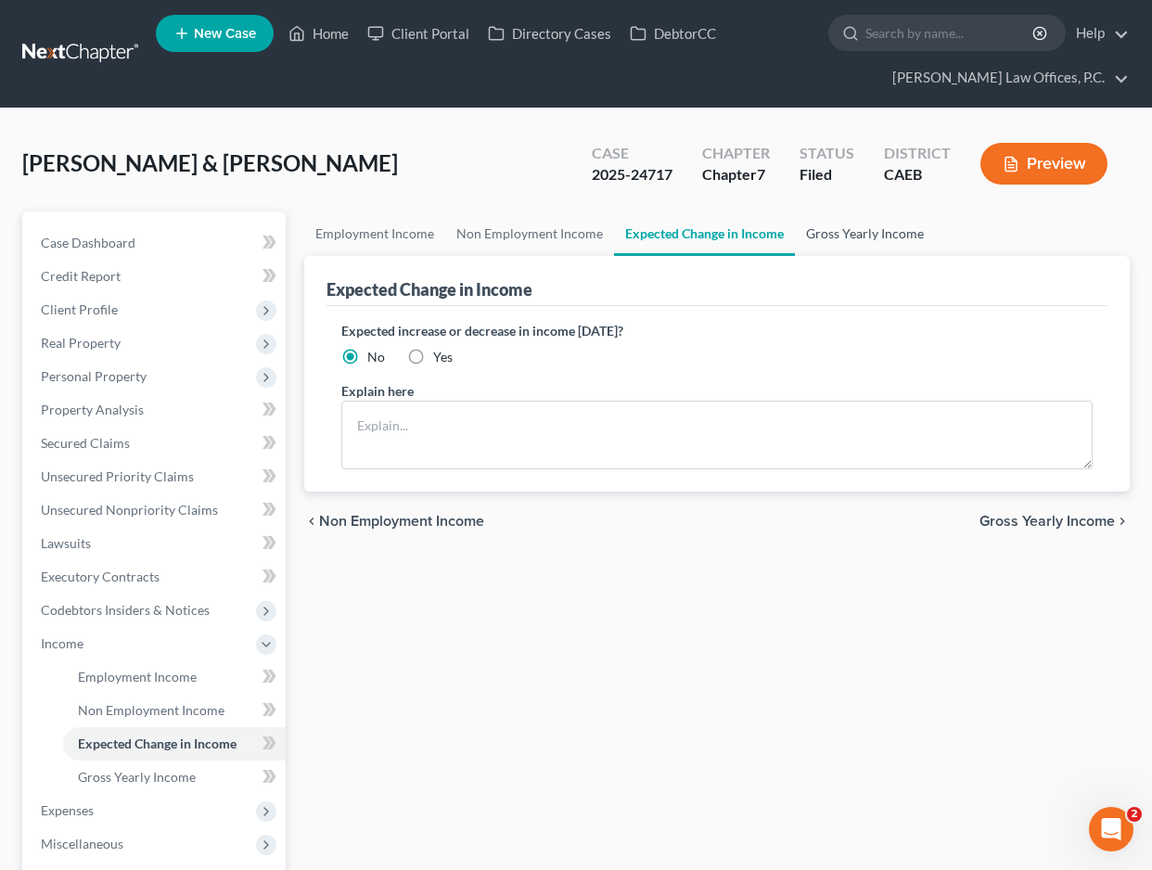
click at [817, 238] on link "Gross Yearly Income" at bounding box center [865, 234] width 140 height 45
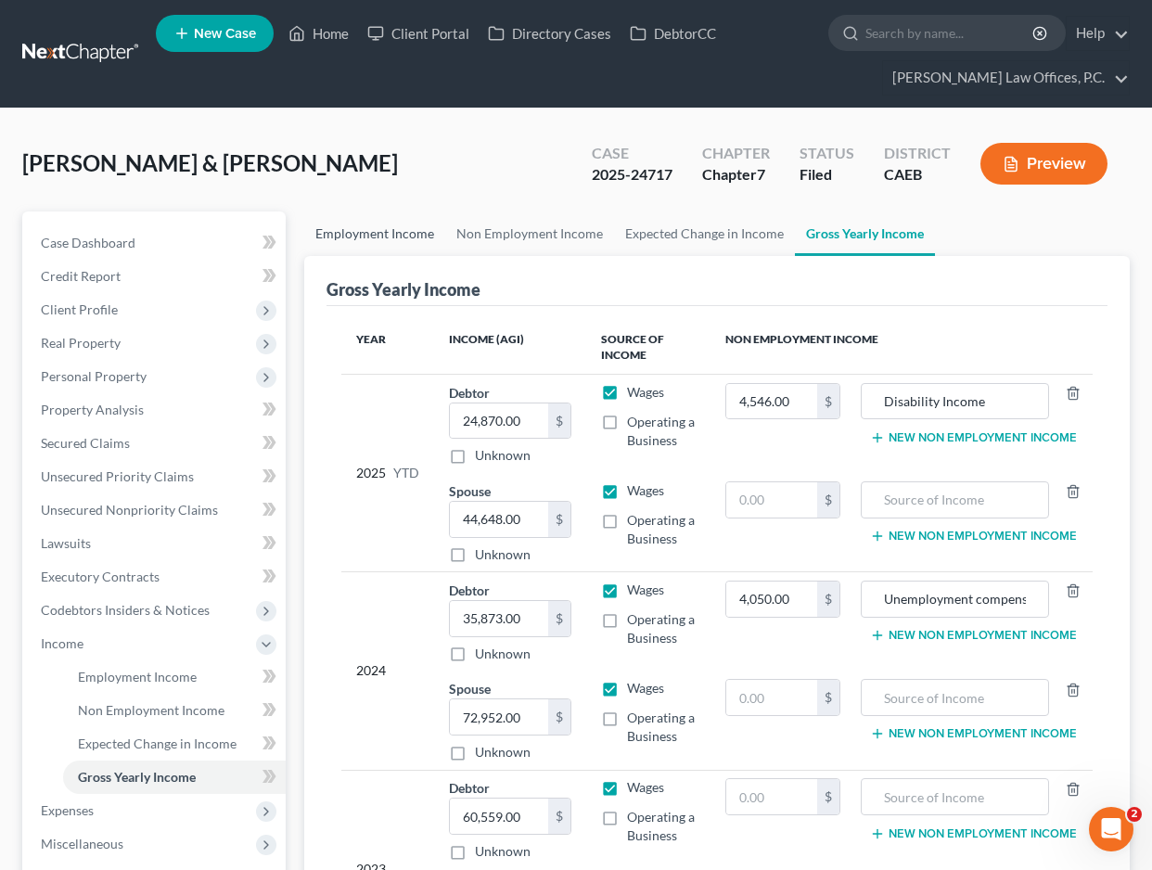
click at [413, 235] on link "Employment Income" at bounding box center [374, 234] width 141 height 45
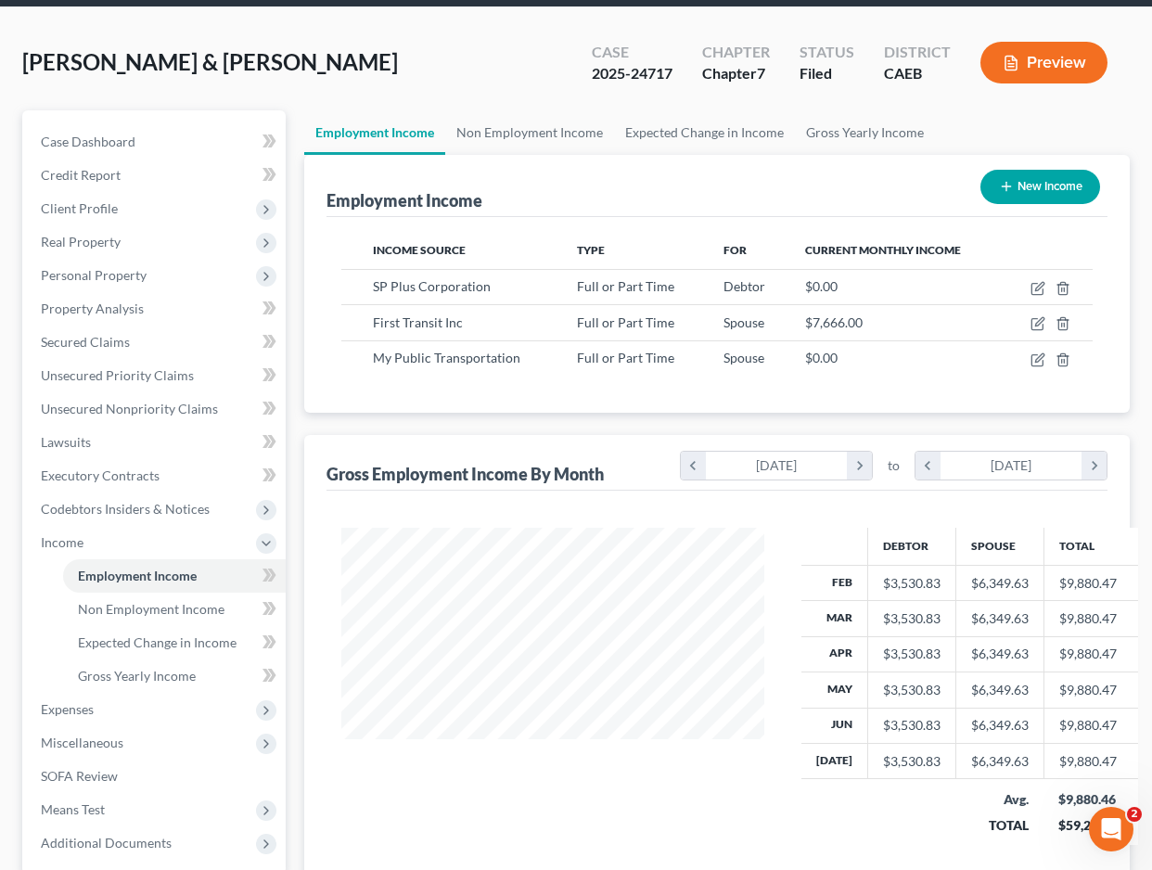
scroll to position [281, 0]
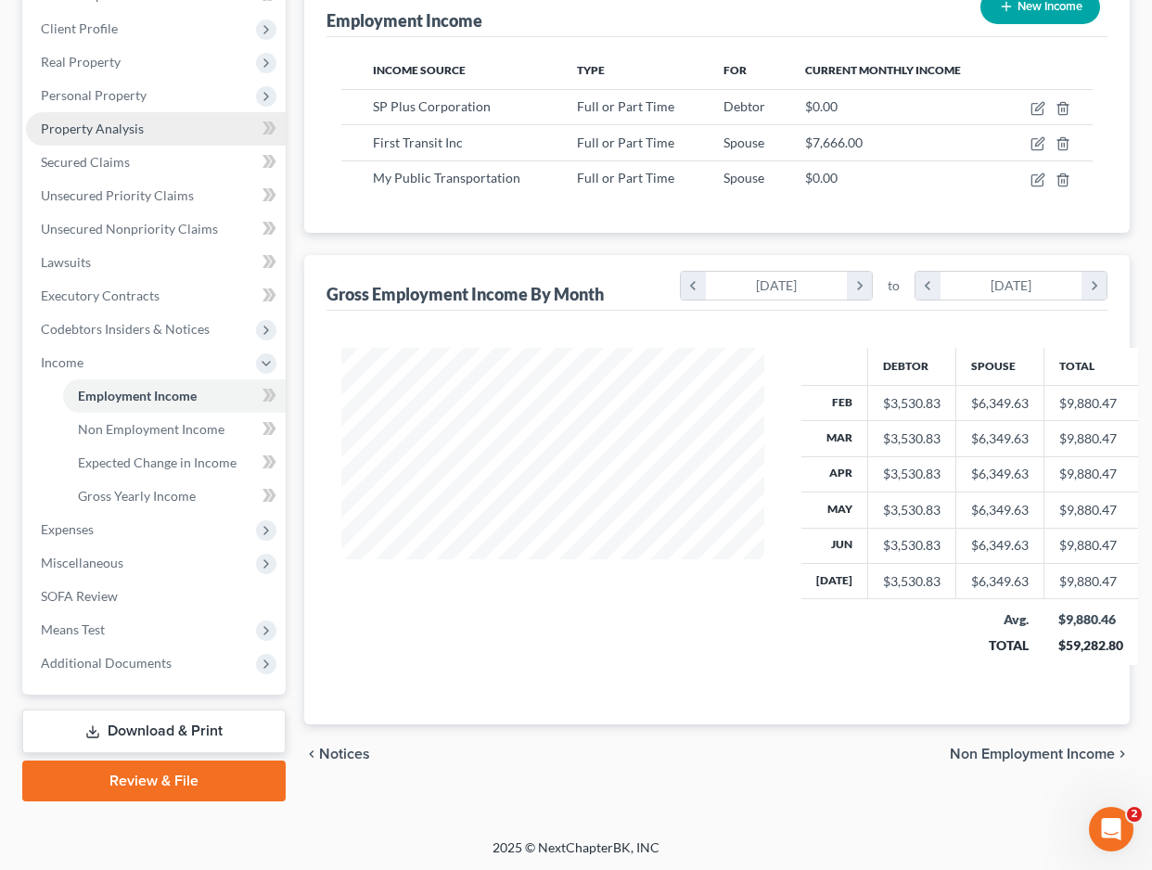
click at [150, 124] on link "Property Analysis" at bounding box center [156, 128] width 260 height 33
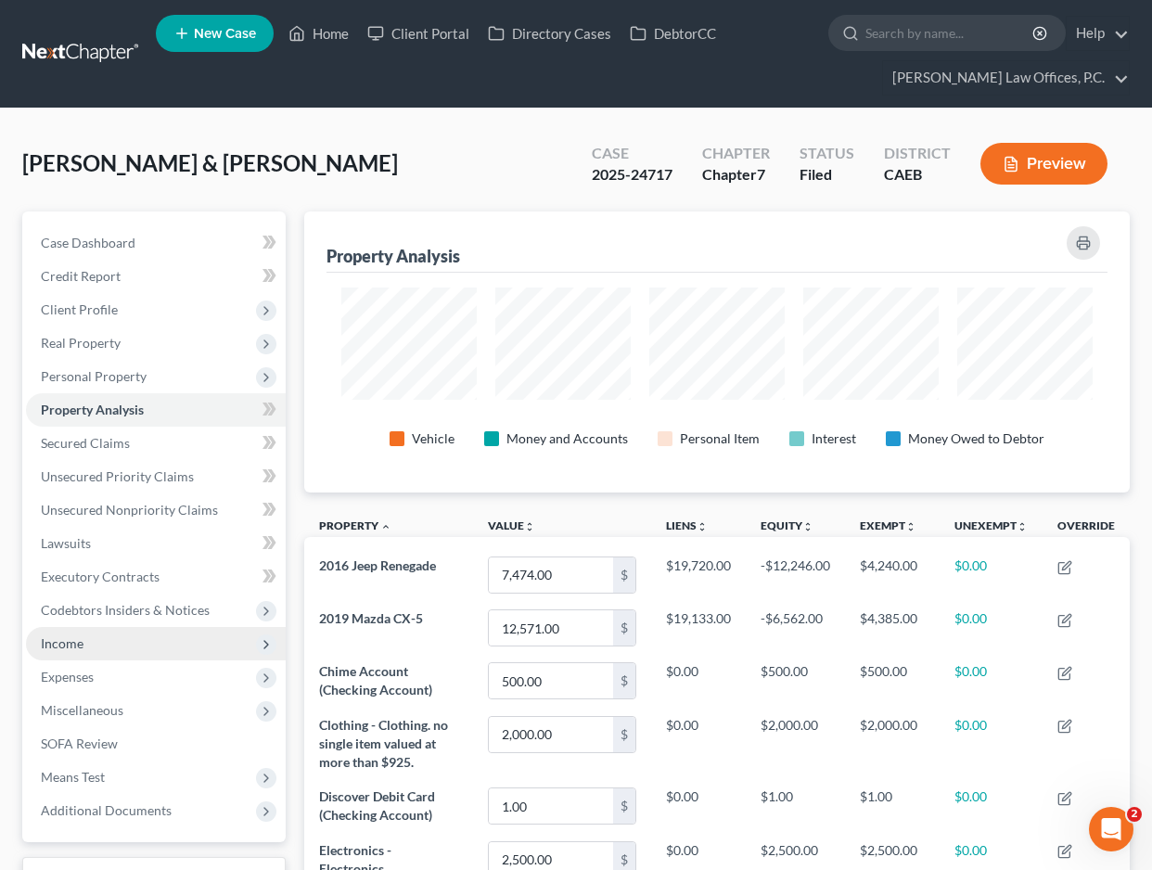
click at [111, 645] on span "Income" at bounding box center [156, 643] width 260 height 33
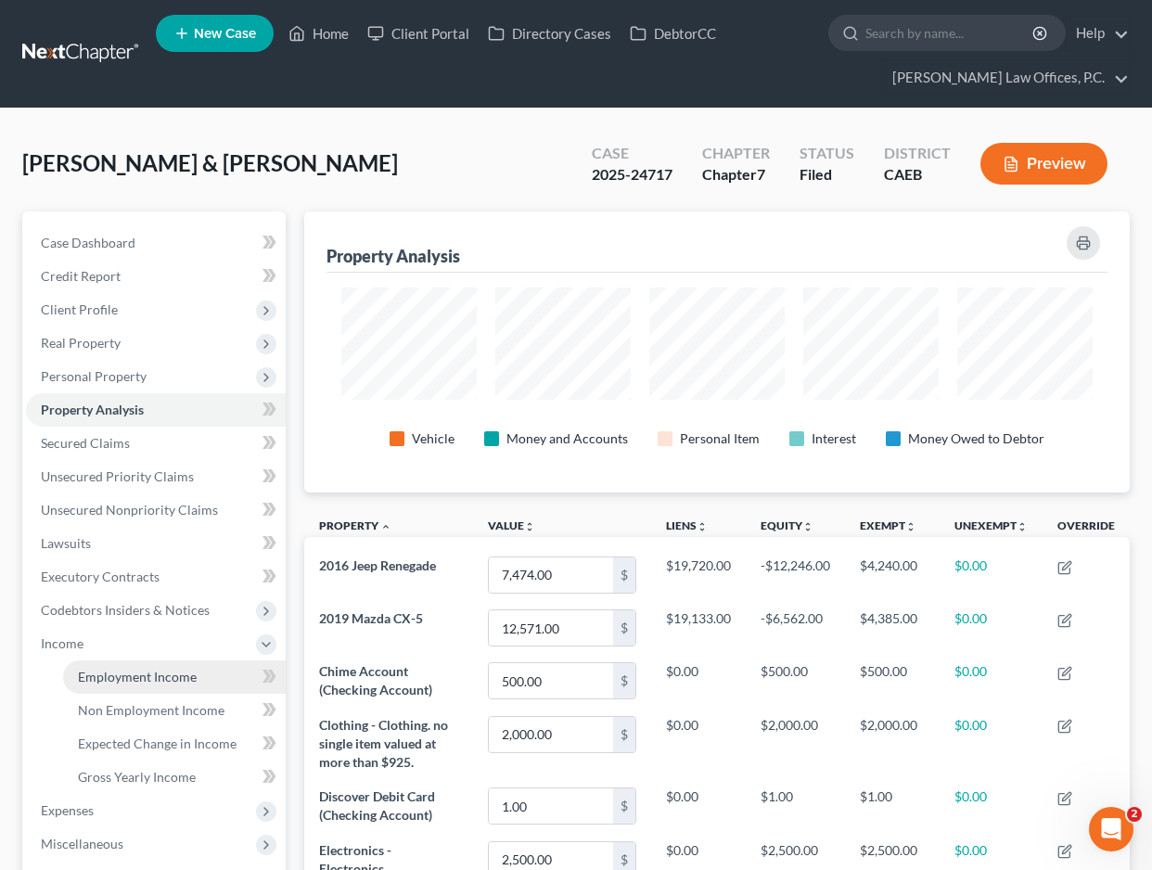
click at [114, 680] on span "Employment Income" at bounding box center [137, 677] width 119 height 16
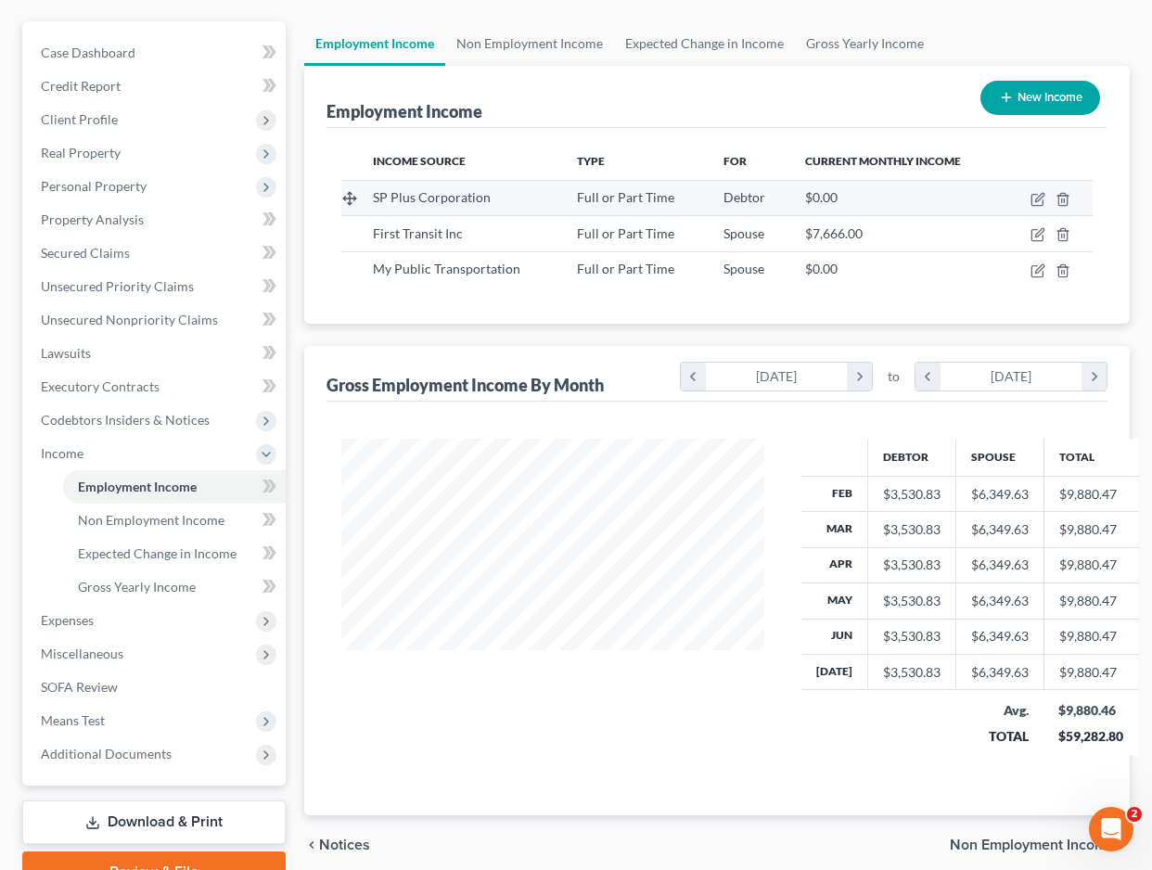
scroll to position [281, 0]
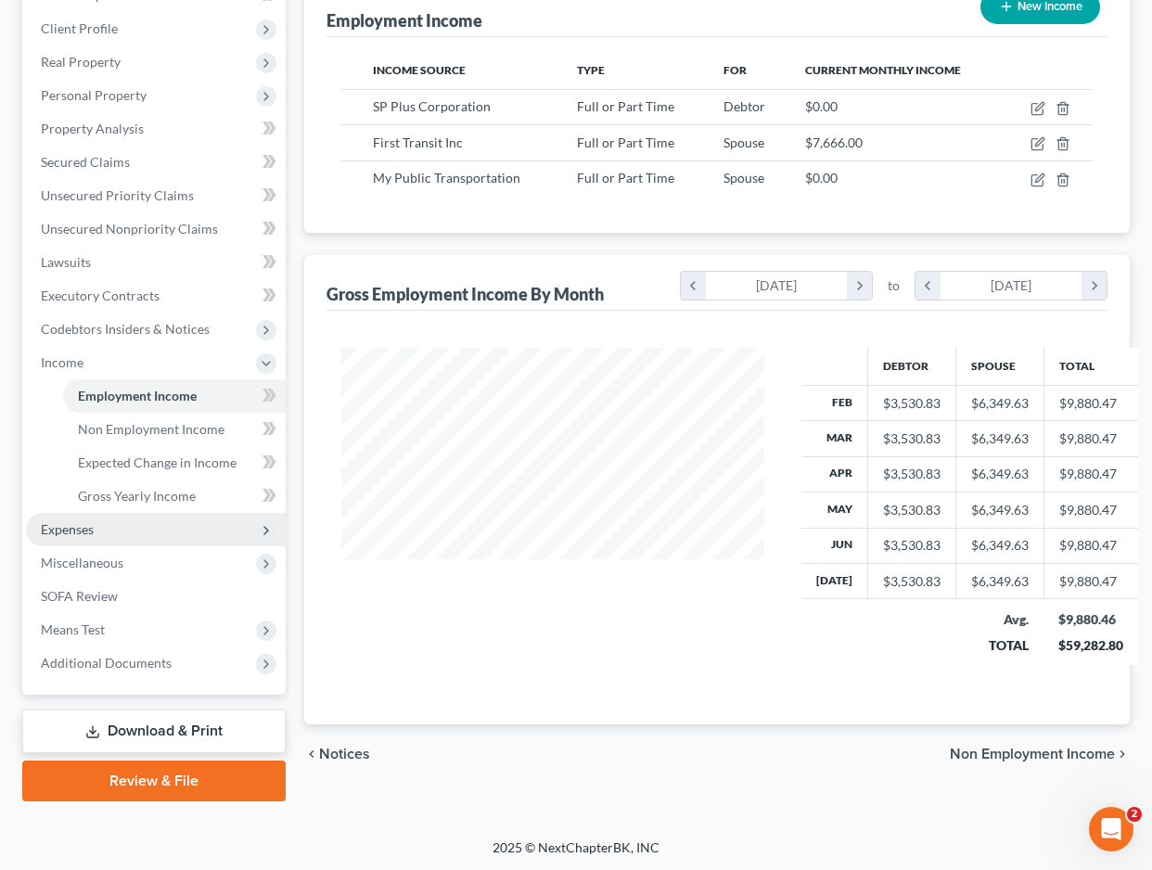
click at [115, 533] on span "Expenses" at bounding box center [156, 529] width 260 height 33
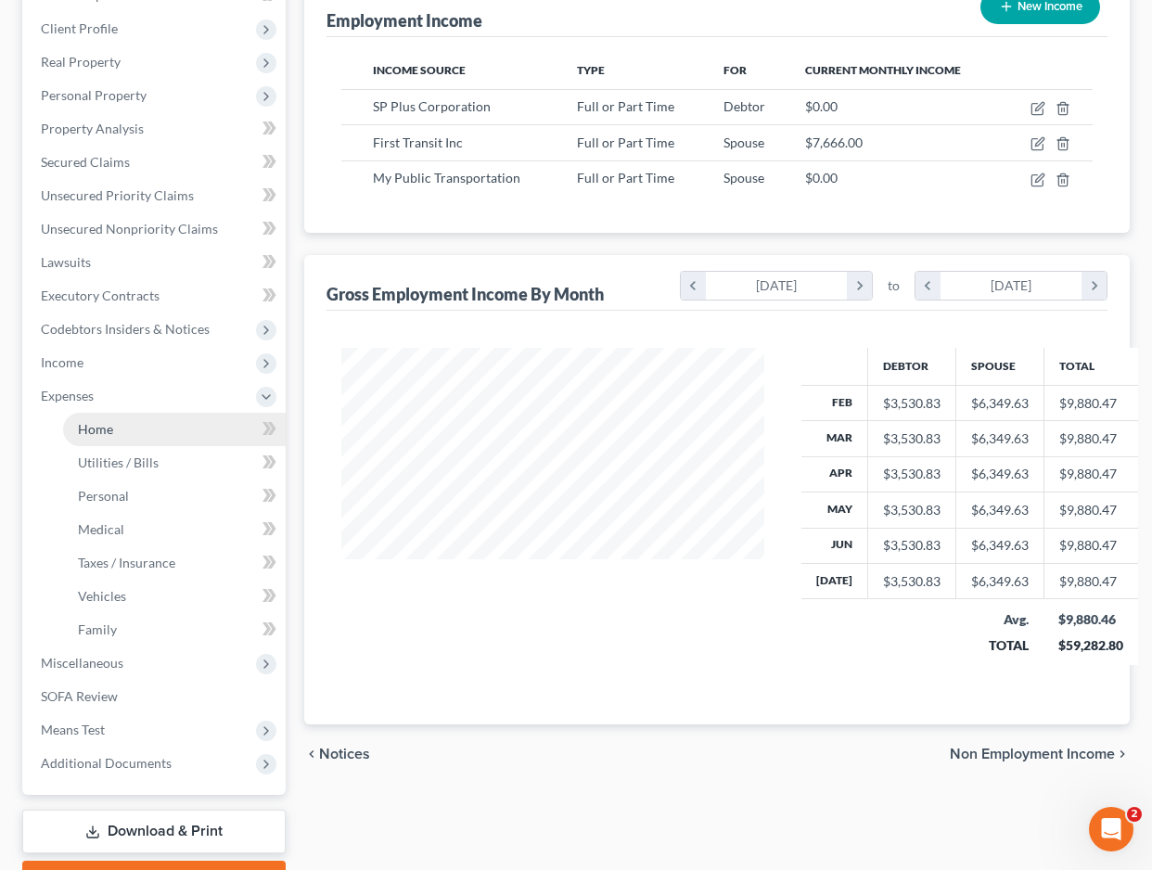
click at [150, 421] on link "Home" at bounding box center [174, 429] width 223 height 33
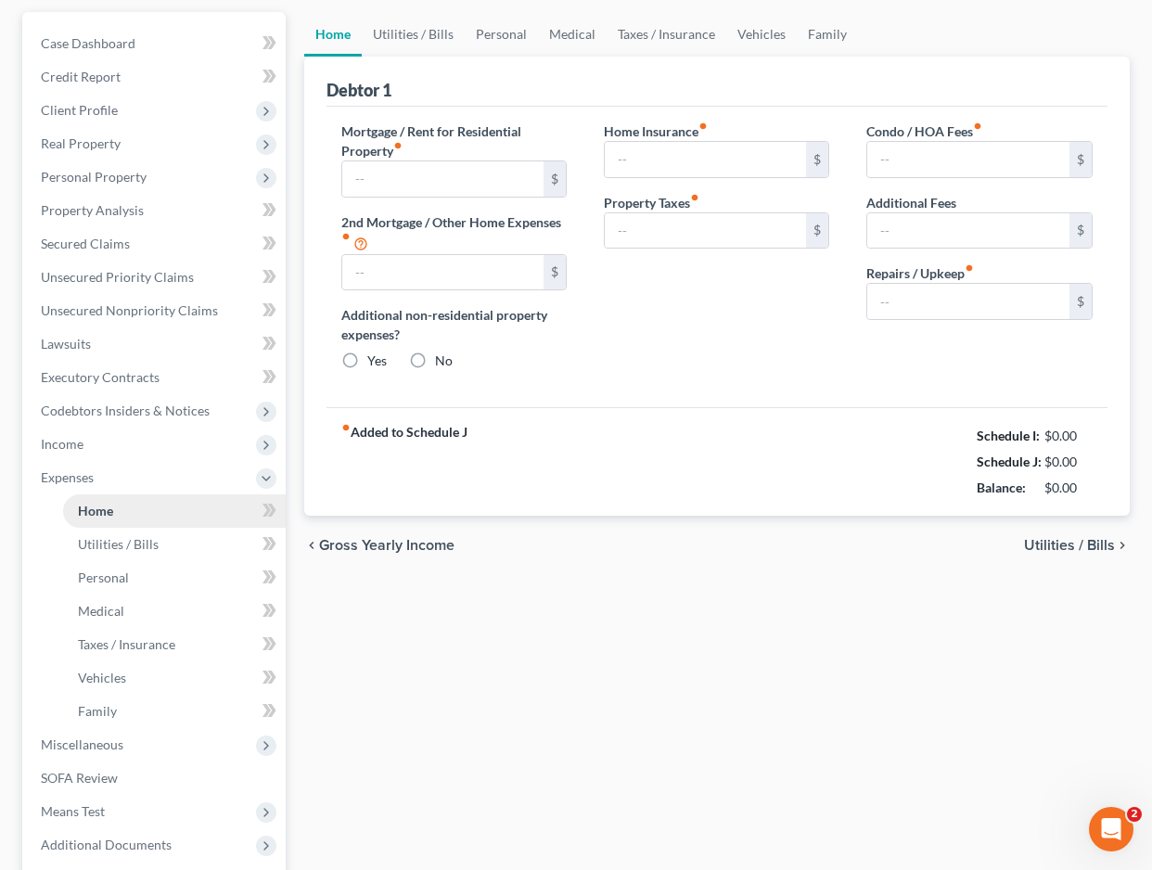
type input "1,800.00"
type input "0.00"
radio input "true"
type input "0.00"
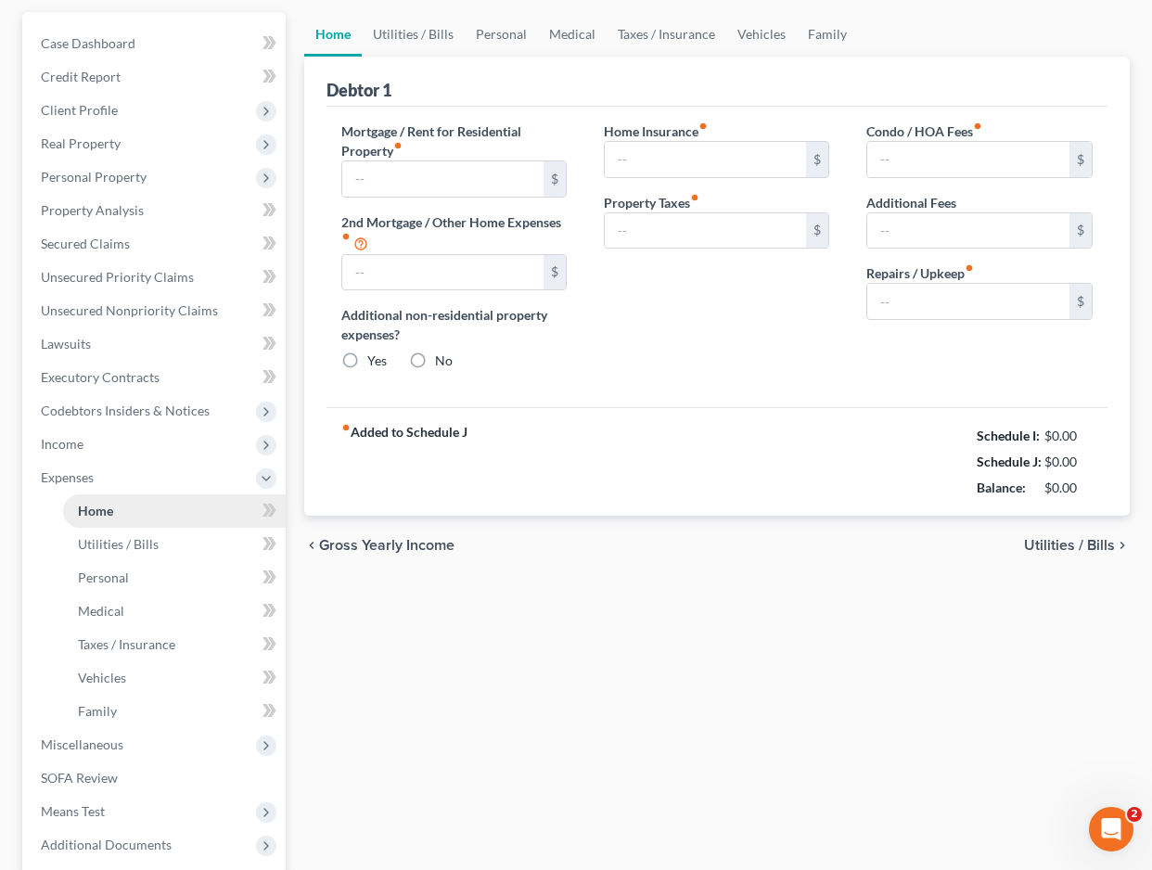
type input "0.00"
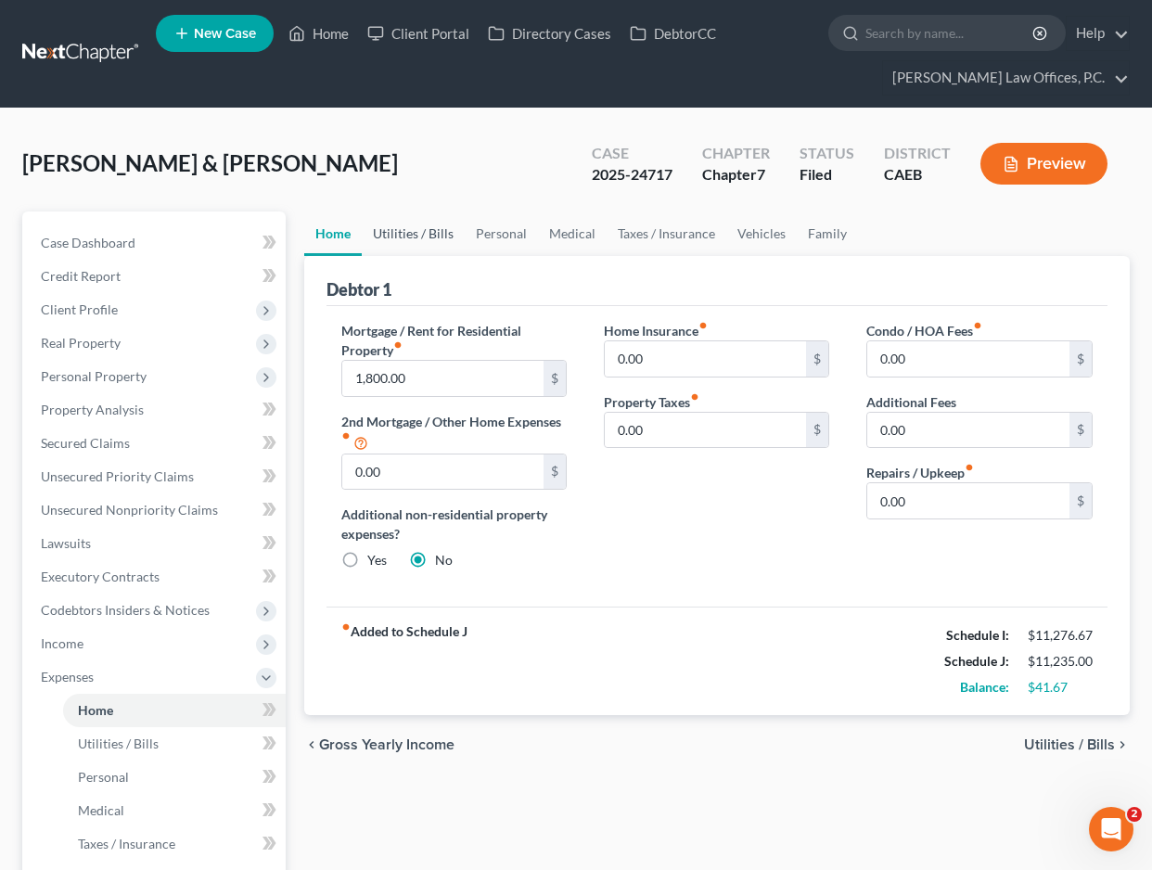
click at [419, 227] on link "Utilities / Bills" at bounding box center [413, 234] width 103 height 45
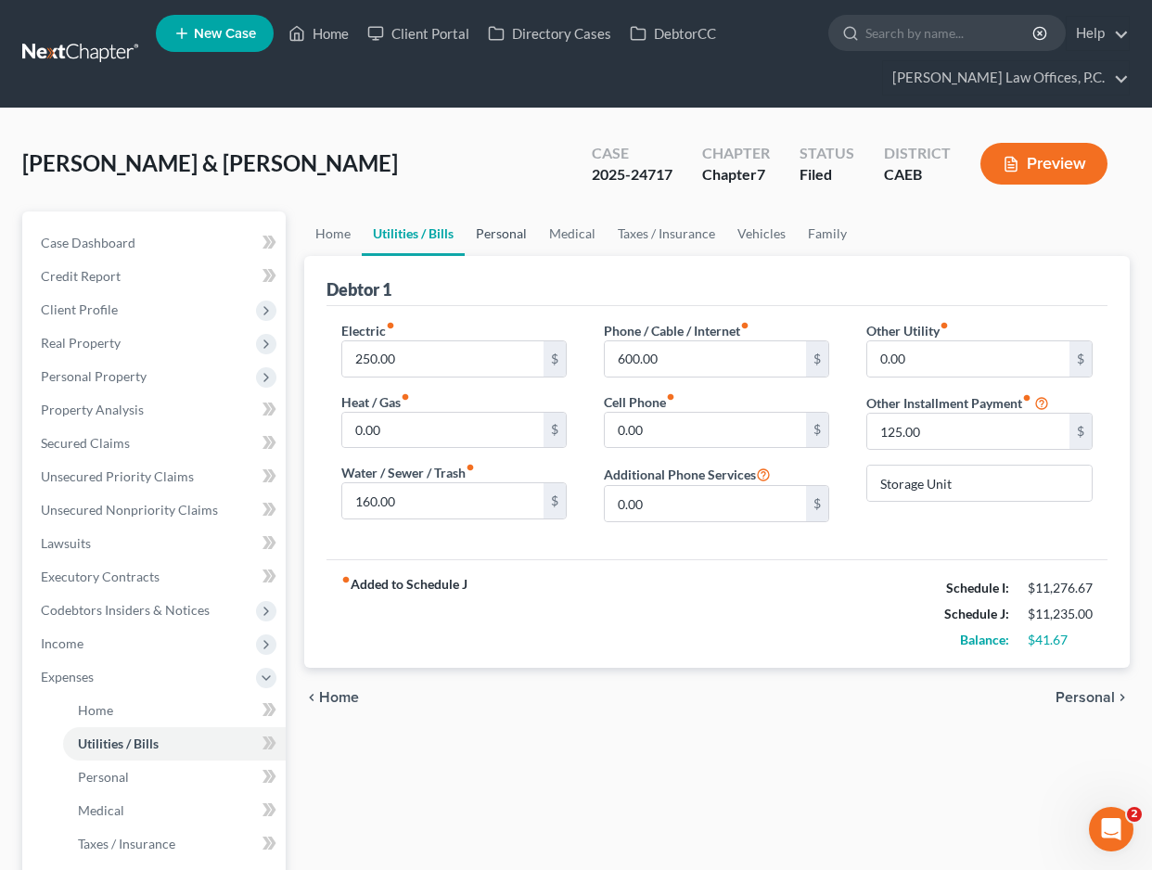
click at [500, 227] on link "Personal" at bounding box center [501, 234] width 73 height 45
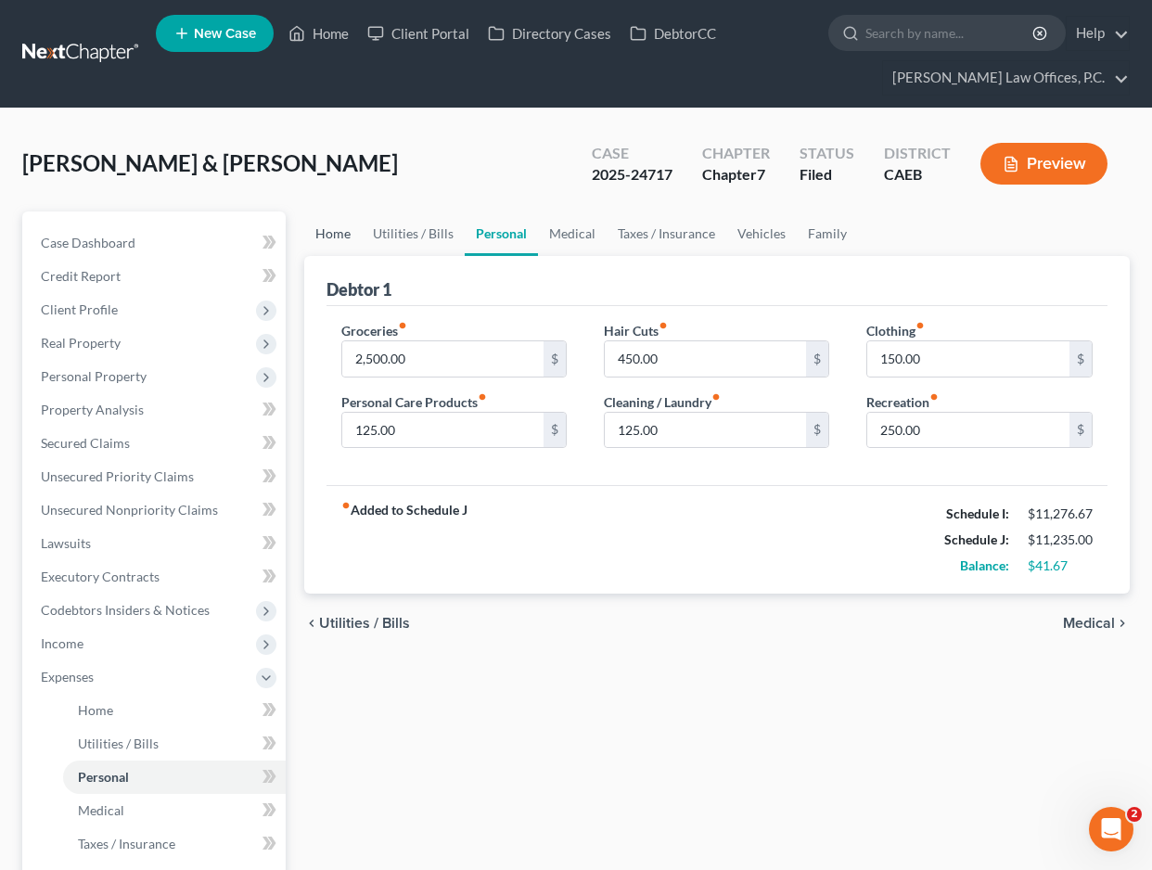
click at [323, 234] on link "Home" at bounding box center [333, 234] width 58 height 45
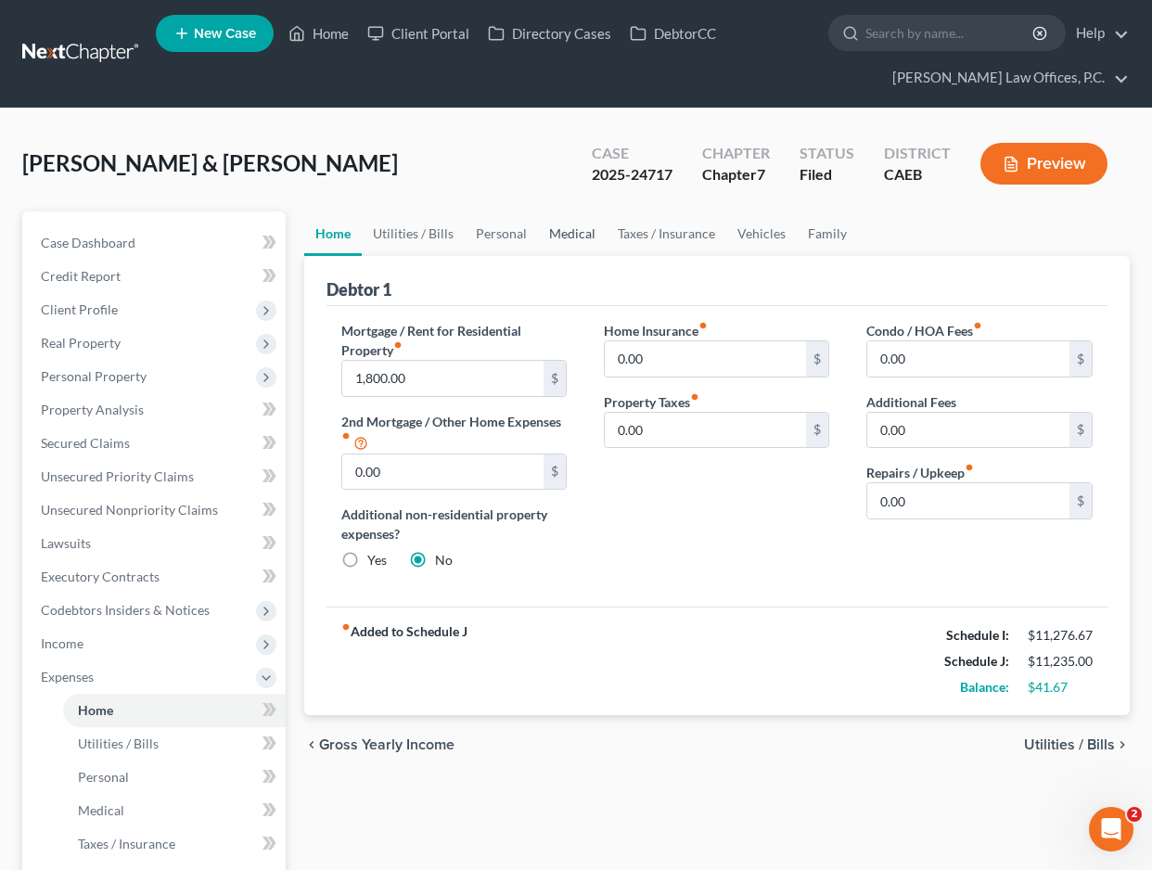
click at [542, 236] on link "Medical" at bounding box center [572, 234] width 69 height 45
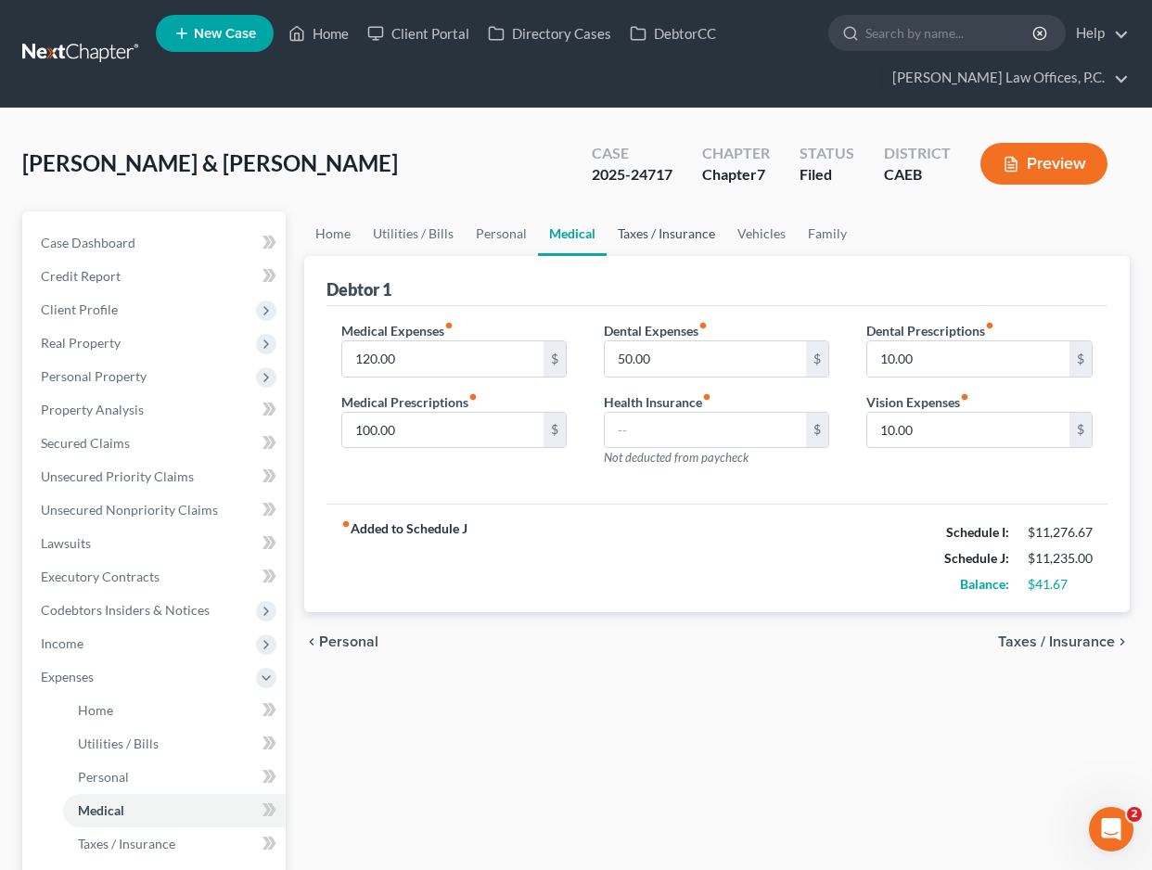
click at [640, 233] on link "Taxes / Insurance" at bounding box center [667, 234] width 120 height 45
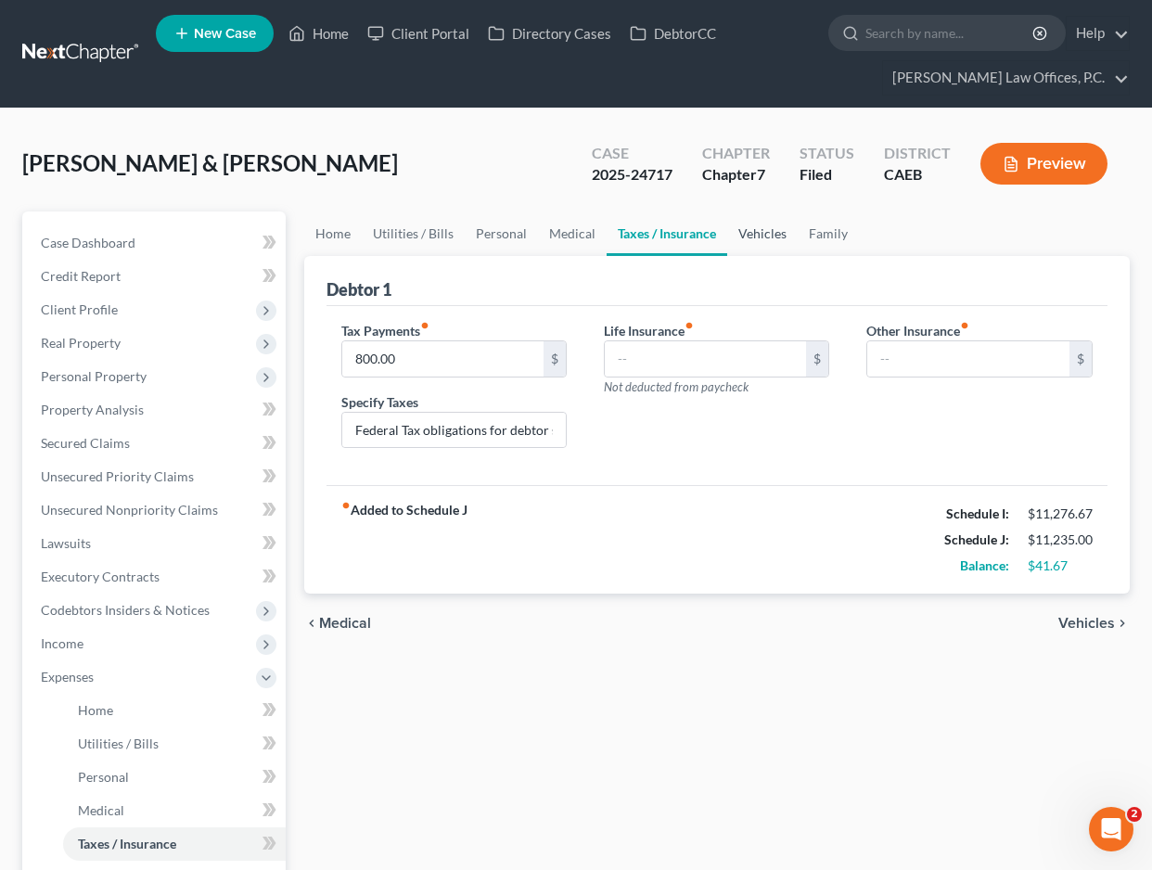
click at [749, 230] on link "Vehicles" at bounding box center [762, 234] width 71 height 45
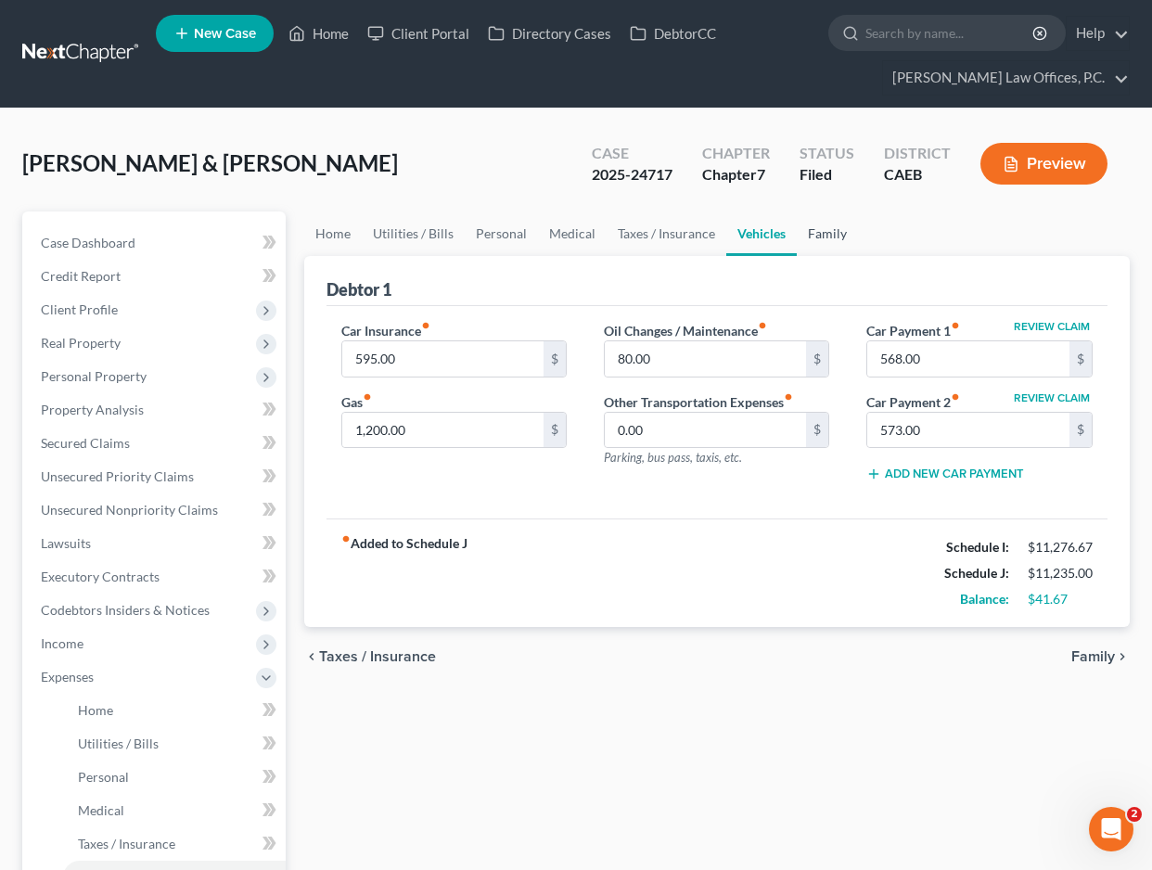
click at [809, 235] on link "Family" at bounding box center [827, 234] width 61 height 45
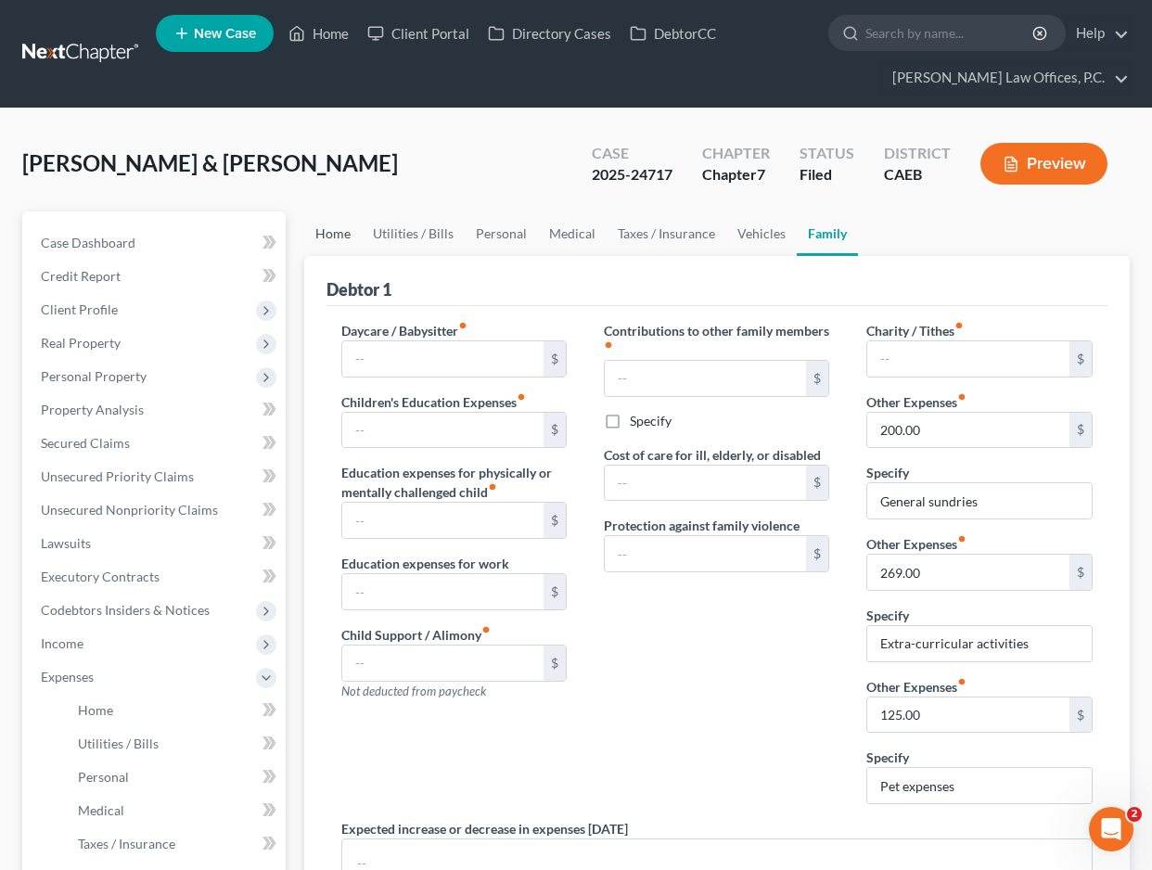
click at [341, 237] on link "Home" at bounding box center [333, 234] width 58 height 45
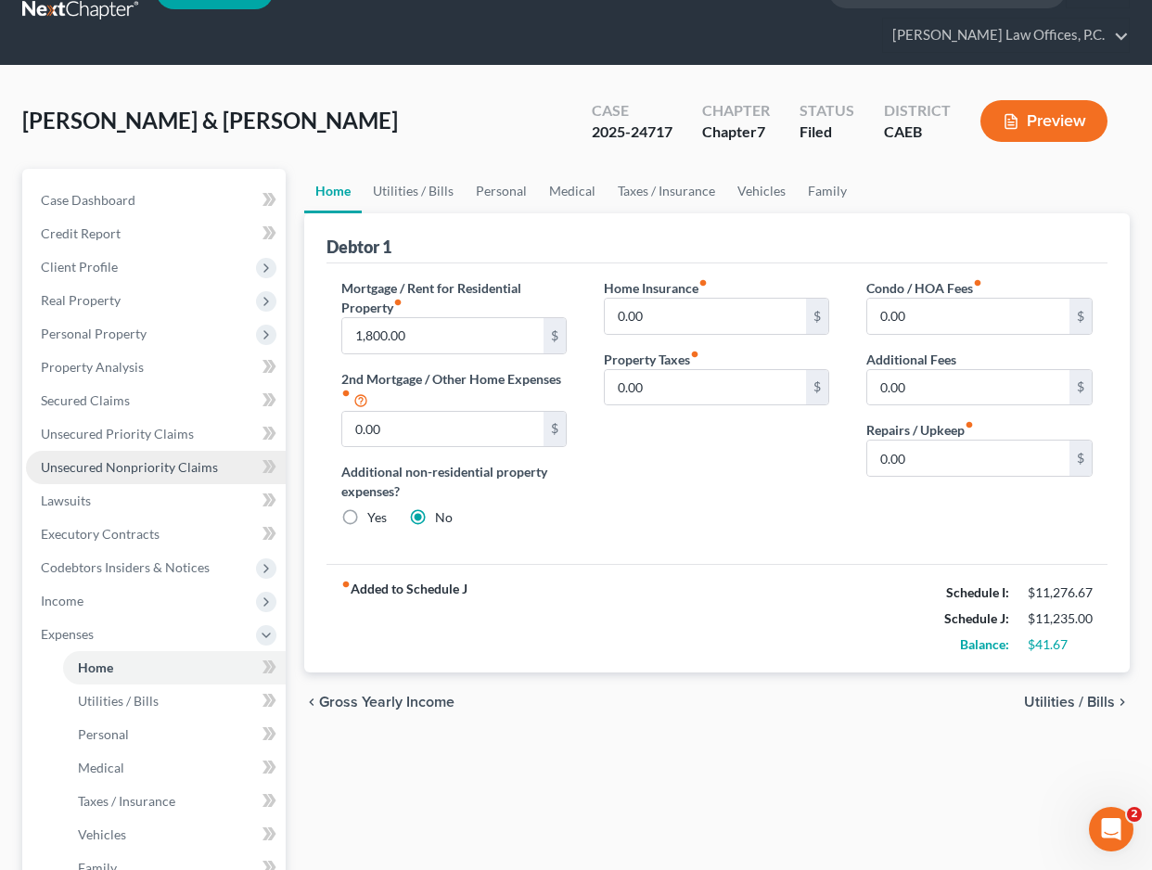
click at [177, 469] on span "Unsecured Nonpriority Claims" at bounding box center [129, 467] width 177 height 16
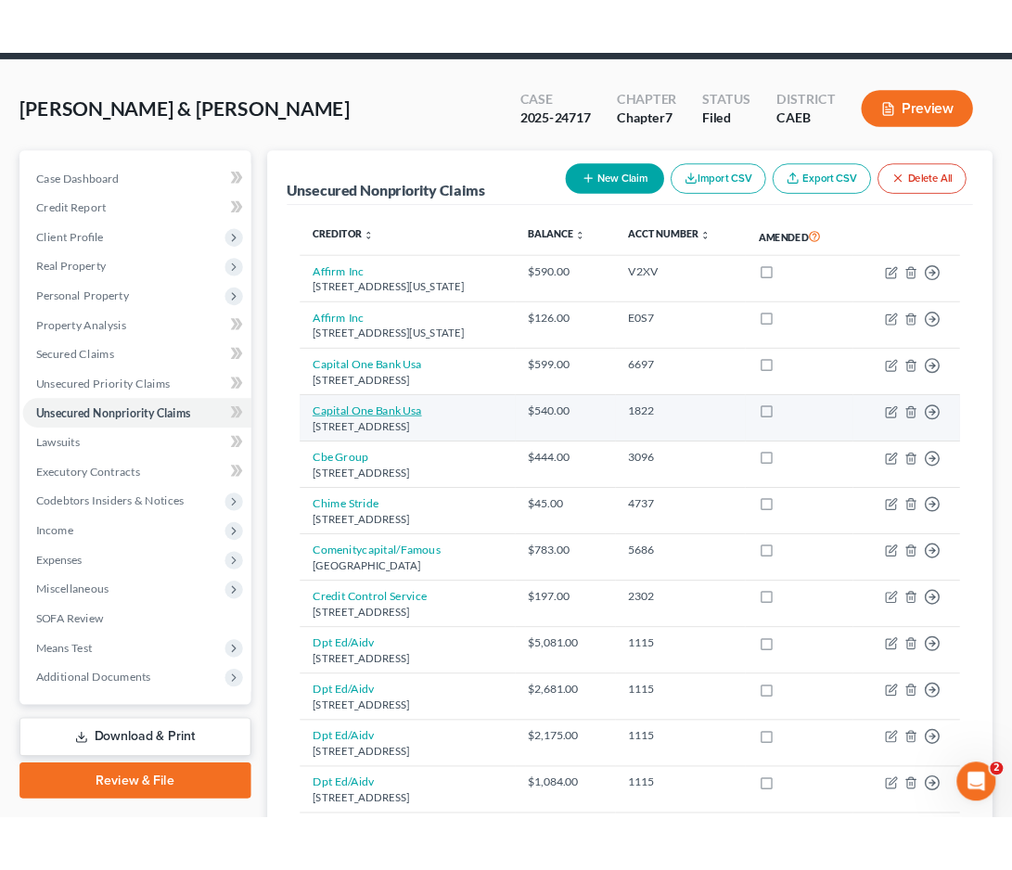
scroll to position [110, 0]
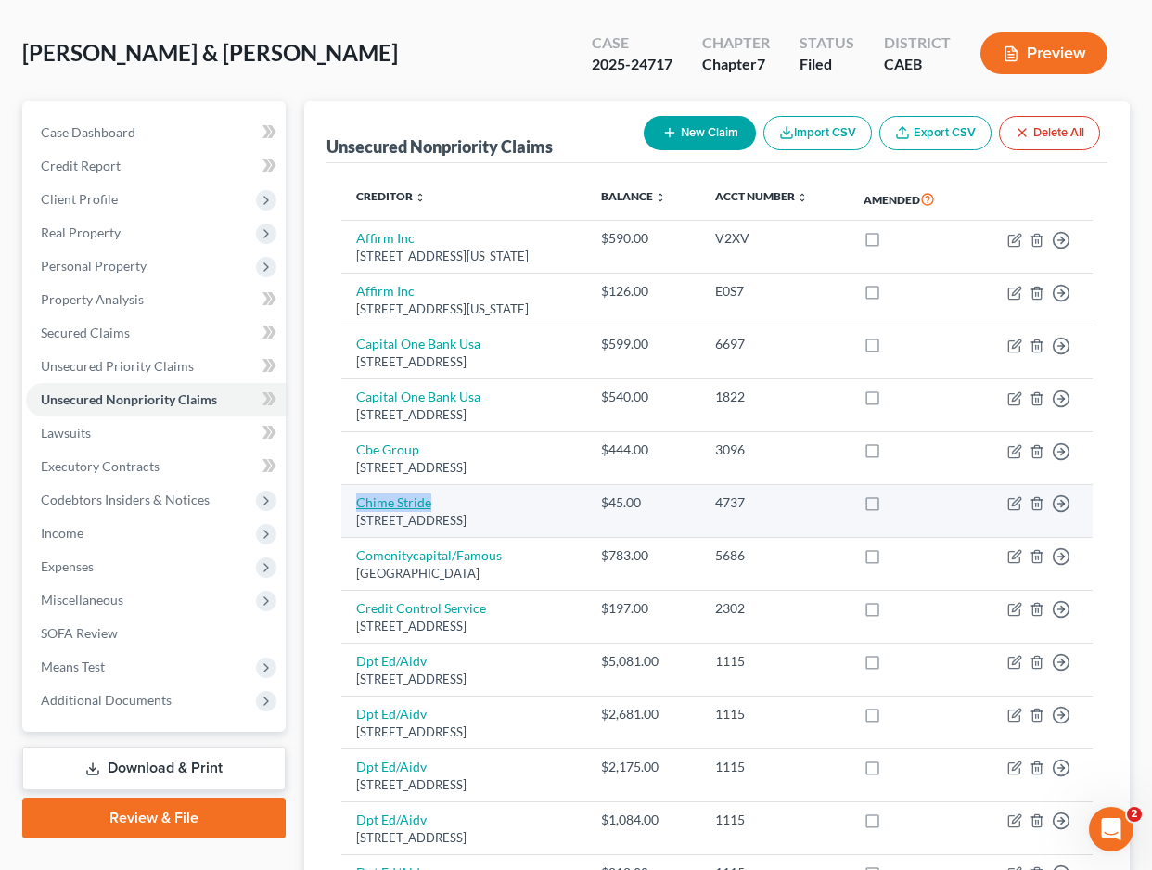
drag, startPoint x: 498, startPoint y: 507, endPoint x: 359, endPoint y: 502, distance: 139.3
click at [359, 502] on td "Chime Stride Po Box 417, San Francisco, CA 94104" at bounding box center [463, 511] width 245 height 53
click at [507, 505] on td "Chime Stride Po Box 417, San Francisco, CA 94104" at bounding box center [463, 511] width 245 height 53
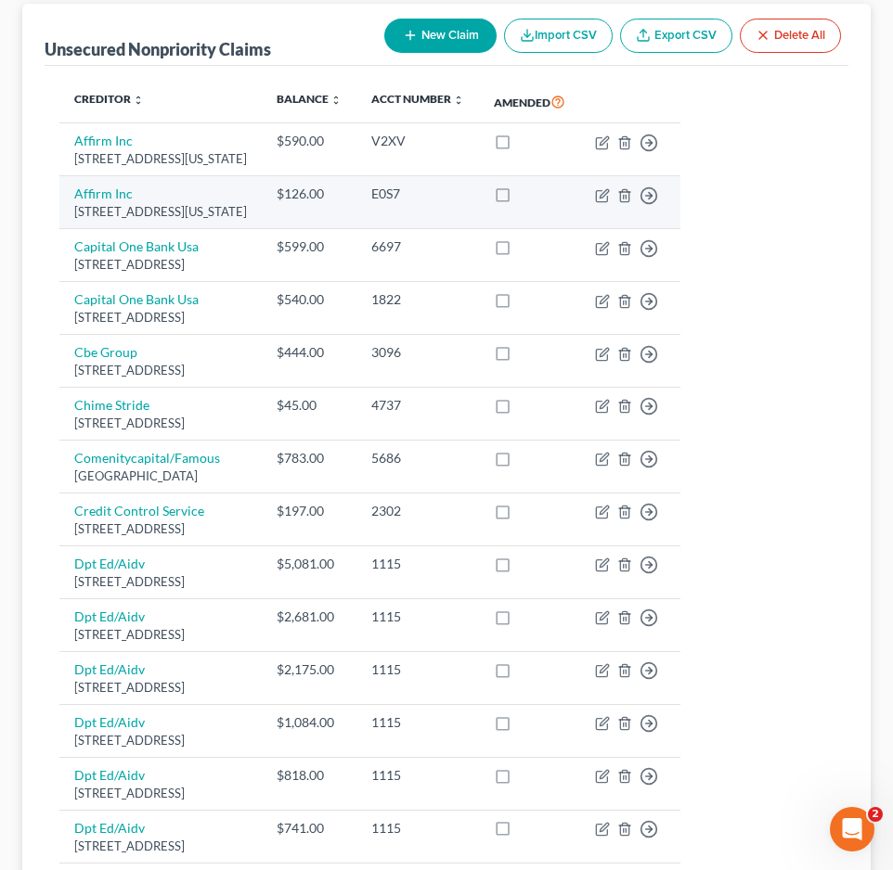
scroll to position [274, 0]
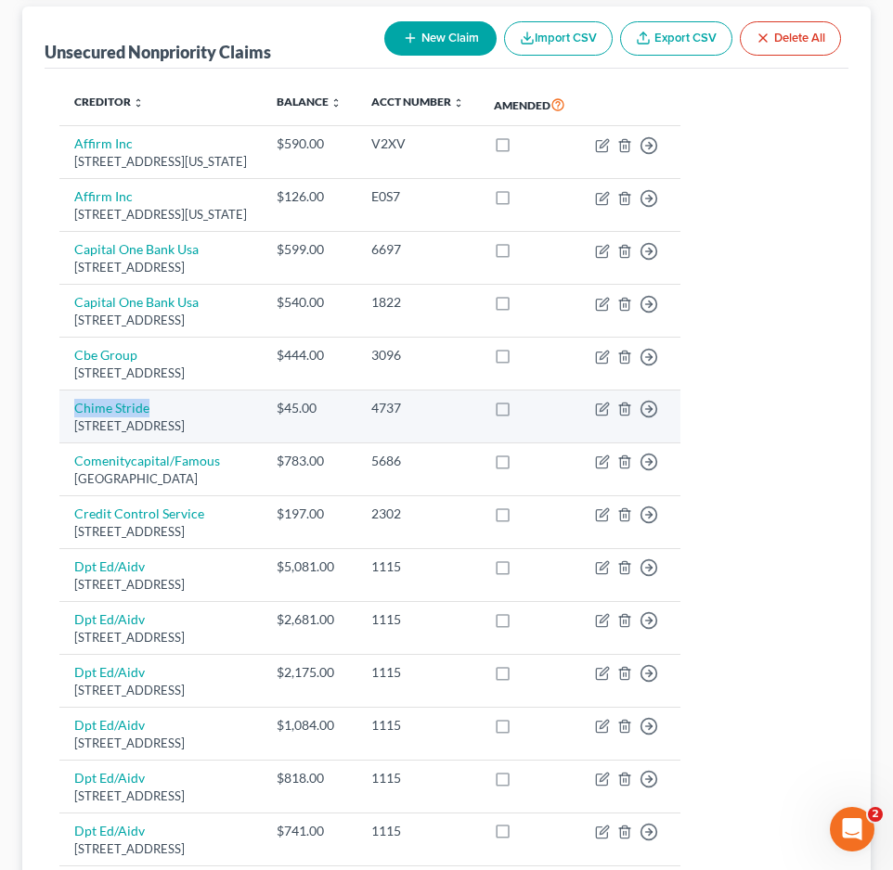
drag, startPoint x: 213, startPoint y: 405, endPoint x: 68, endPoint y: 401, distance: 145.7
click at [68, 401] on td "Chime Stride Po Box 417, San Francisco, CA 94104" at bounding box center [160, 417] width 202 height 53
click at [225, 418] on div "Po Box 417, San Francisco, CA 94104" at bounding box center [160, 427] width 173 height 18
drag, startPoint x: 262, startPoint y: 409, endPoint x: 84, endPoint y: 402, distance: 177.4
click at [84, 402] on td "Chime Stride Po Box 417, San Francisco, CA 94104" at bounding box center [160, 417] width 202 height 53
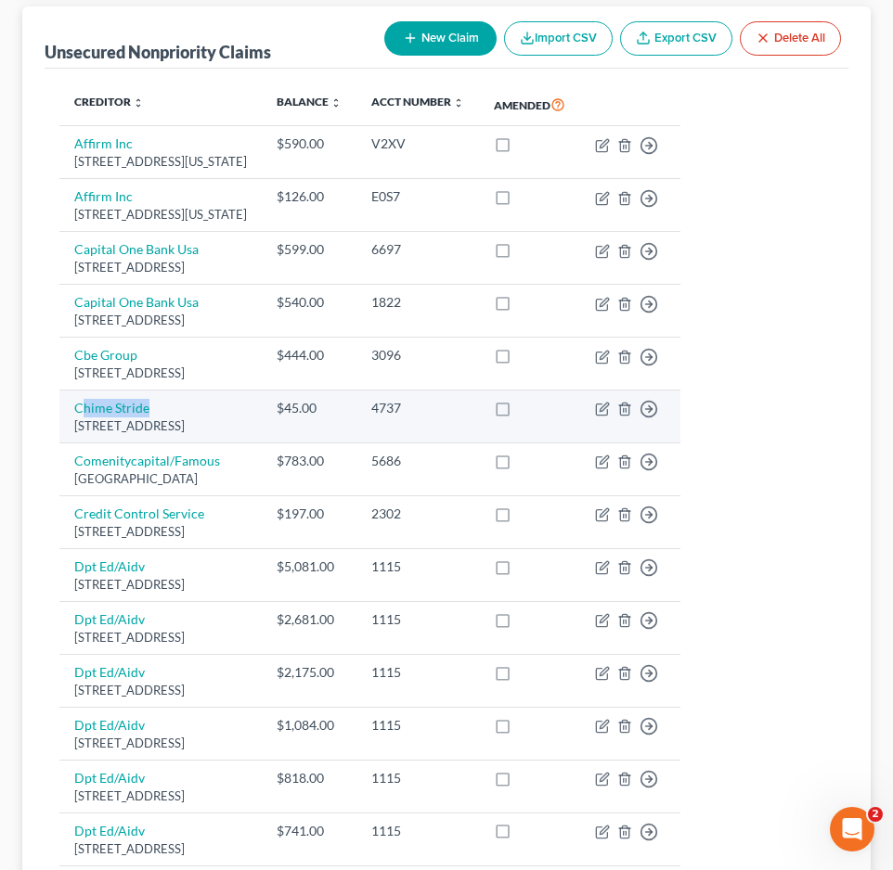
click at [201, 402] on td "Chime Stride Po Box 417, San Francisco, CA 94104" at bounding box center [160, 417] width 202 height 53
drag, startPoint x: 201, startPoint y: 402, endPoint x: 71, endPoint y: 400, distance: 130.8
click at [71, 400] on td "Chime Stride Po Box 417, San Francisco, CA 94104" at bounding box center [160, 417] width 202 height 53
click at [200, 406] on td "Chime Stride Po Box 417, San Francisco, CA 94104" at bounding box center [160, 417] width 202 height 53
click at [341, 411] on div "$45.00" at bounding box center [309, 408] width 65 height 19
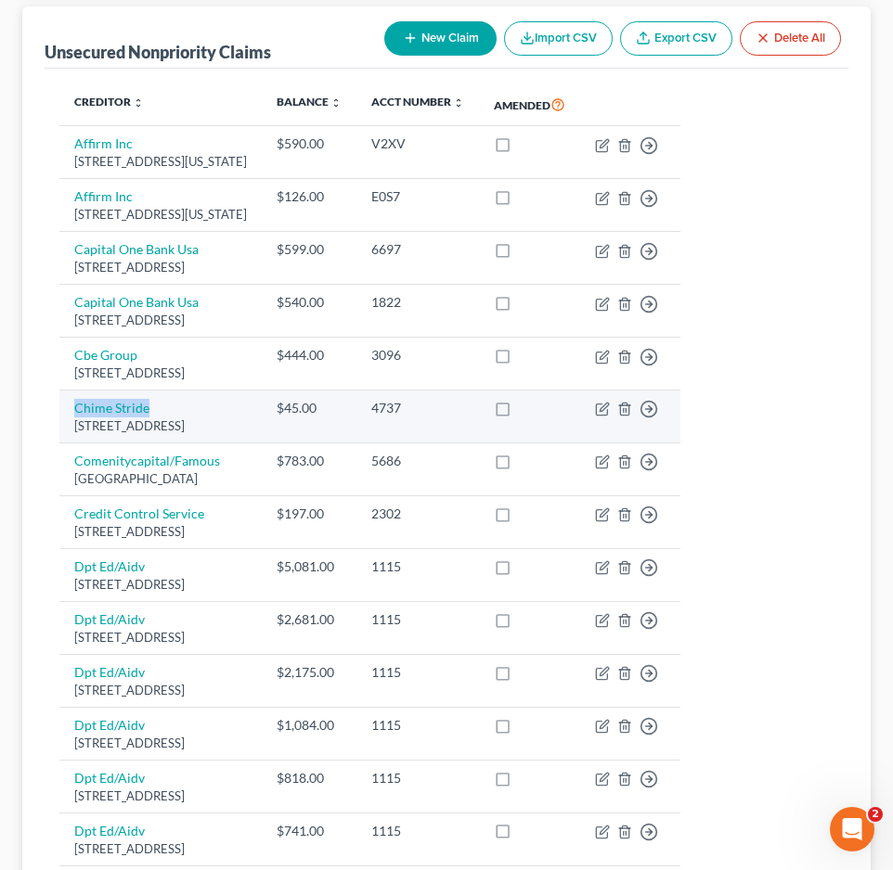
drag, startPoint x: 354, startPoint y: 406, endPoint x: 70, endPoint y: 396, distance: 284.1
click at [70, 396] on td "Chime Stride Po Box 417, San Francisco, CA 94104" at bounding box center [160, 417] width 202 height 53
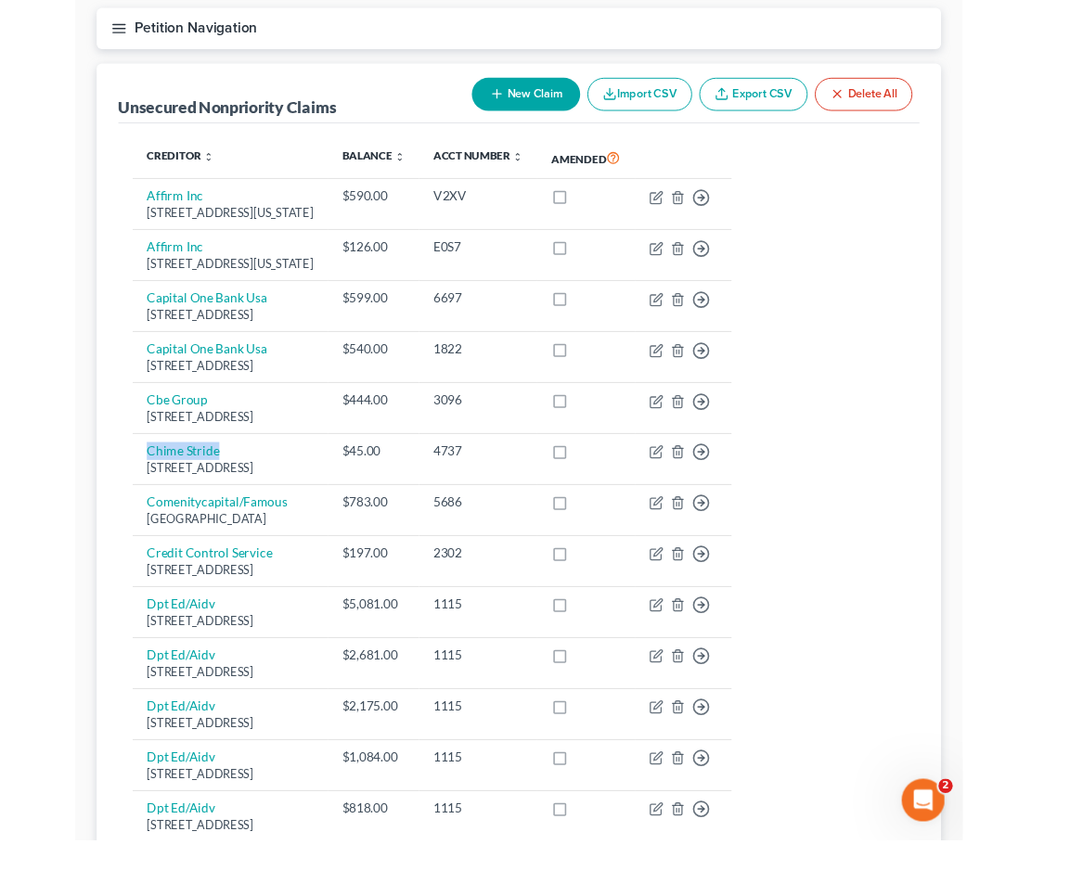
scroll to position [248, 0]
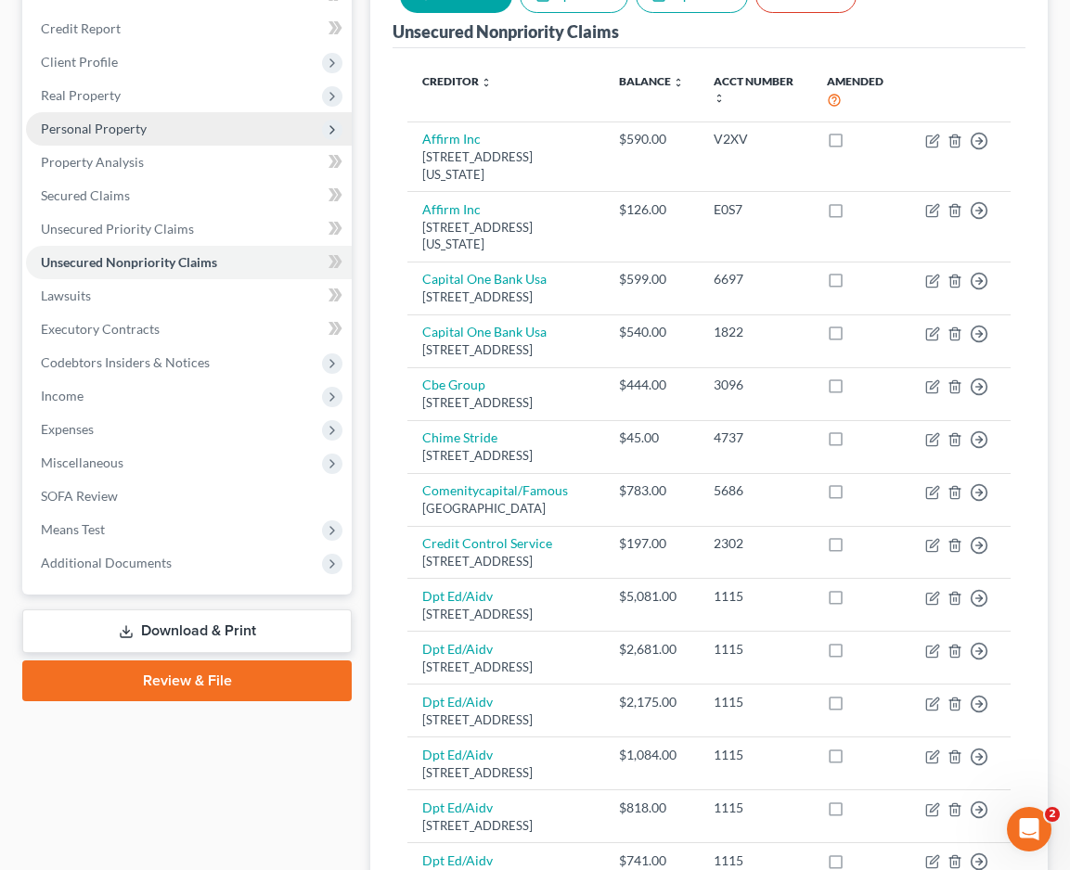
click at [165, 146] on span "Personal Property" at bounding box center [189, 128] width 326 height 33
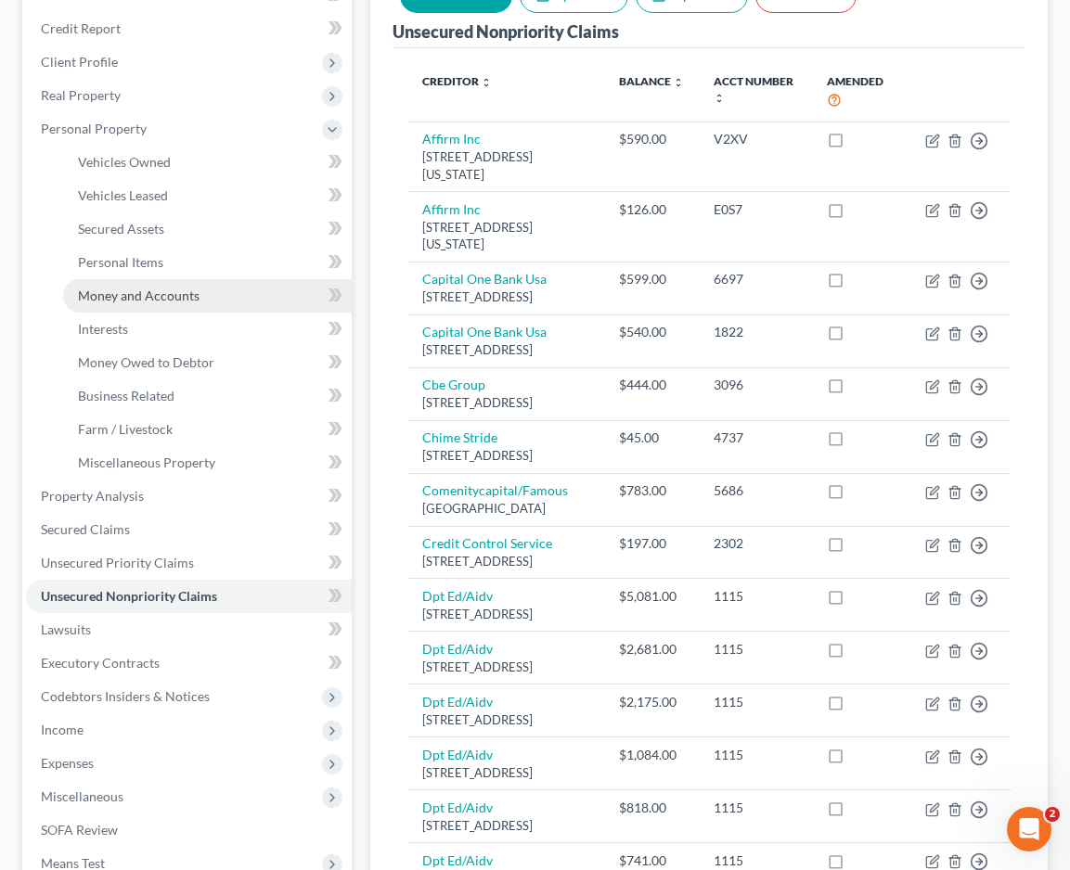
click at [182, 303] on span "Money and Accounts" at bounding box center [139, 296] width 122 height 16
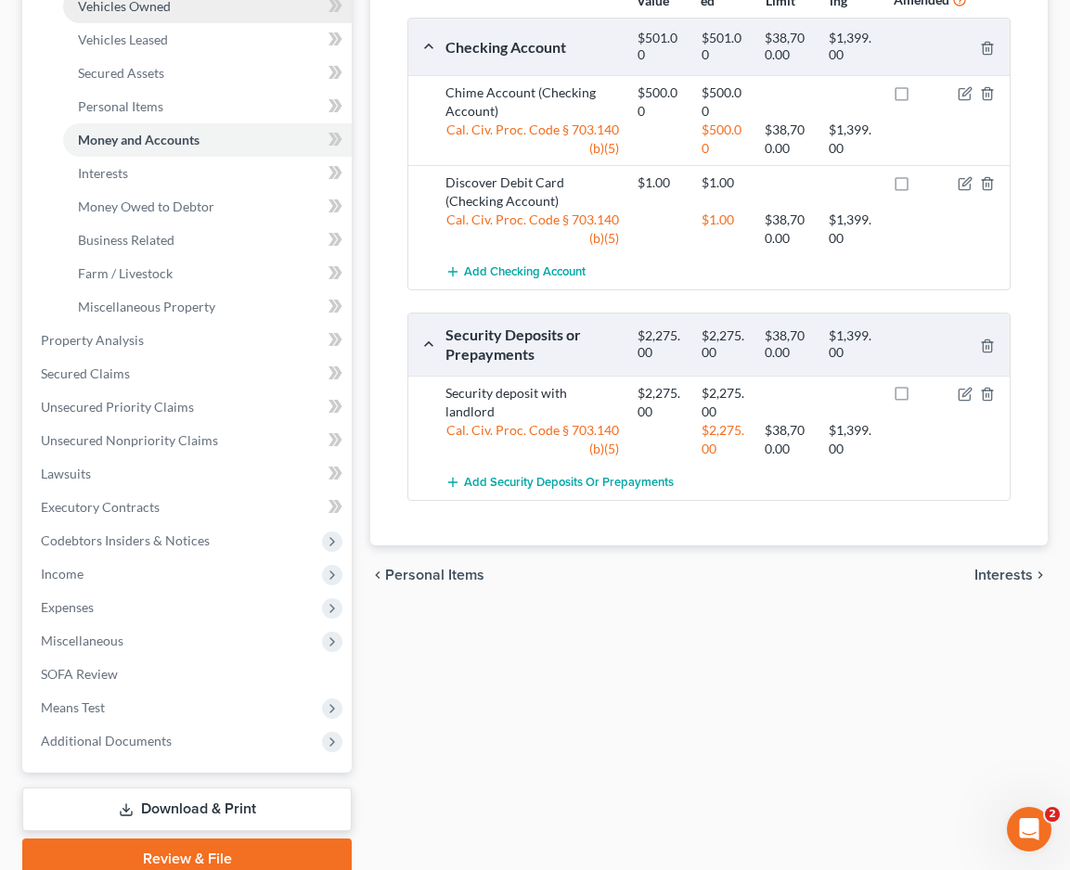
scroll to position [418, 0]
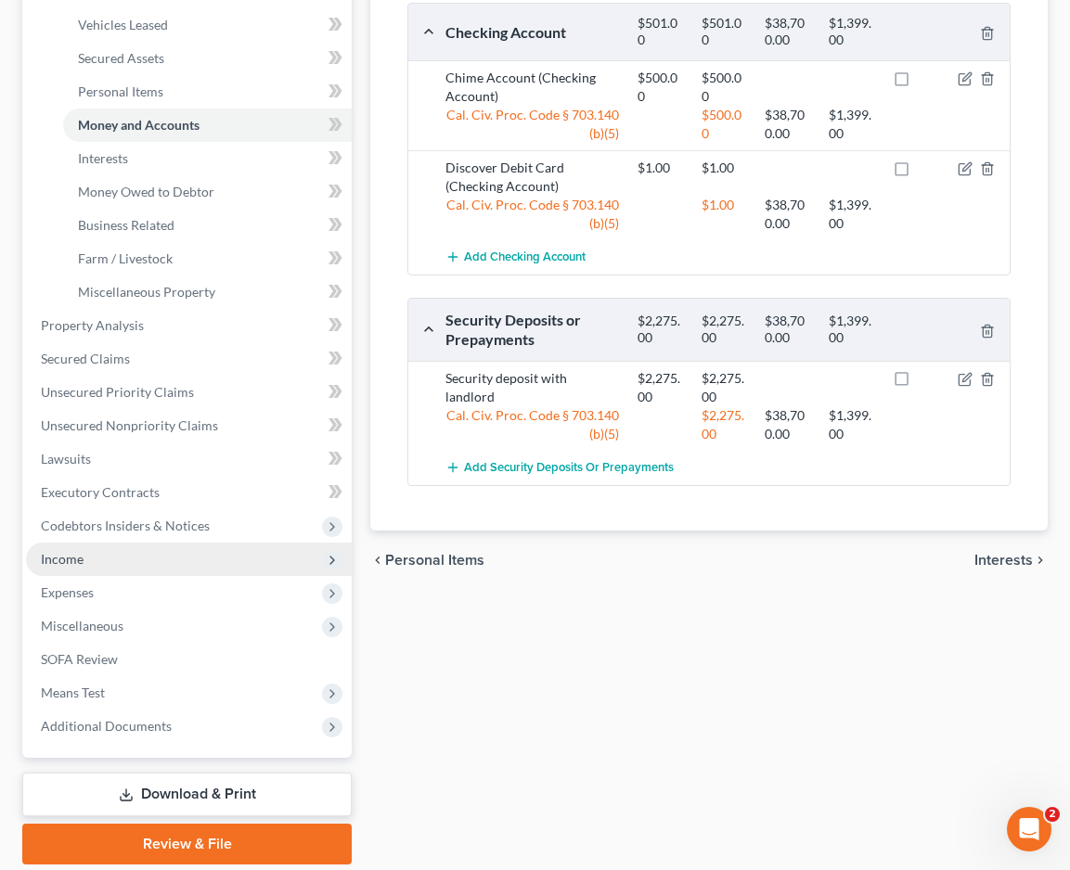
click at [148, 576] on span "Income" at bounding box center [189, 559] width 326 height 33
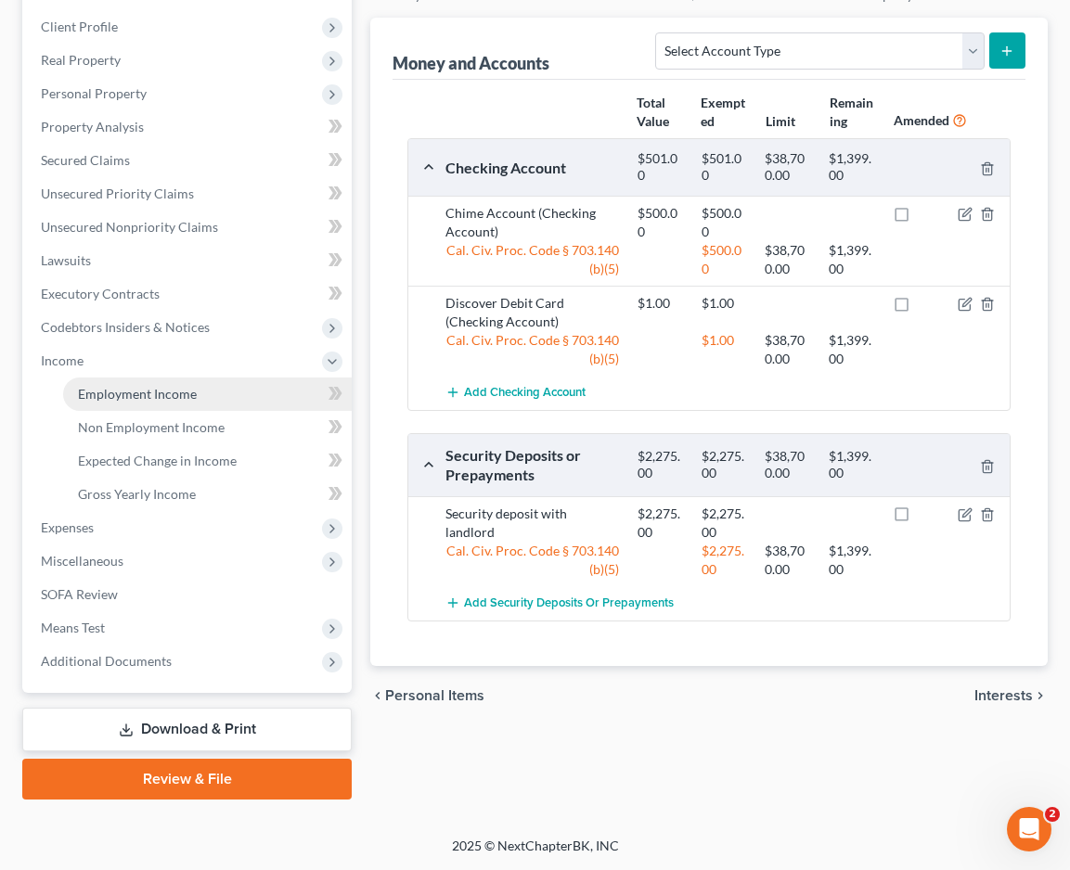
click at [216, 402] on link "Employment Income" at bounding box center [207, 394] width 289 height 33
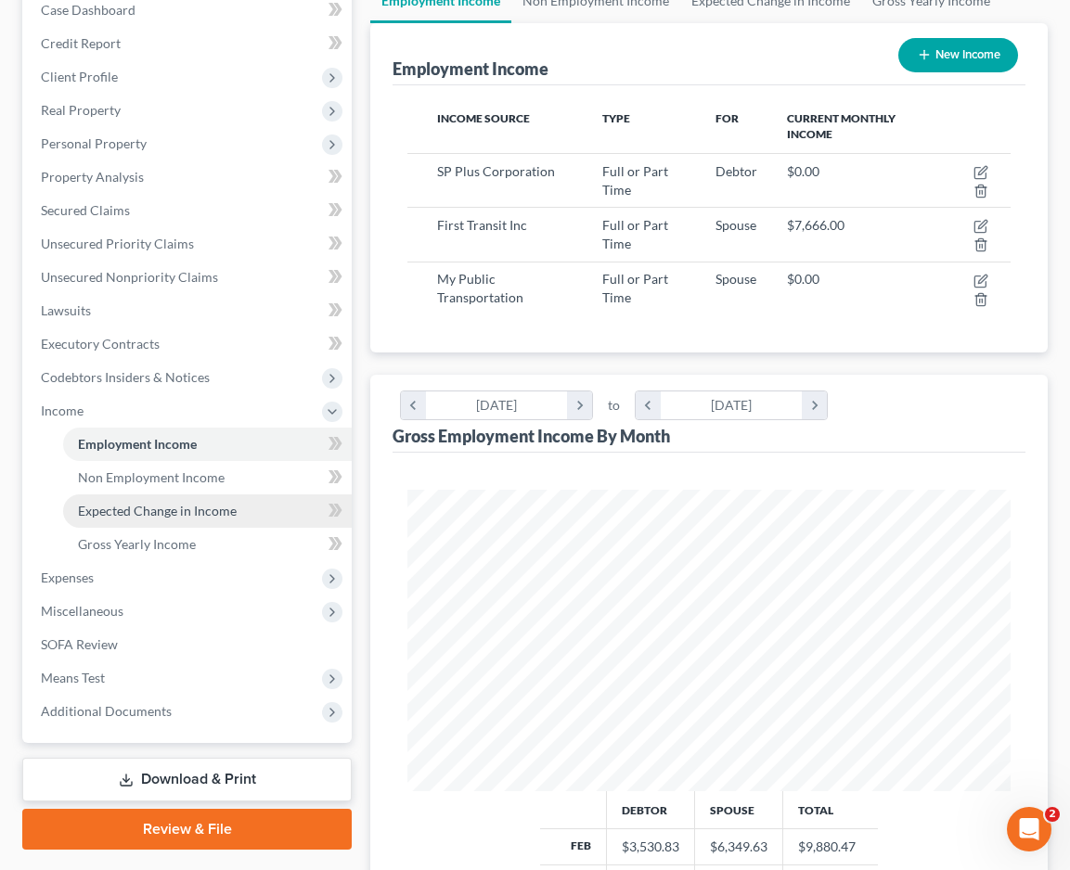
scroll to position [255, 0]
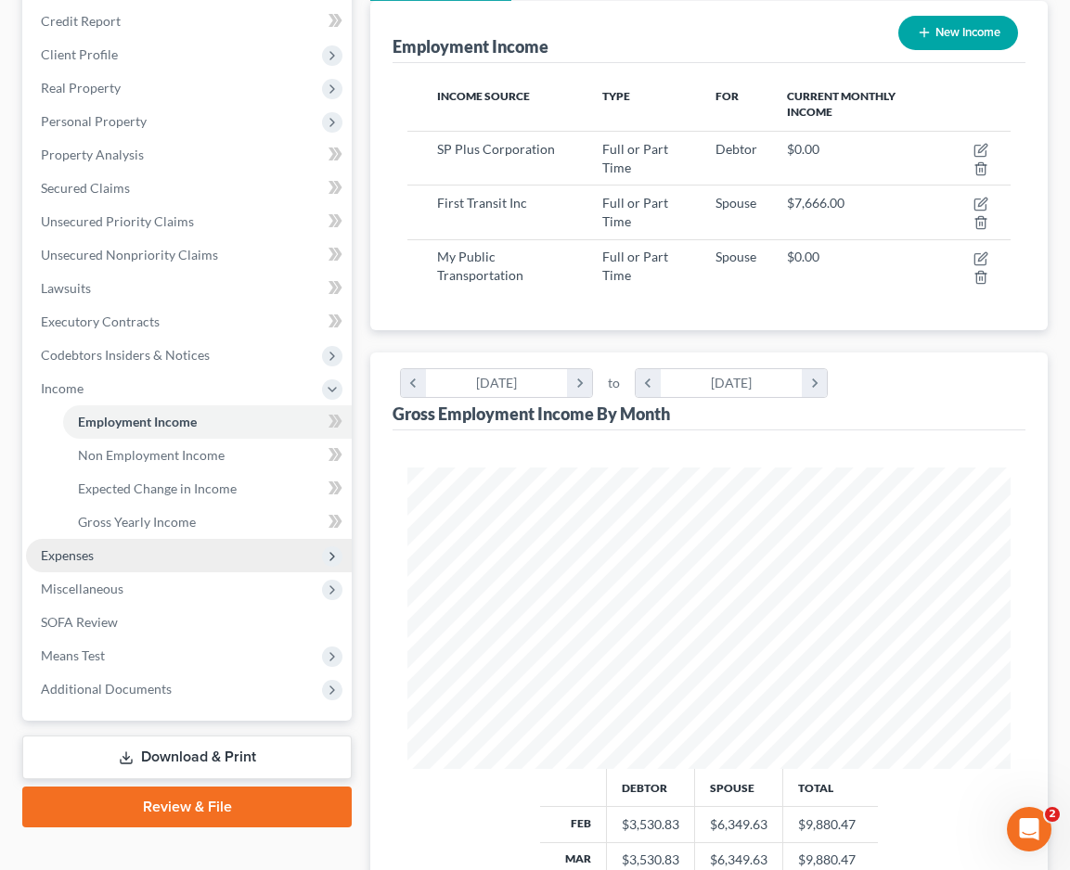
click at [177, 573] on span "Expenses" at bounding box center [189, 555] width 326 height 33
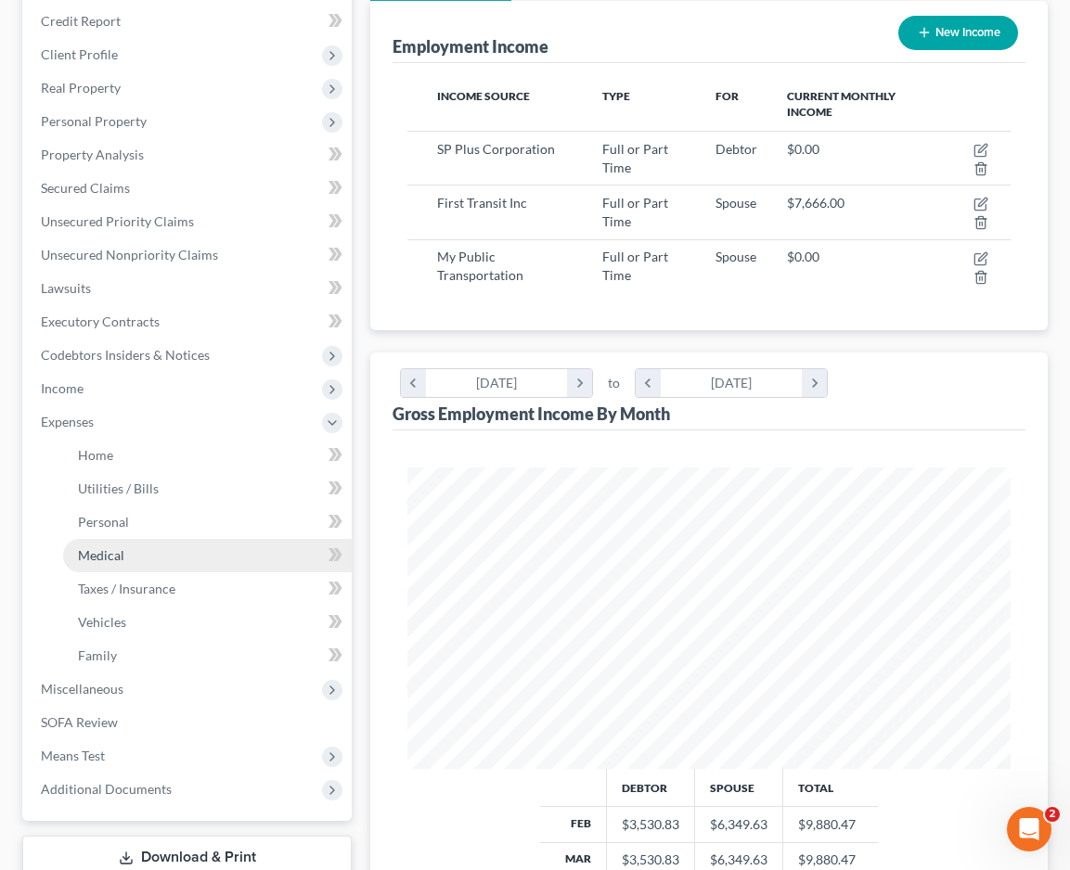
click at [181, 573] on link "Medical" at bounding box center [207, 555] width 289 height 33
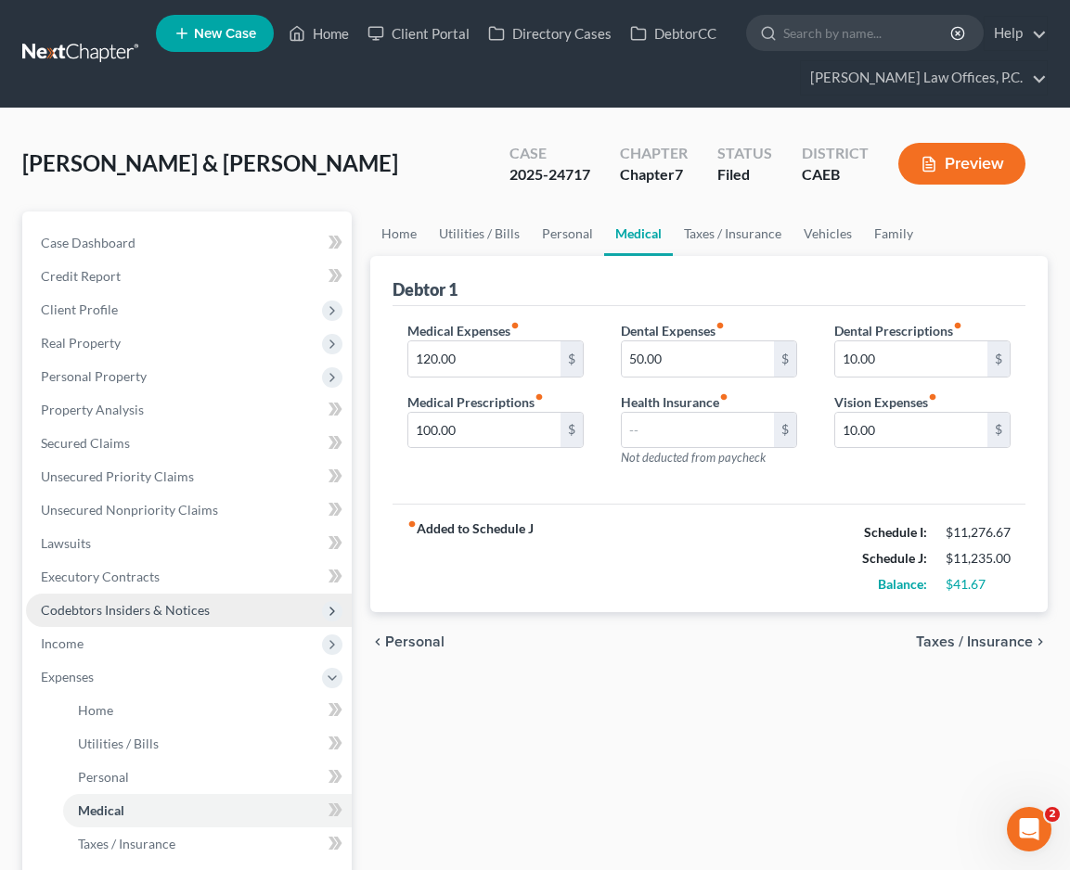
scroll to position [32, 0]
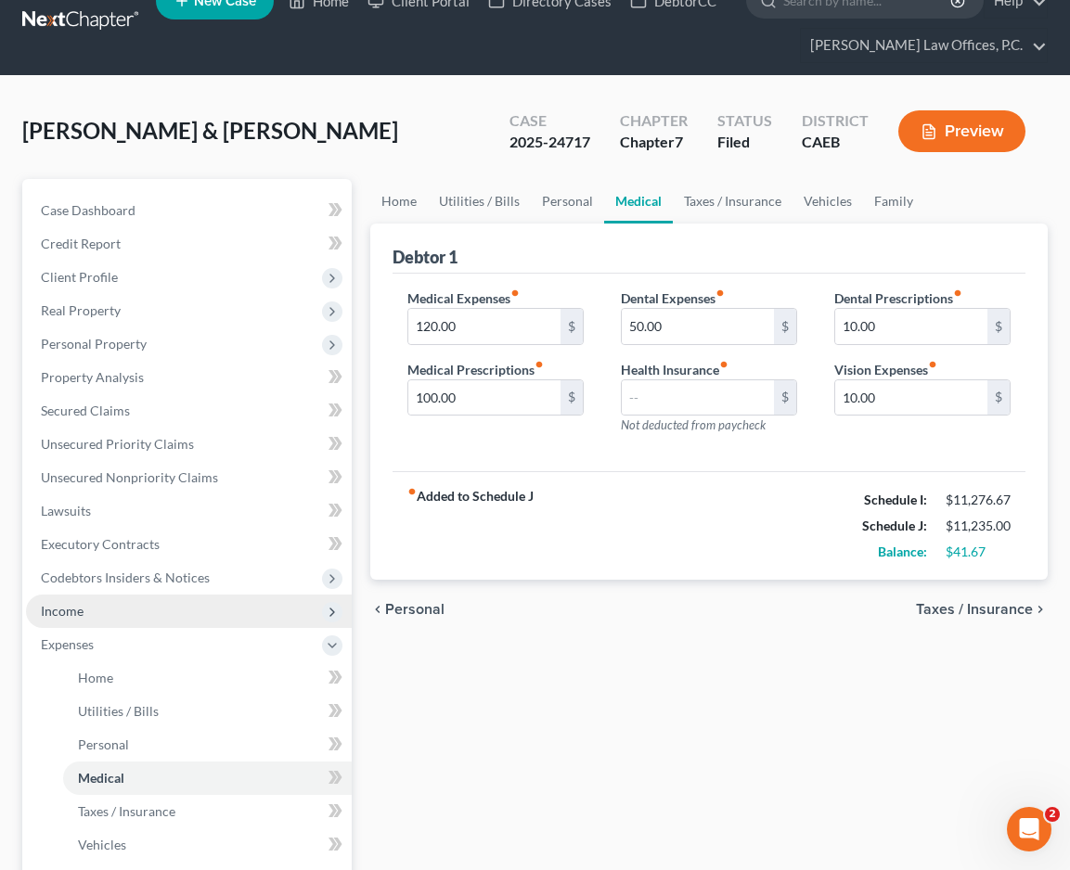
click at [135, 628] on span "Income" at bounding box center [189, 611] width 326 height 33
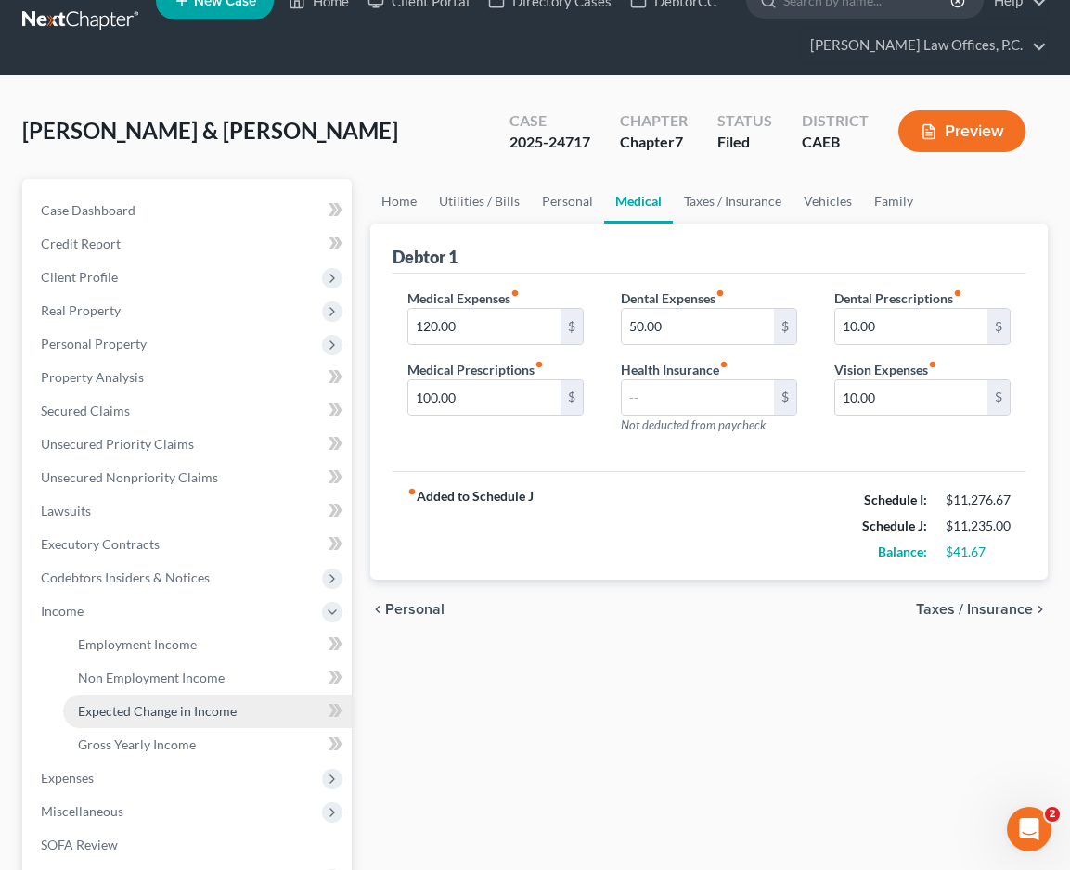
click at [131, 719] on span "Expected Change in Income" at bounding box center [157, 711] width 159 height 16
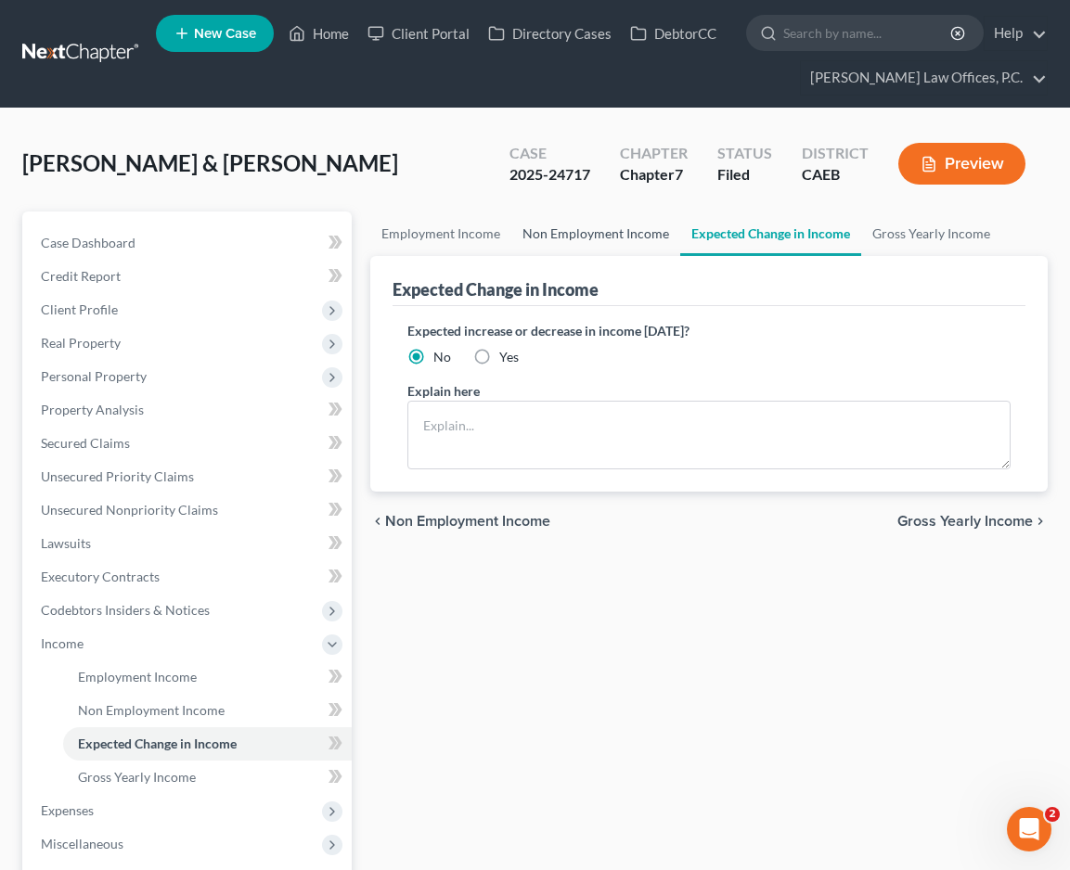
click at [581, 256] on link "Non Employment Income" at bounding box center [595, 234] width 169 height 45
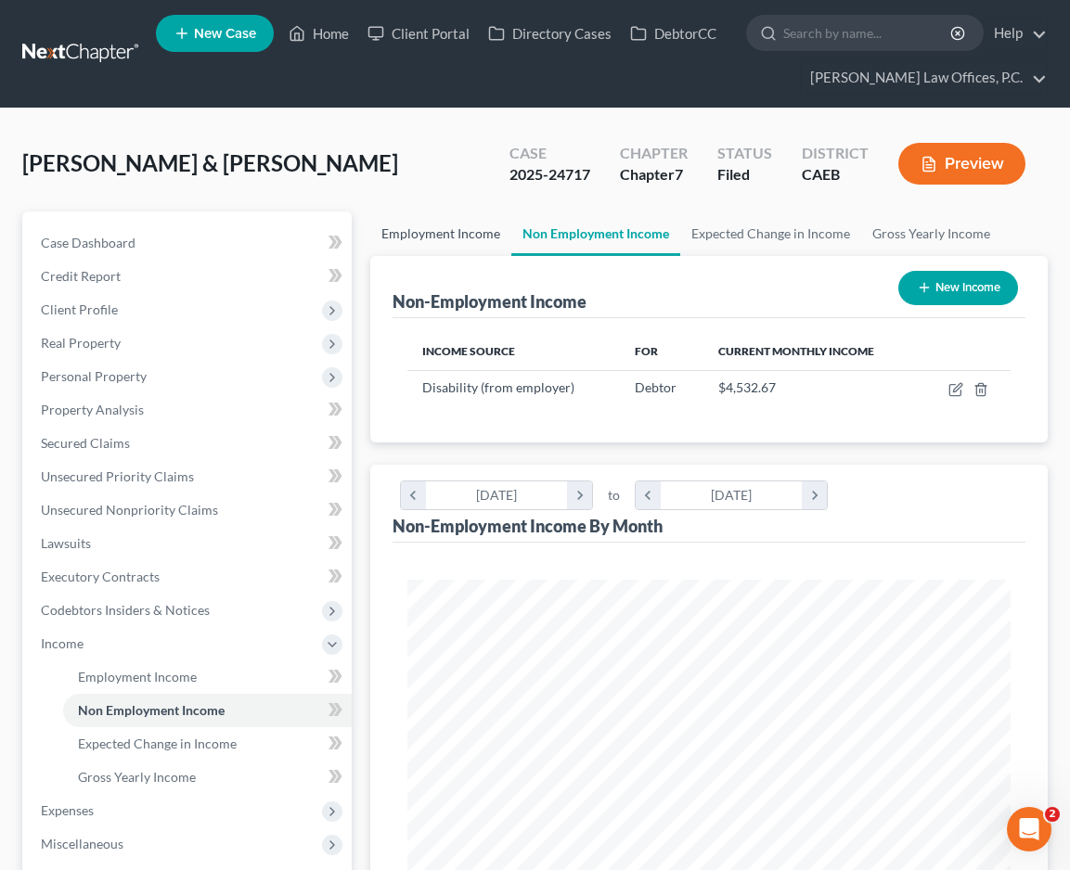
scroll to position [302, 640]
click at [463, 256] on link "Employment Income" at bounding box center [440, 234] width 141 height 45
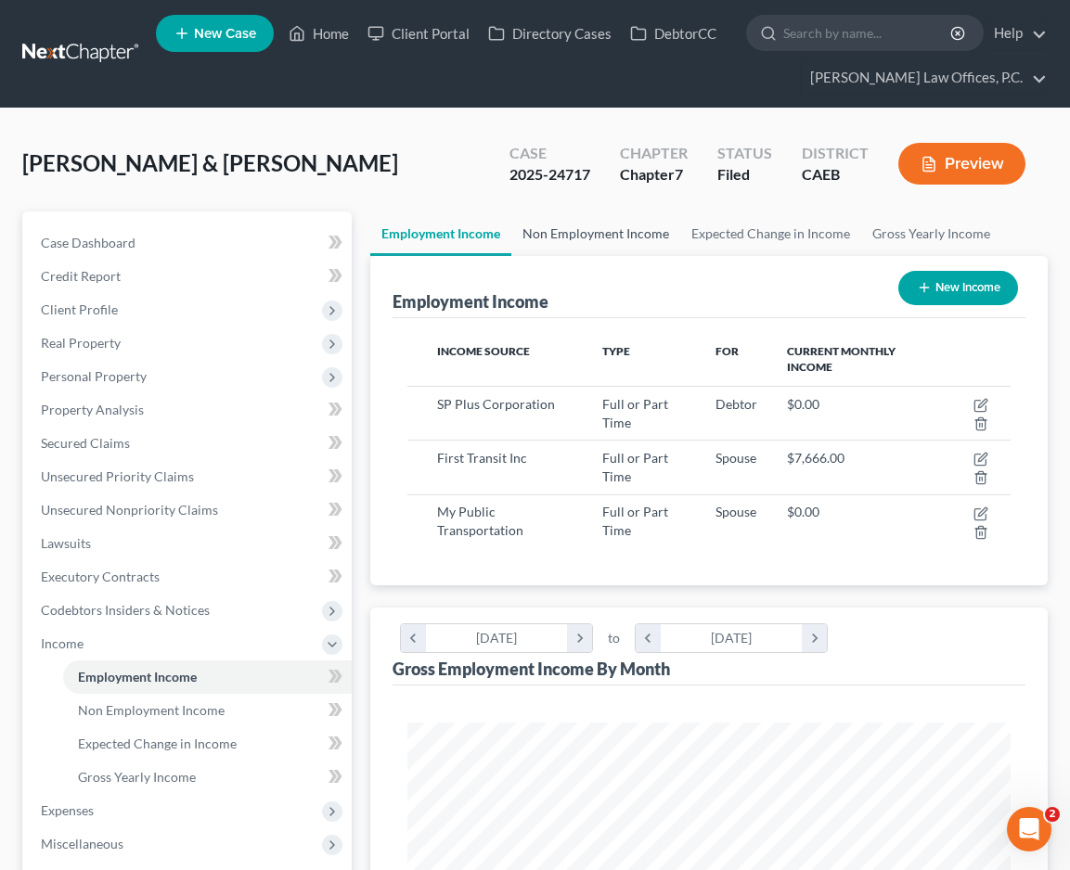
scroll to position [302, 640]
click at [561, 256] on link "Non Employment Income" at bounding box center [595, 234] width 169 height 45
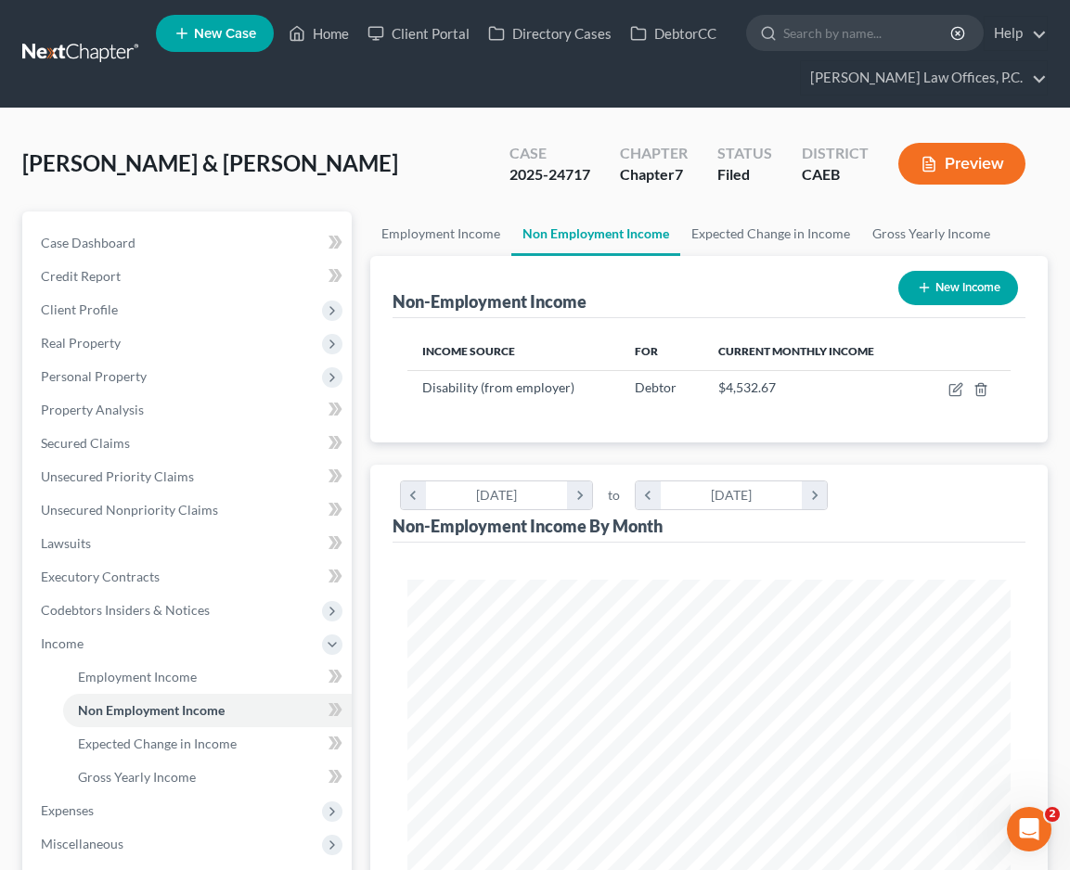
scroll to position [302, 640]
click at [496, 256] on link "Employment Income" at bounding box center [440, 234] width 141 height 45
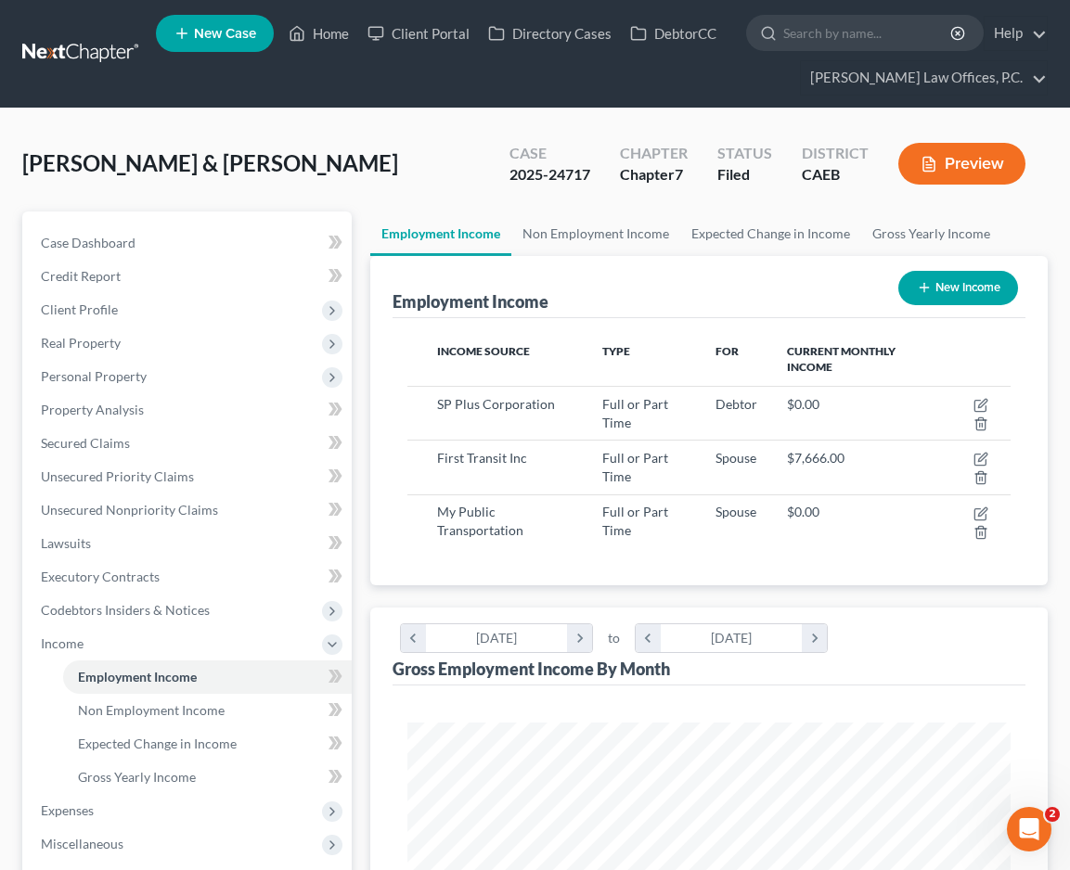
scroll to position [302, 640]
click at [584, 256] on link "Non Employment Income" at bounding box center [595, 234] width 169 height 45
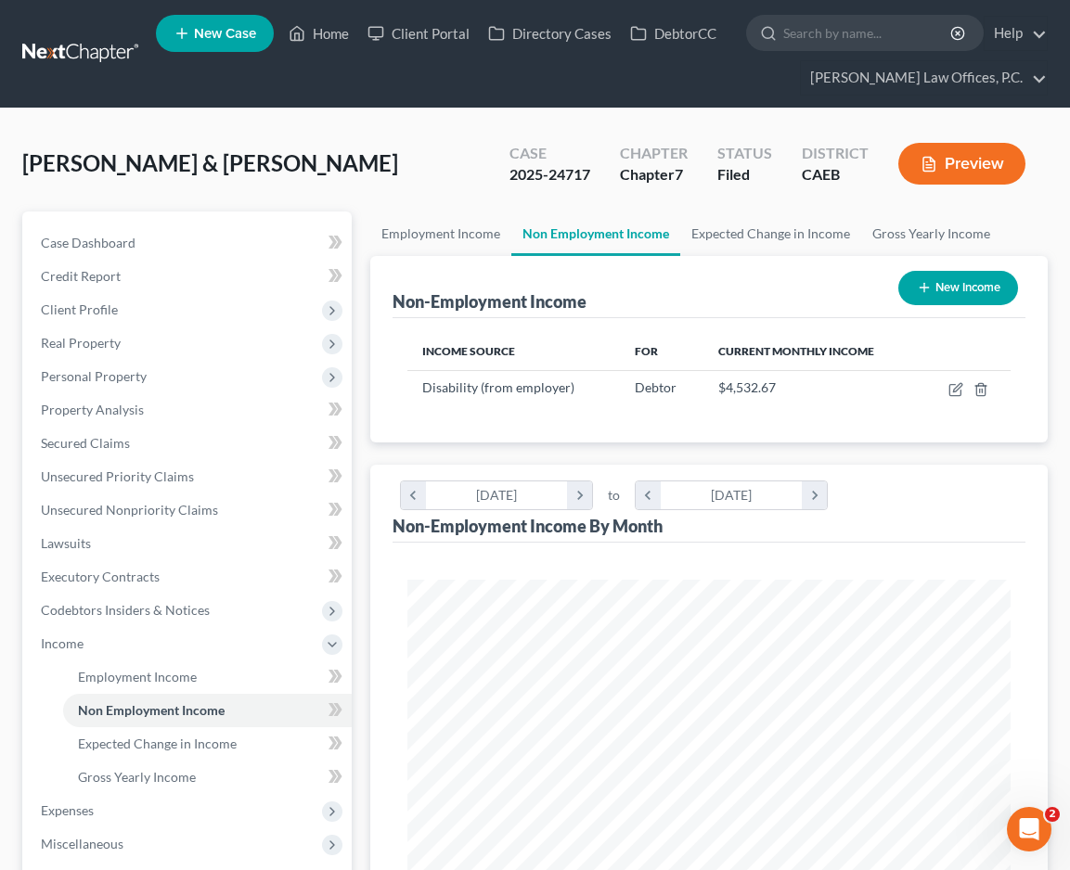
scroll to position [302, 640]
click at [475, 256] on link "Employment Income" at bounding box center [440, 234] width 141 height 45
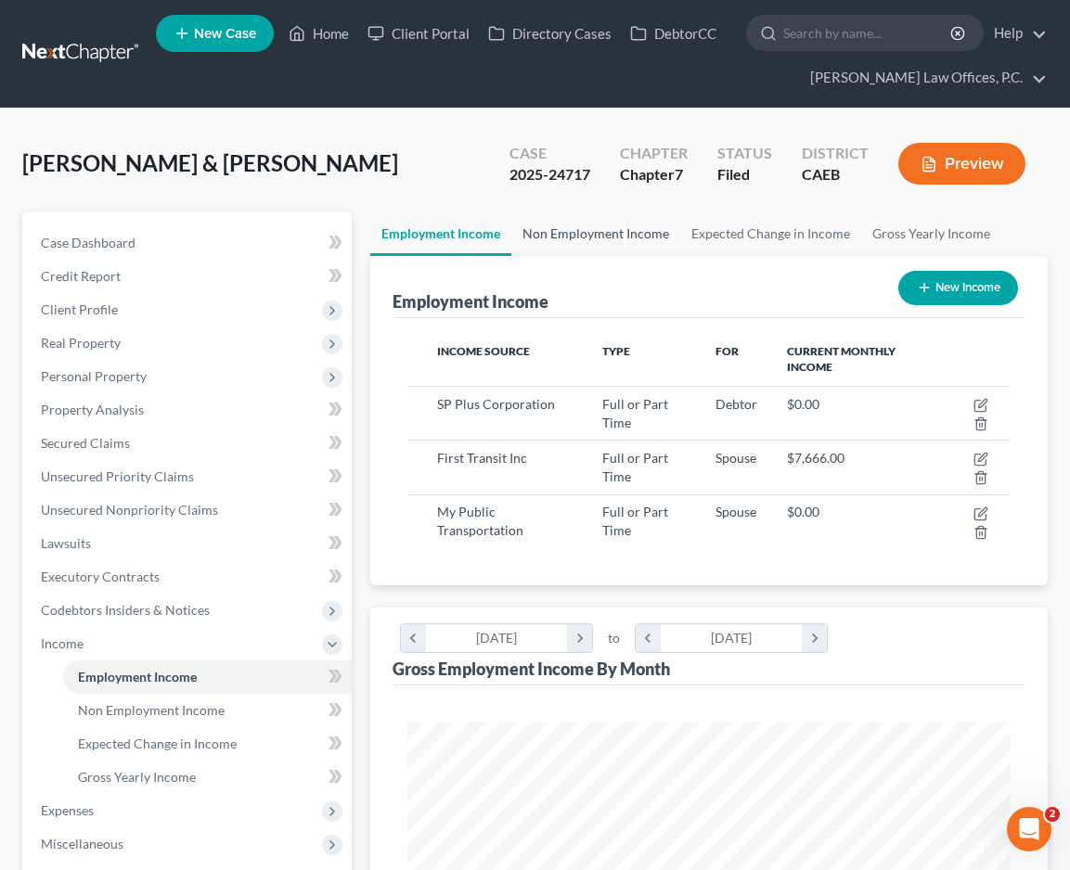
click at [583, 256] on link "Non Employment Income" at bounding box center [595, 234] width 169 height 45
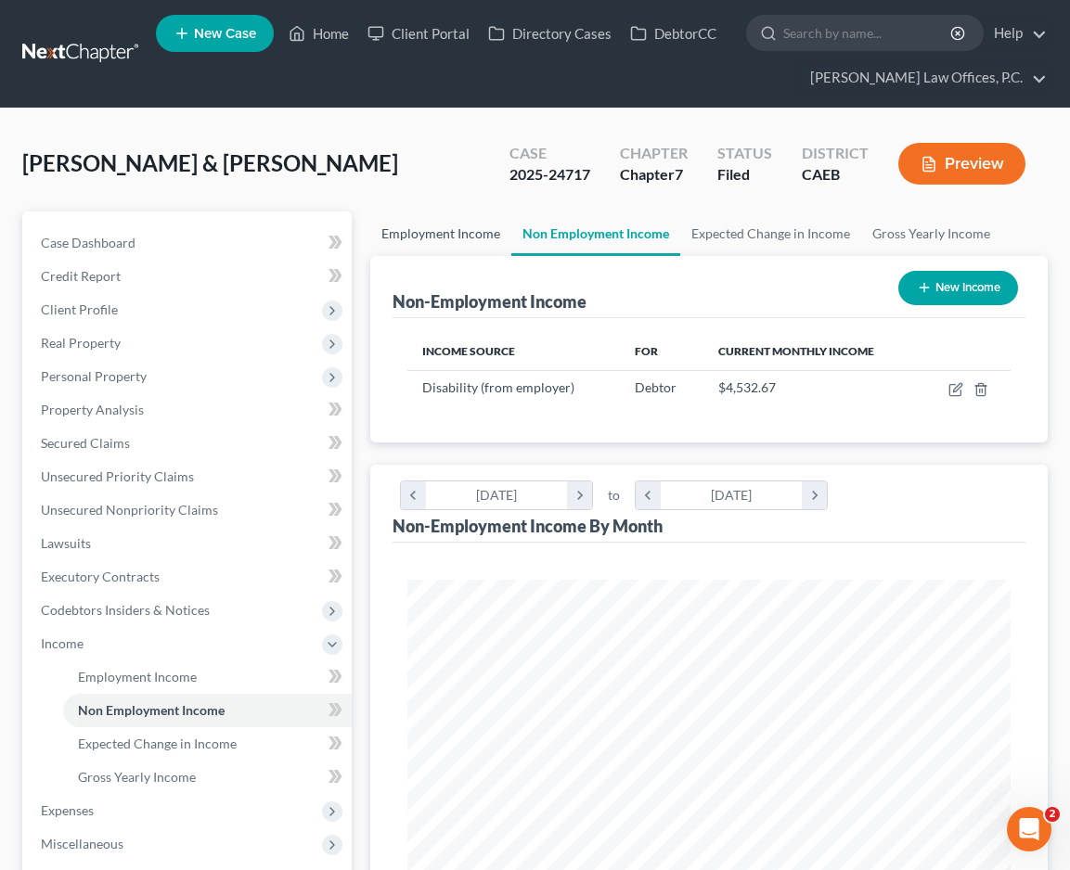
scroll to position [302, 640]
click at [456, 256] on link "Employment Income" at bounding box center [440, 234] width 141 height 45
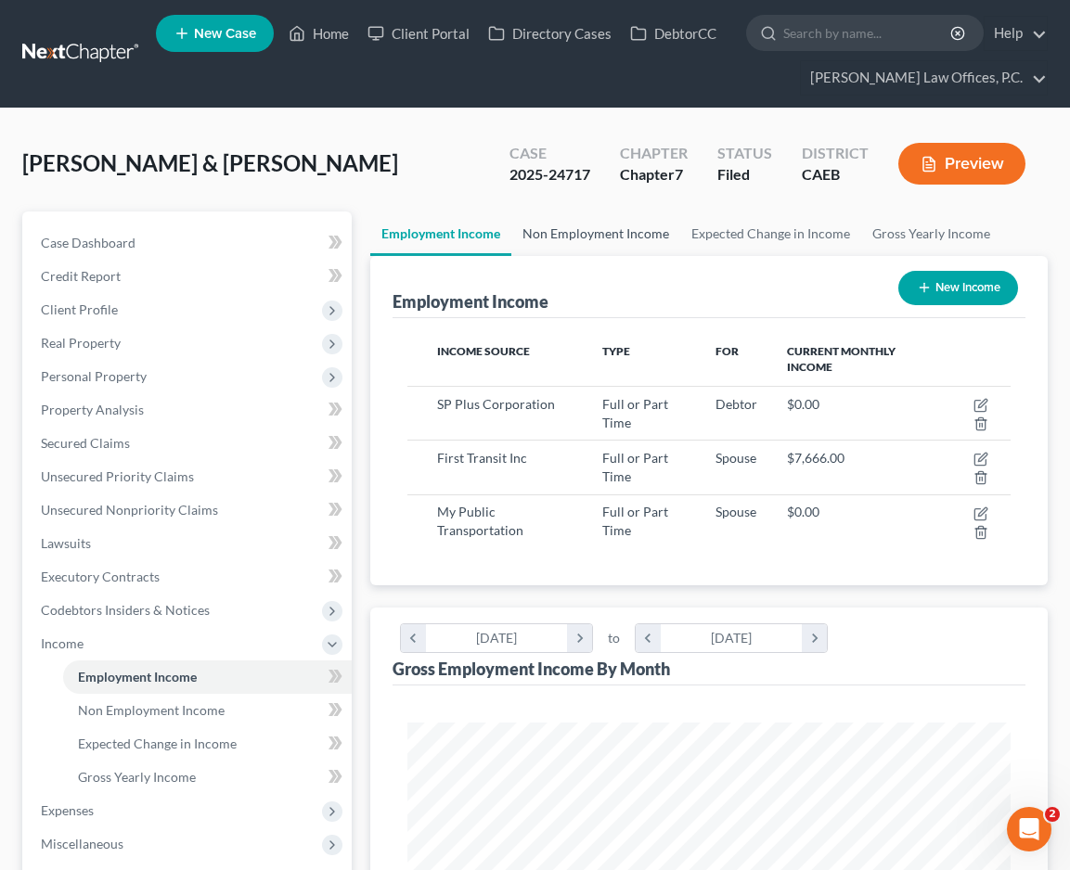
scroll to position [302, 640]
click at [547, 256] on link "Non Employment Income" at bounding box center [595, 234] width 169 height 45
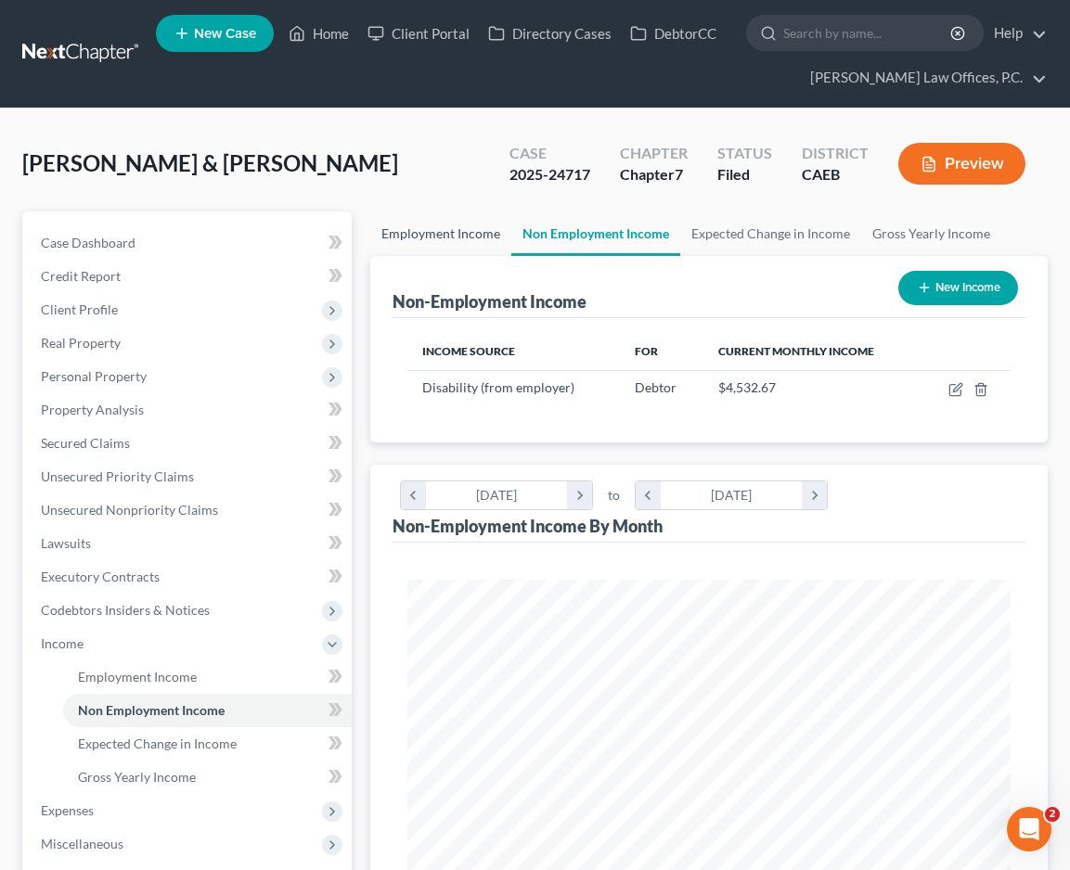
click at [461, 256] on link "Employment Income" at bounding box center [440, 234] width 141 height 45
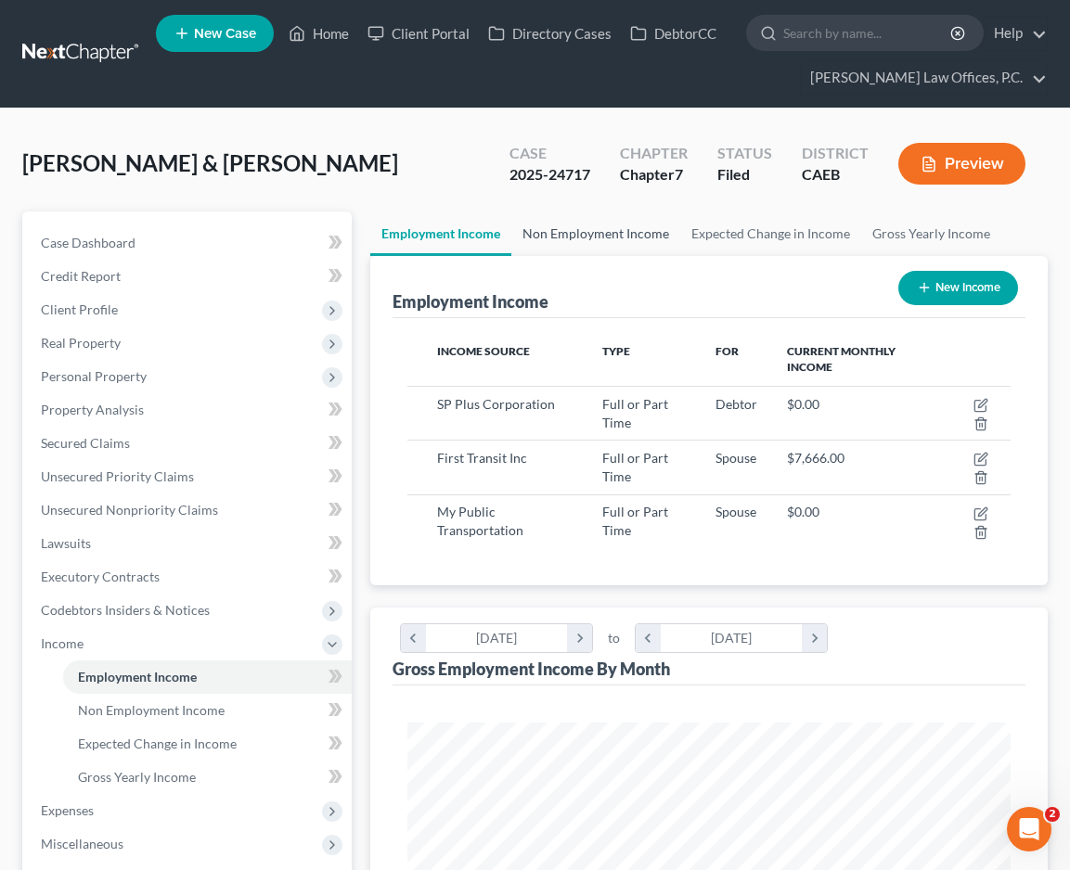
click at [586, 256] on link "Non Employment Income" at bounding box center [595, 234] width 169 height 45
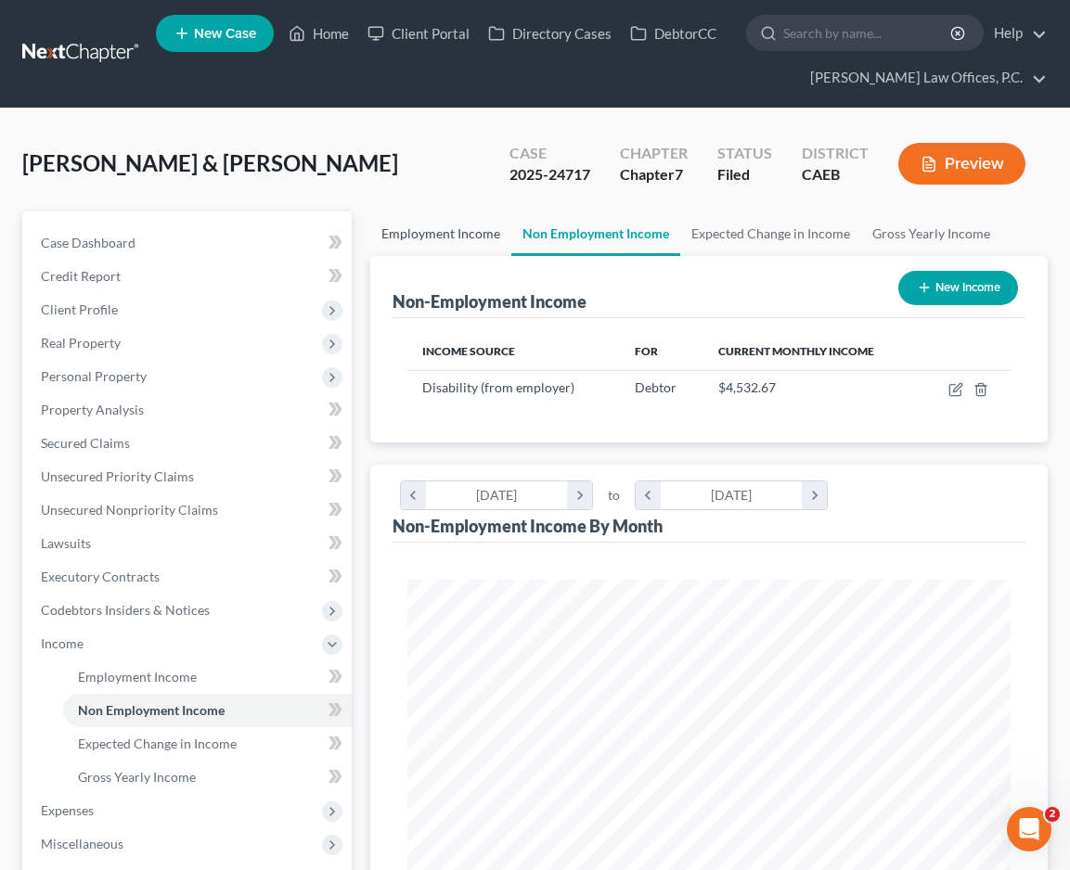
click at [480, 256] on link "Employment Income" at bounding box center [440, 234] width 141 height 45
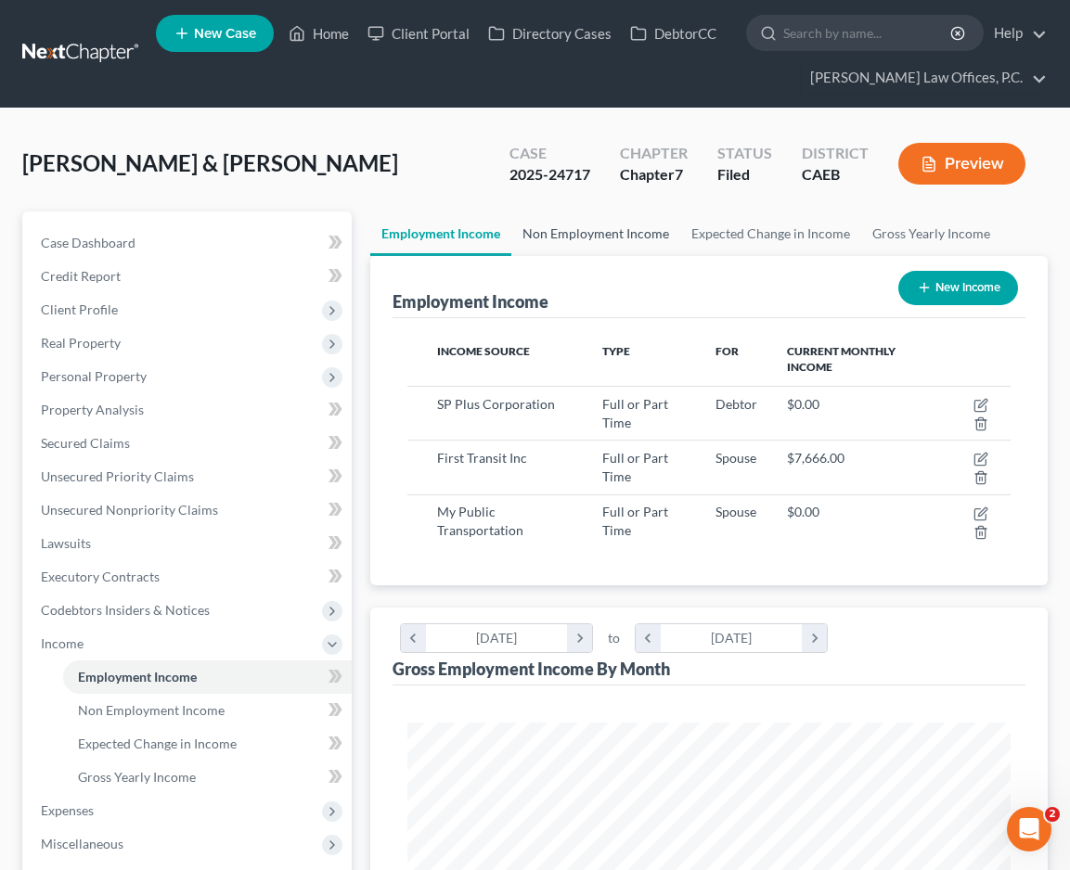
scroll to position [927618, 927280]
click at [571, 256] on link "Non Employment Income" at bounding box center [595, 234] width 169 height 45
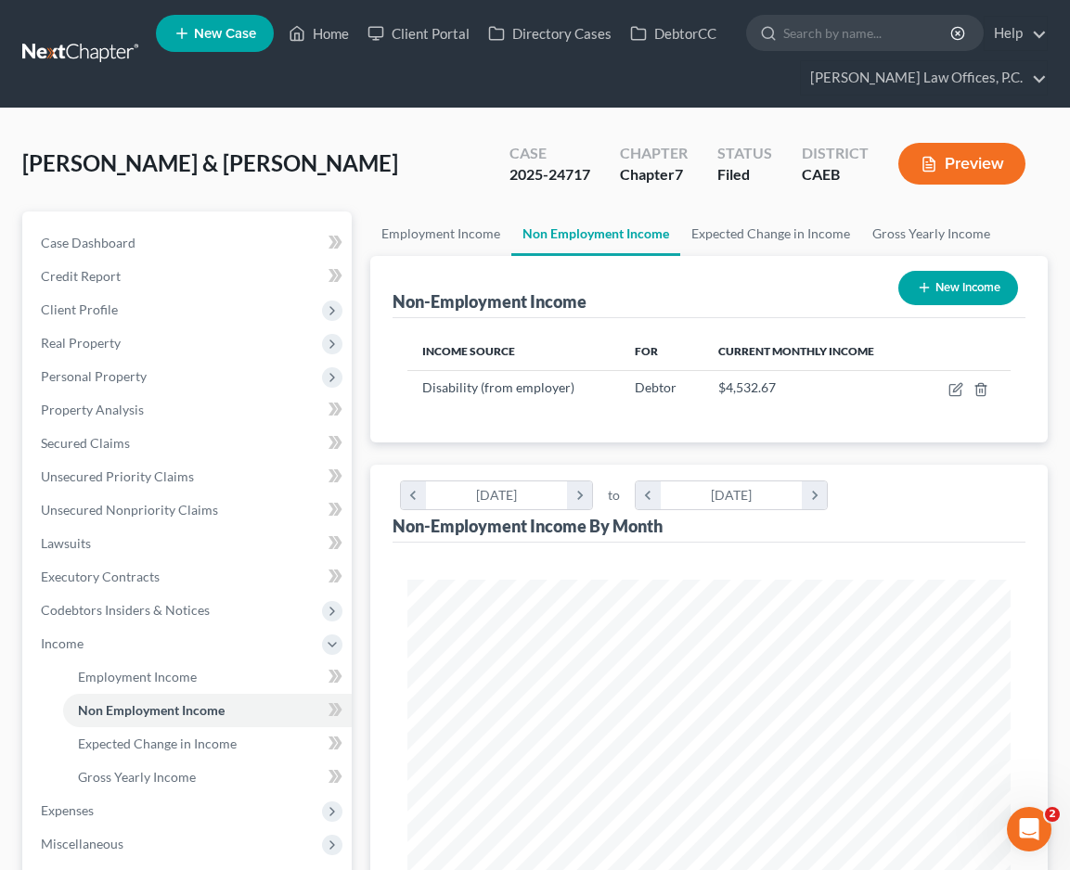
scroll to position [302, 640]
click at [486, 256] on link "Employment Income" at bounding box center [440, 234] width 141 height 45
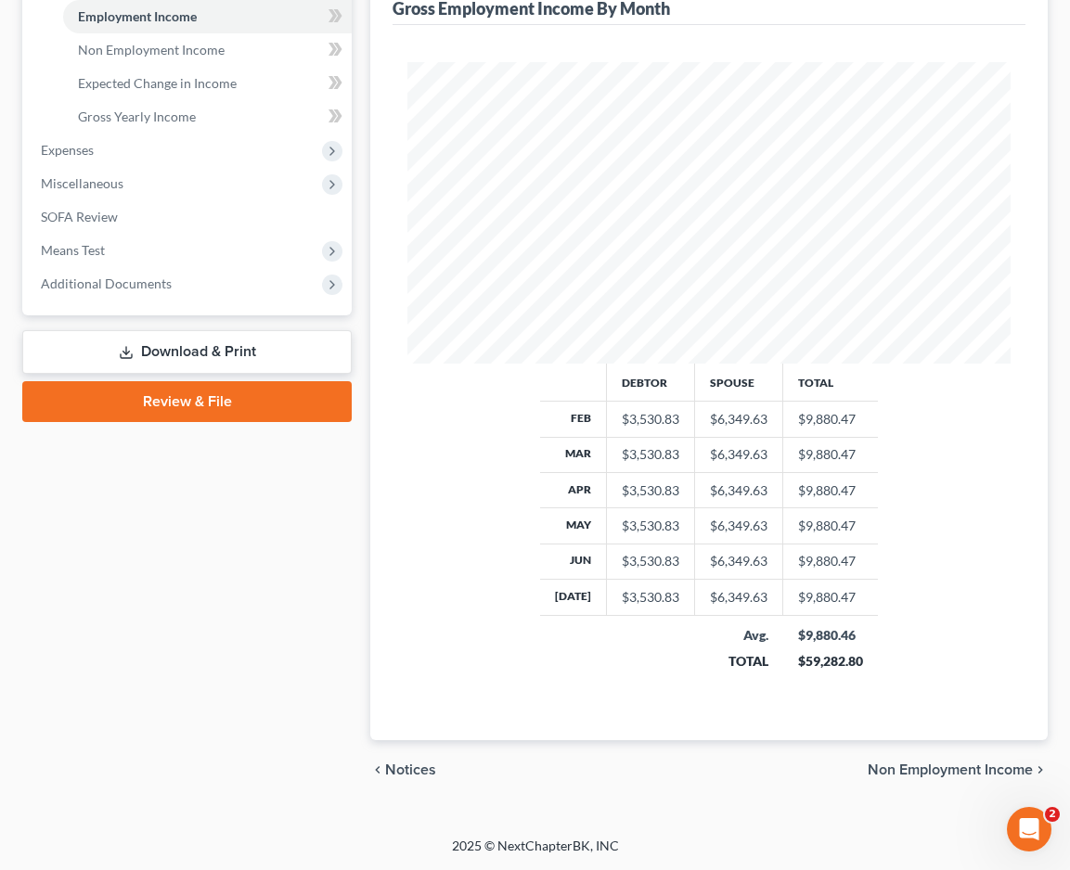
scroll to position [691, 0]
click at [212, 267] on span "Means Test" at bounding box center [189, 250] width 326 height 33
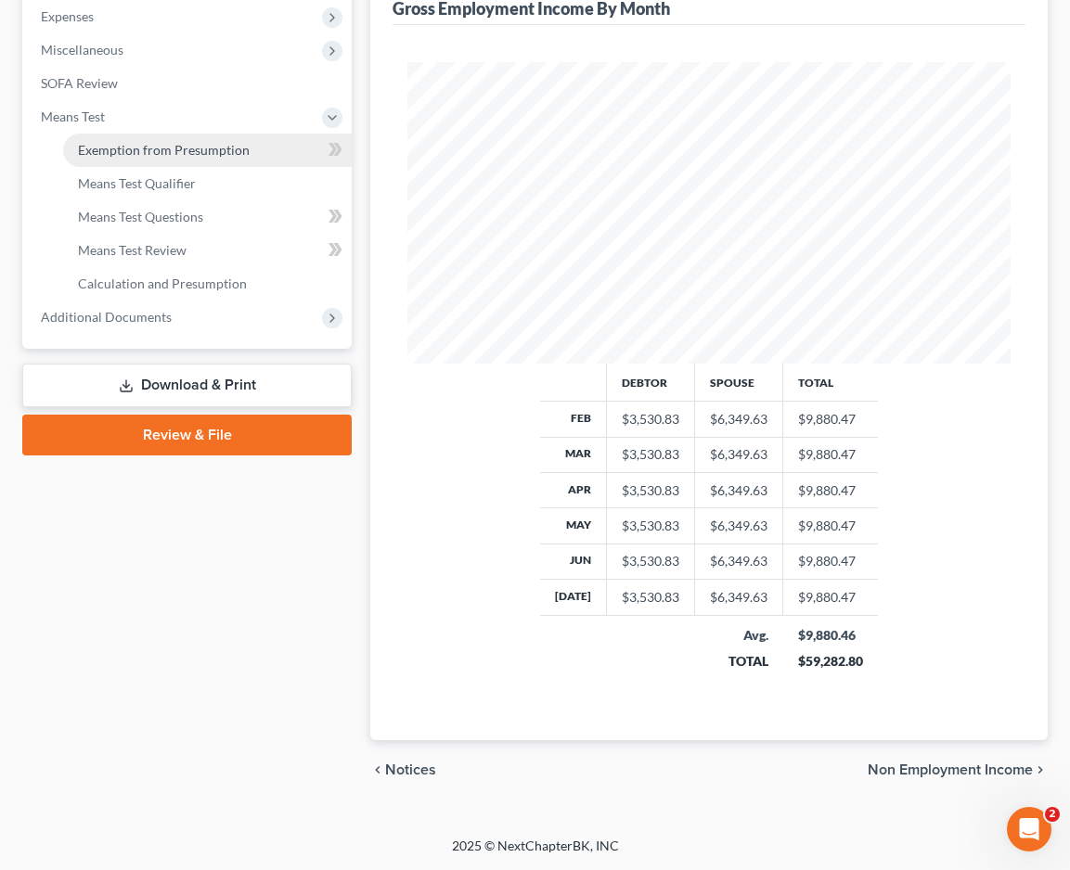
click at [207, 167] on link "Exemption from Presumption" at bounding box center [207, 150] width 289 height 33
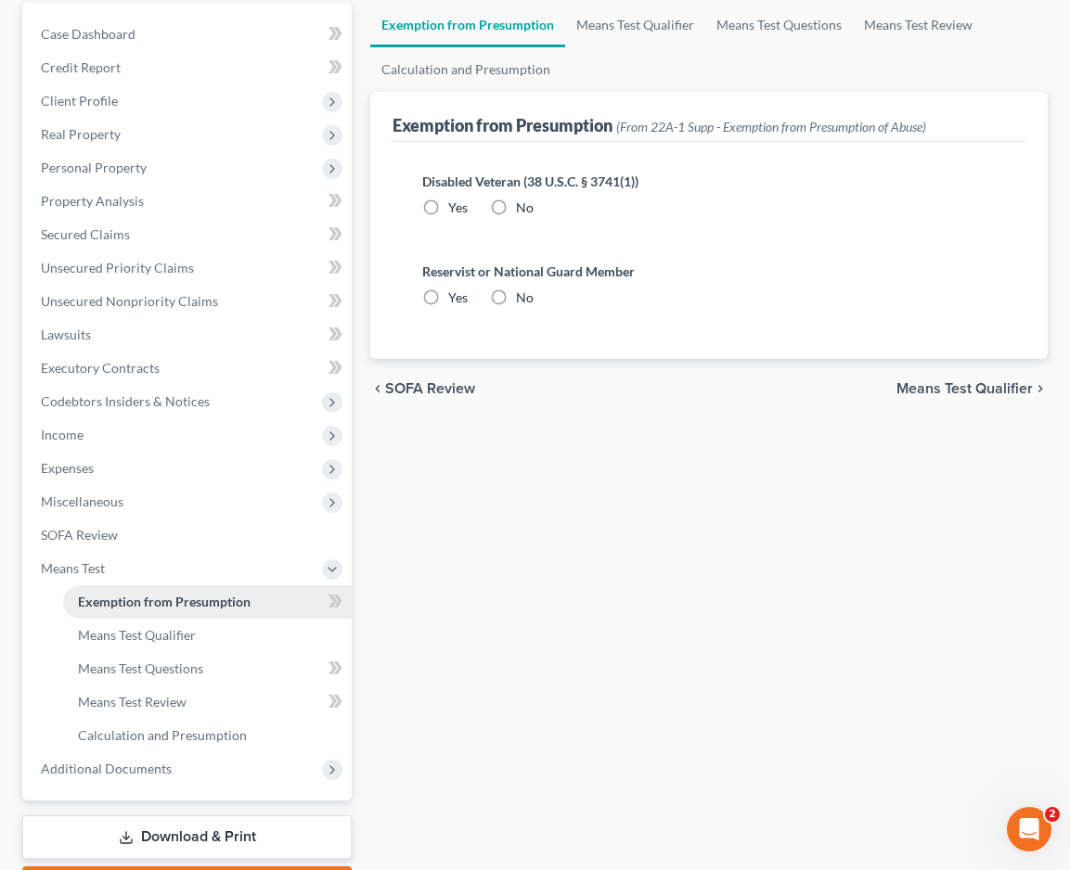
radio input "true"
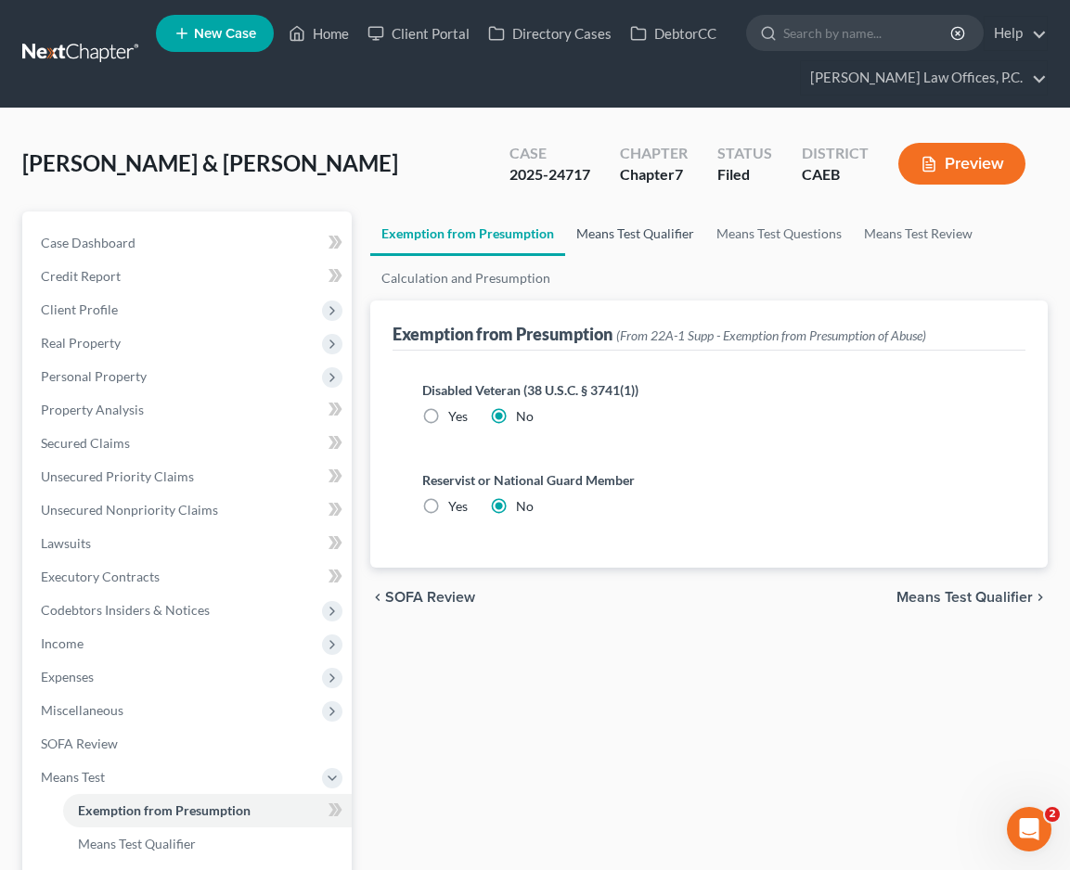
click at [567, 256] on link "Means Test Qualifier" at bounding box center [635, 234] width 140 height 45
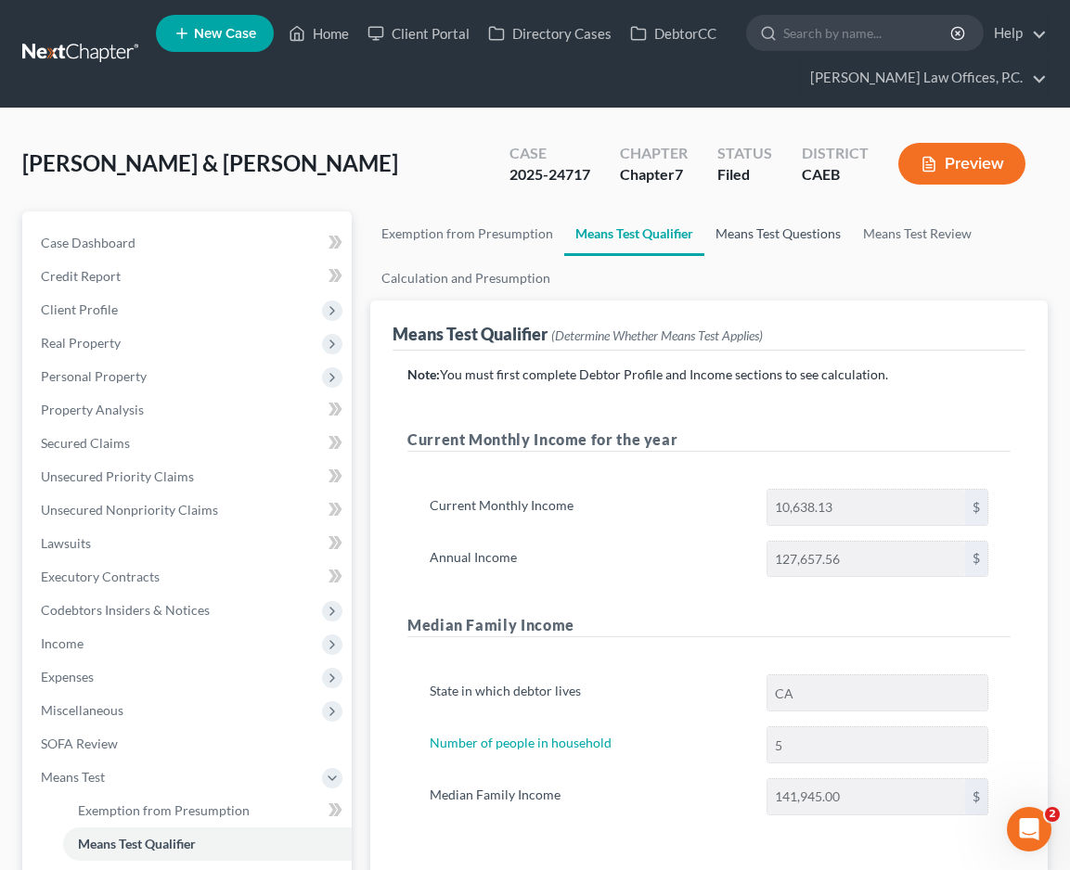
click at [805, 256] on link "Means Test Questions" at bounding box center [778, 234] width 148 height 45
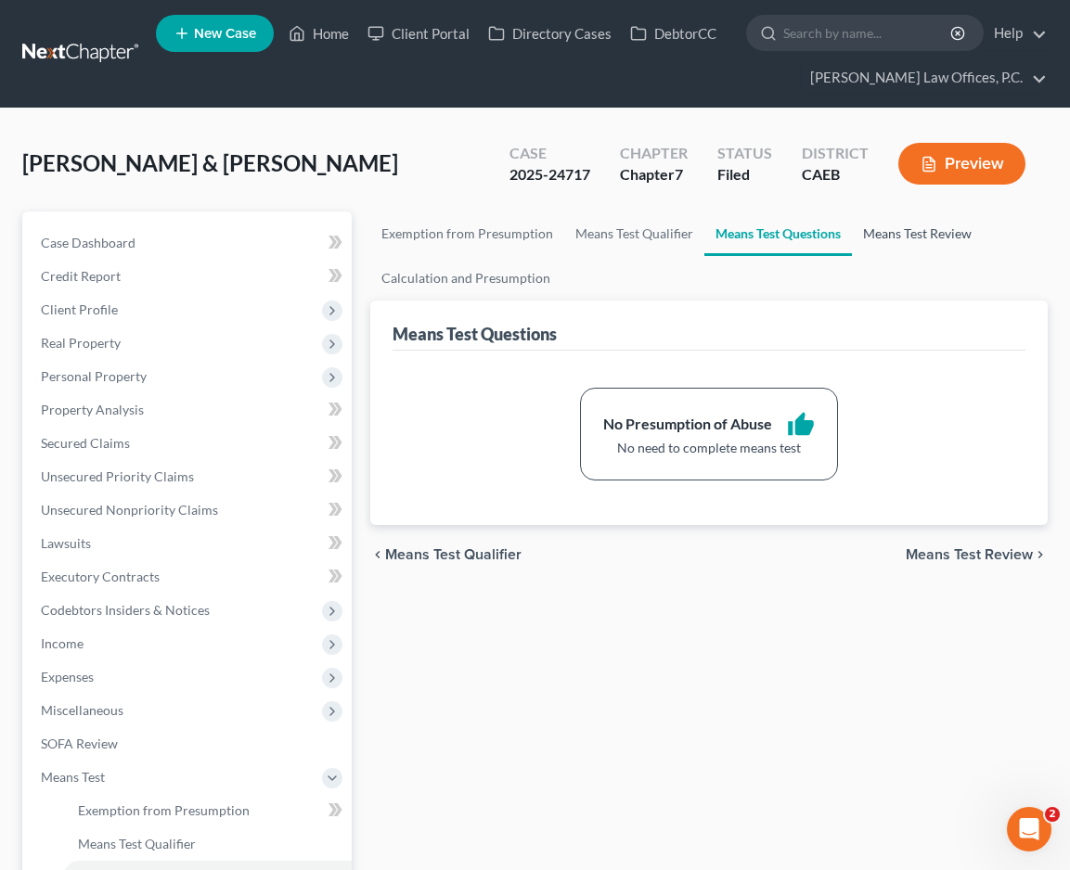
click at [895, 256] on link "Means Test Review" at bounding box center [917, 234] width 131 height 45
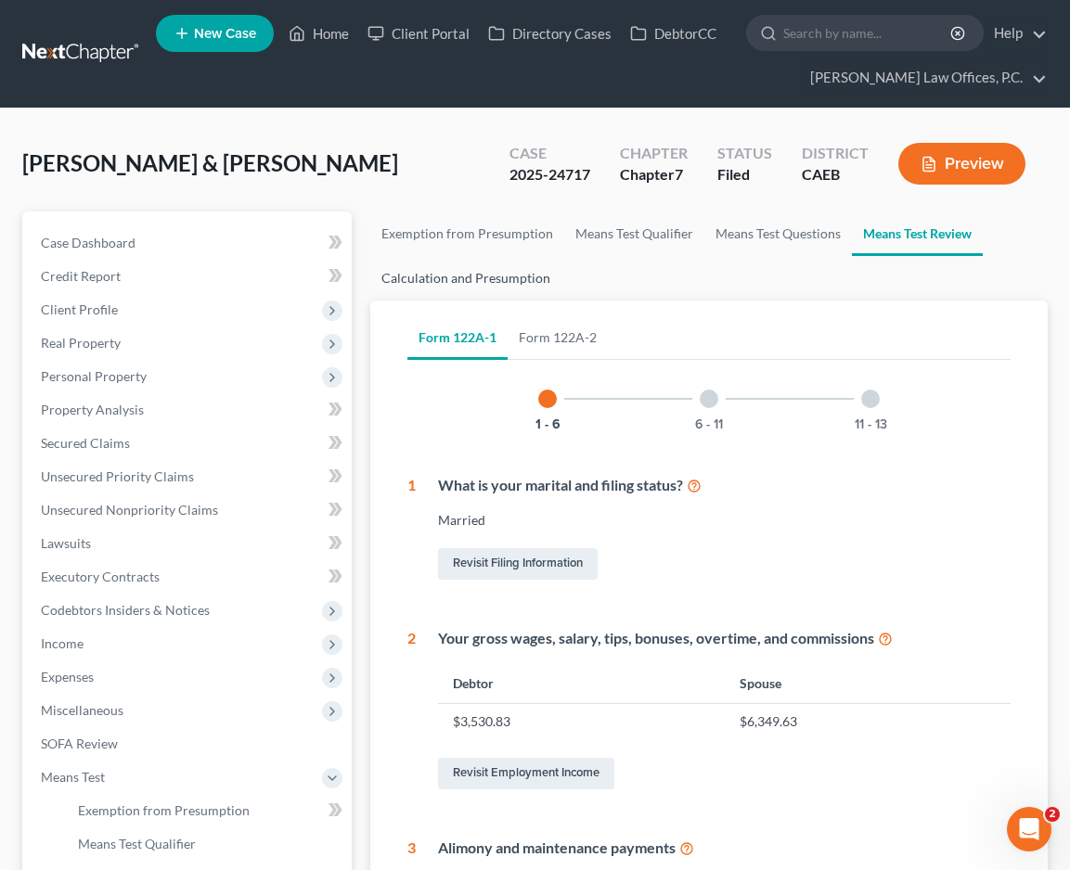
click at [519, 301] on link "Calculation and Presumption" at bounding box center [465, 278] width 191 height 45
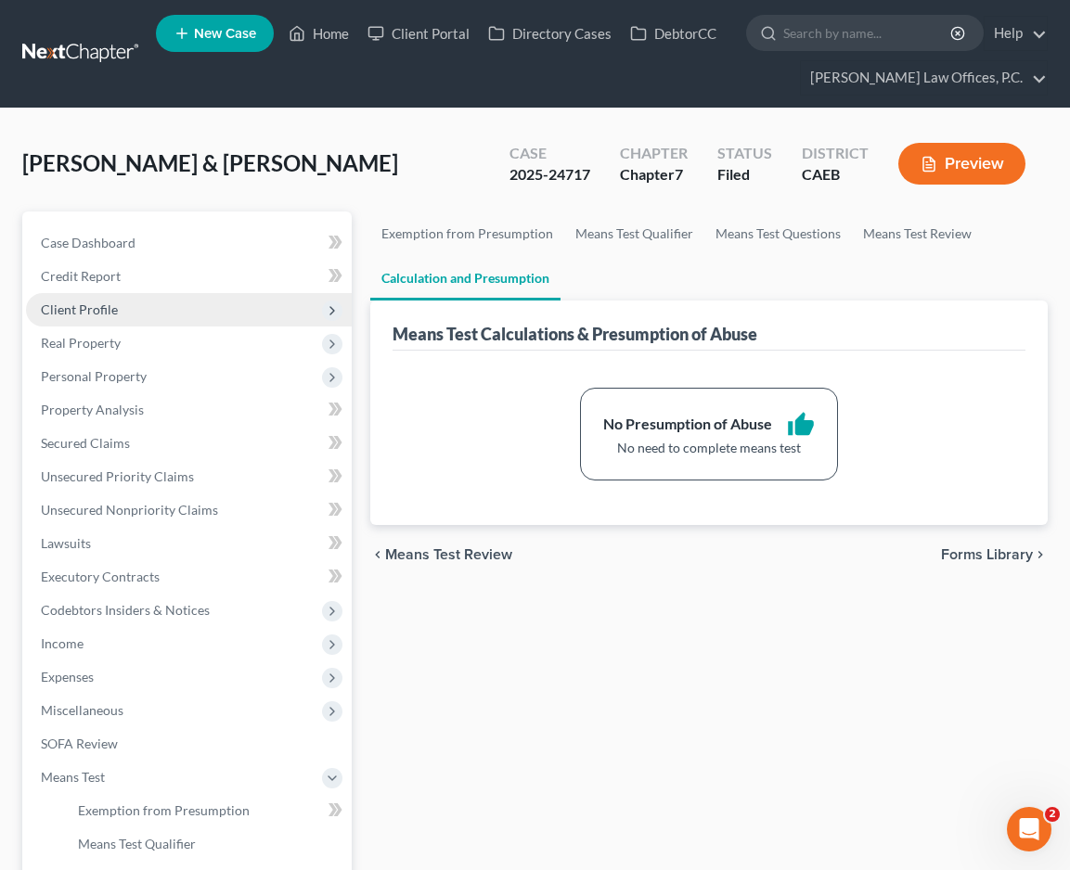
click at [161, 327] on span "Client Profile" at bounding box center [189, 309] width 326 height 33
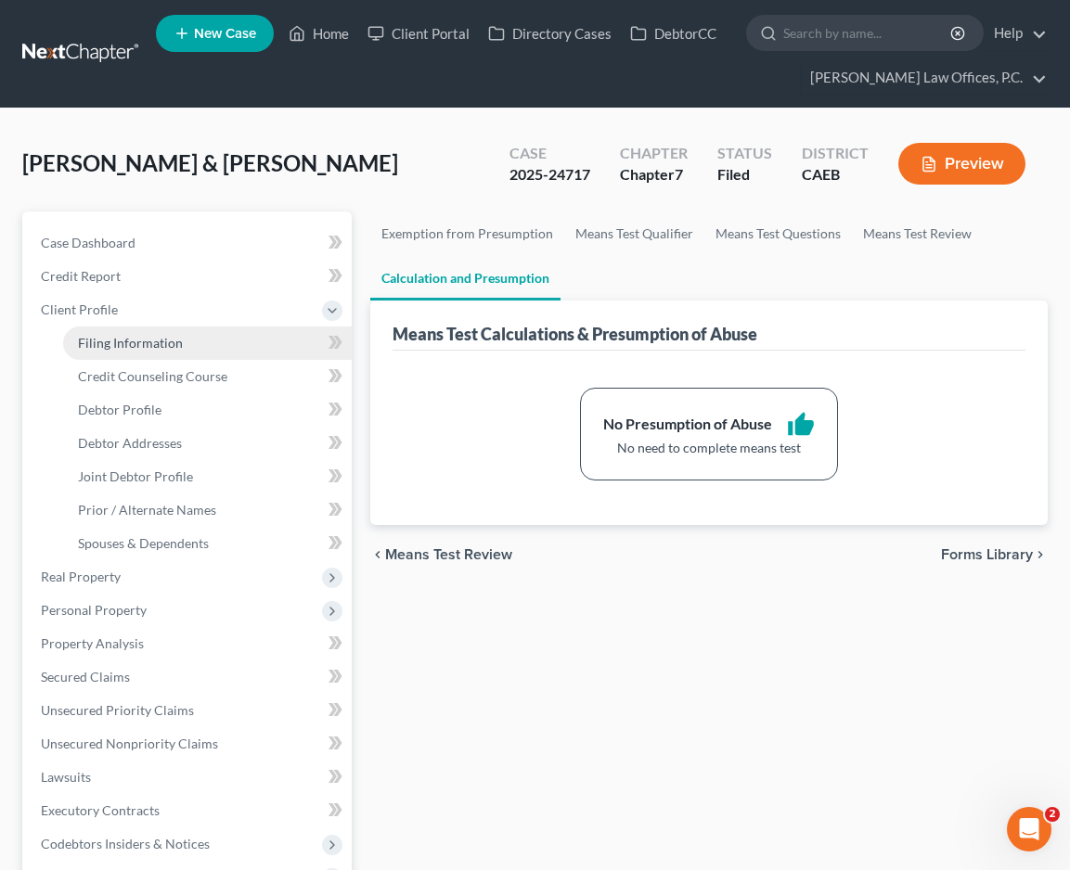
click at [194, 360] on link "Filing Information" at bounding box center [207, 343] width 289 height 33
select select "1"
select select "0"
select select "8"
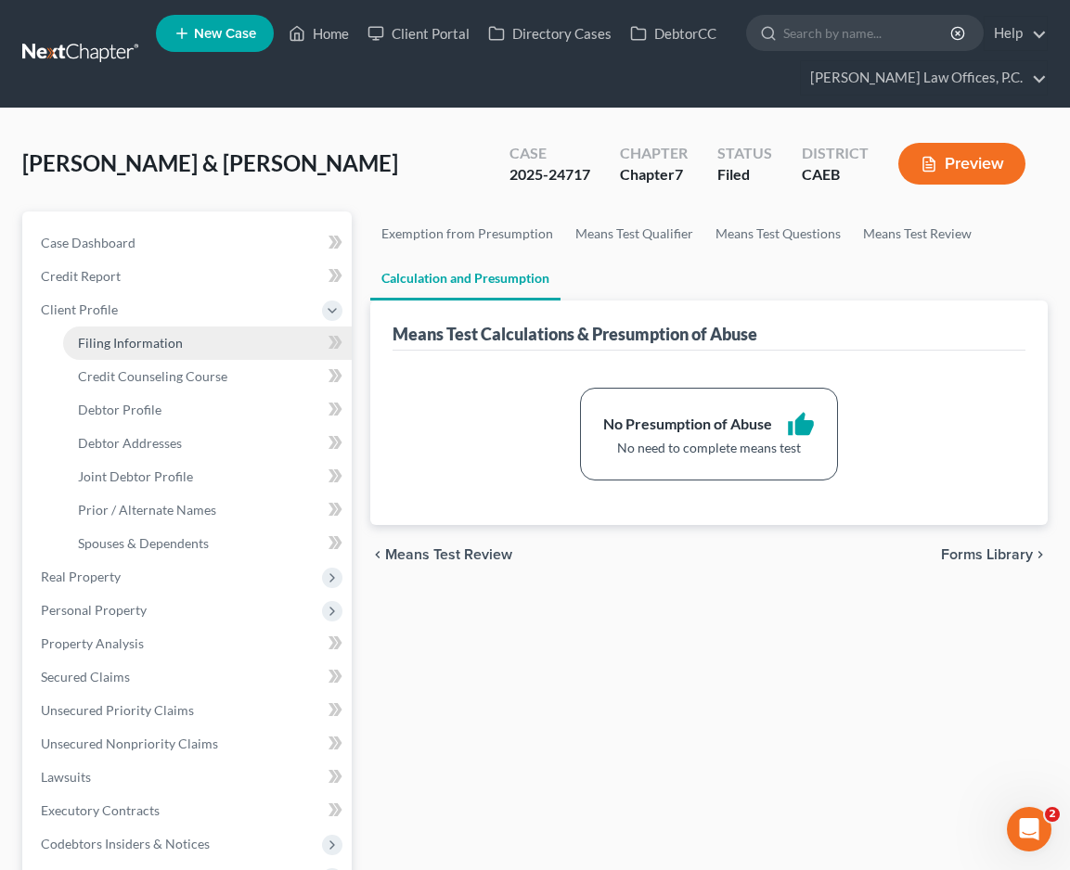
select select "4"
select select "0"
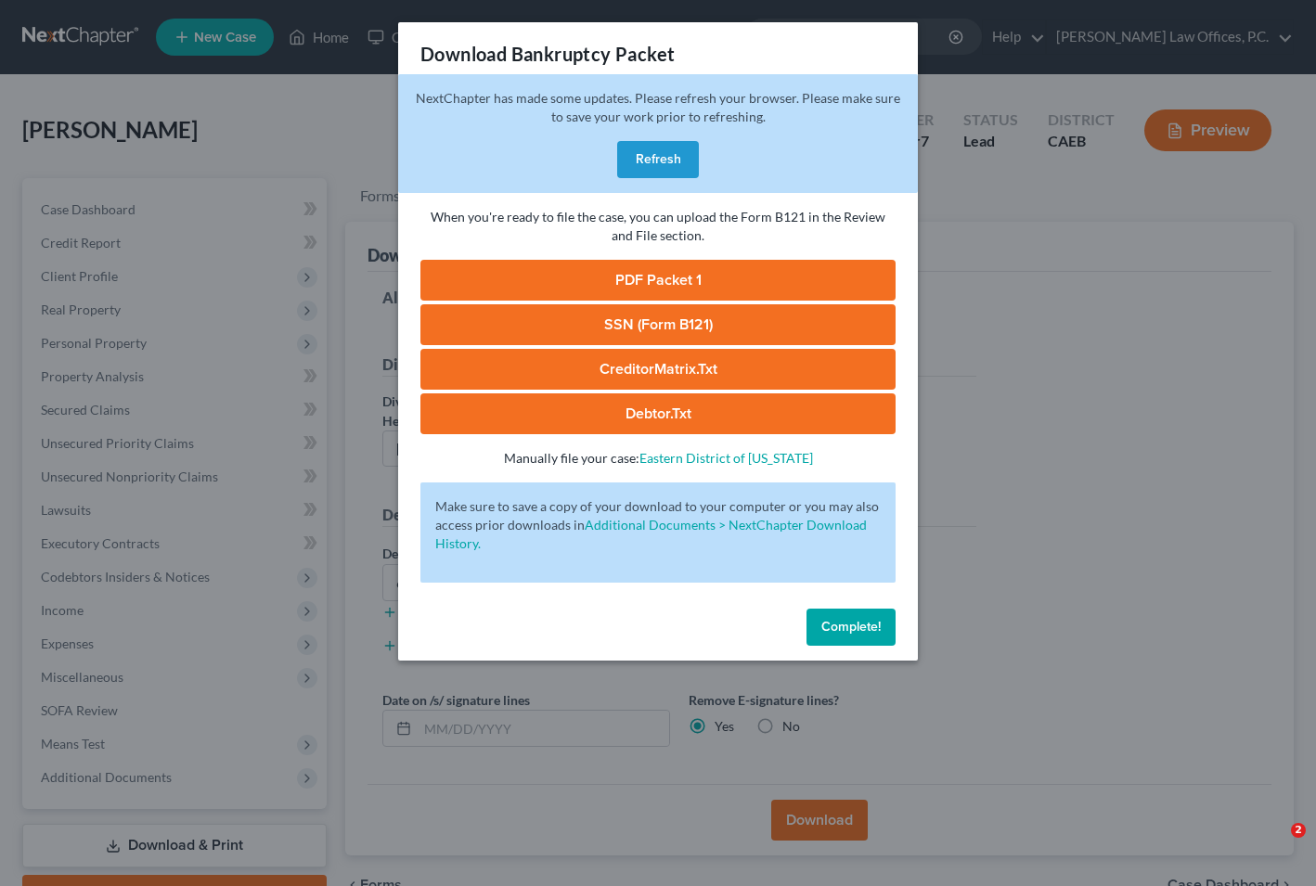
select select "2"
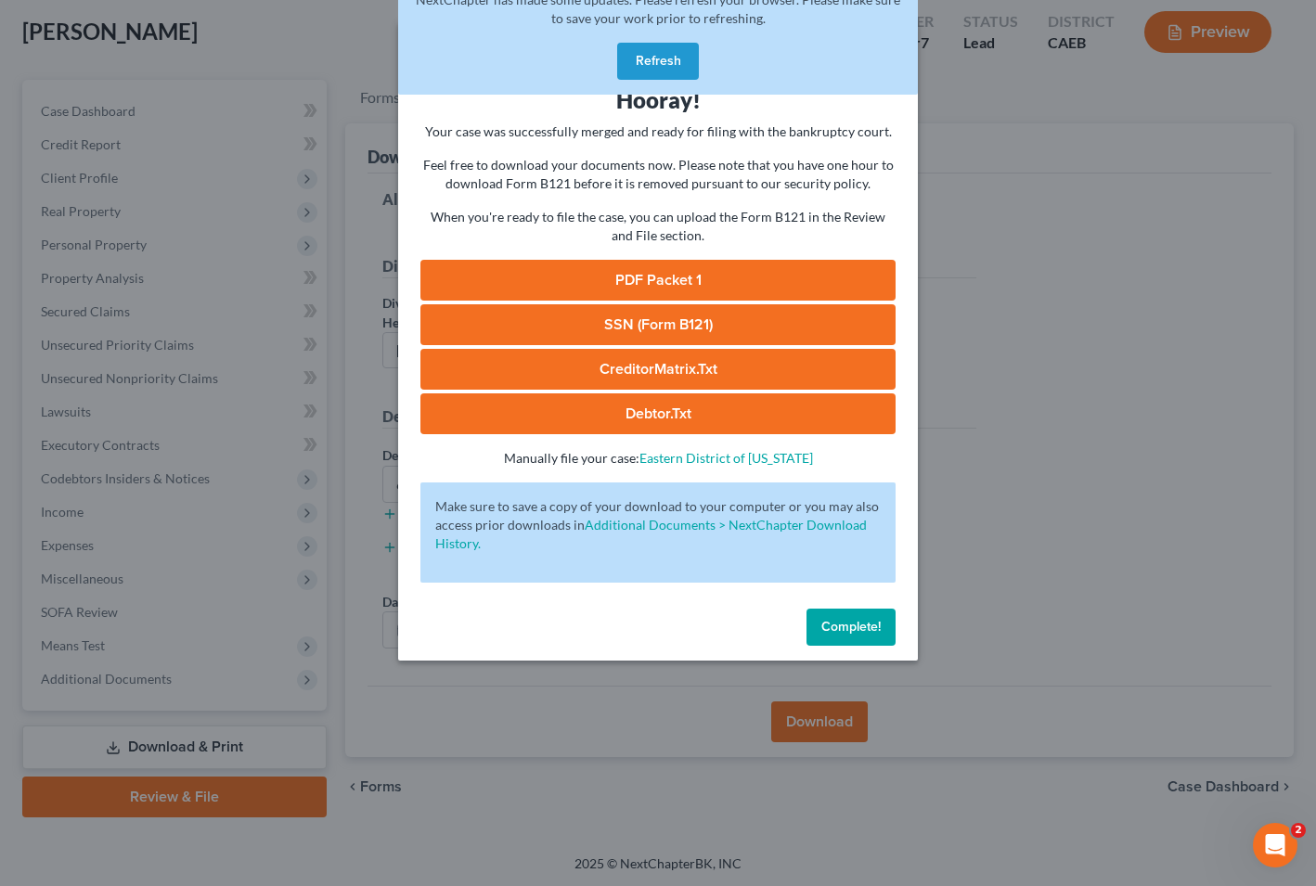
scroll to position [98, 0]
